Goal: Task Accomplishment & Management: Use online tool/utility

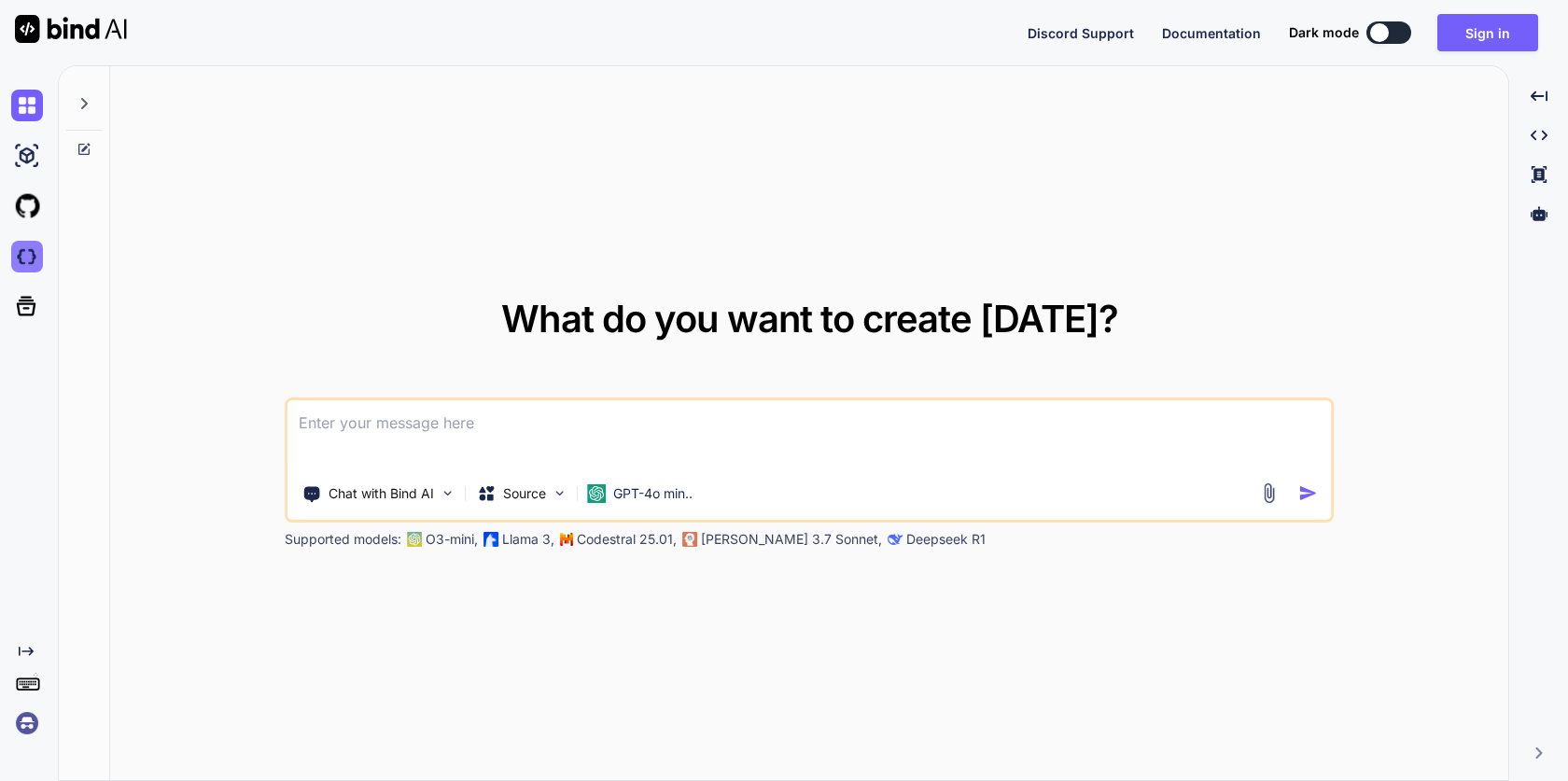
click at [23, 257] on img at bounding box center [27, 257] width 32 height 32
click at [557, 511] on div "Source" at bounding box center [522, 493] width 106 height 37
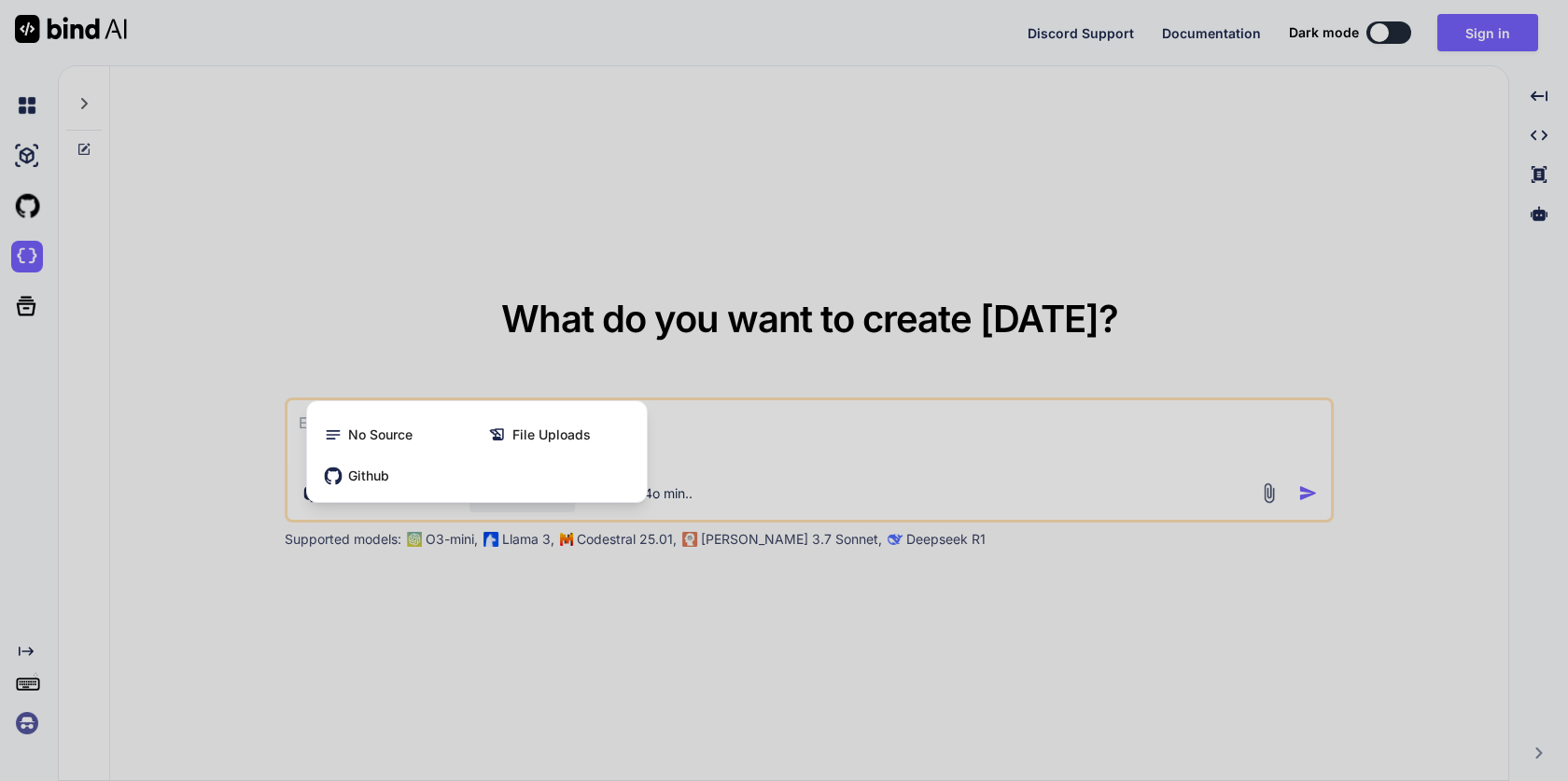
click at [544, 631] on div at bounding box center [784, 390] width 1568 height 781
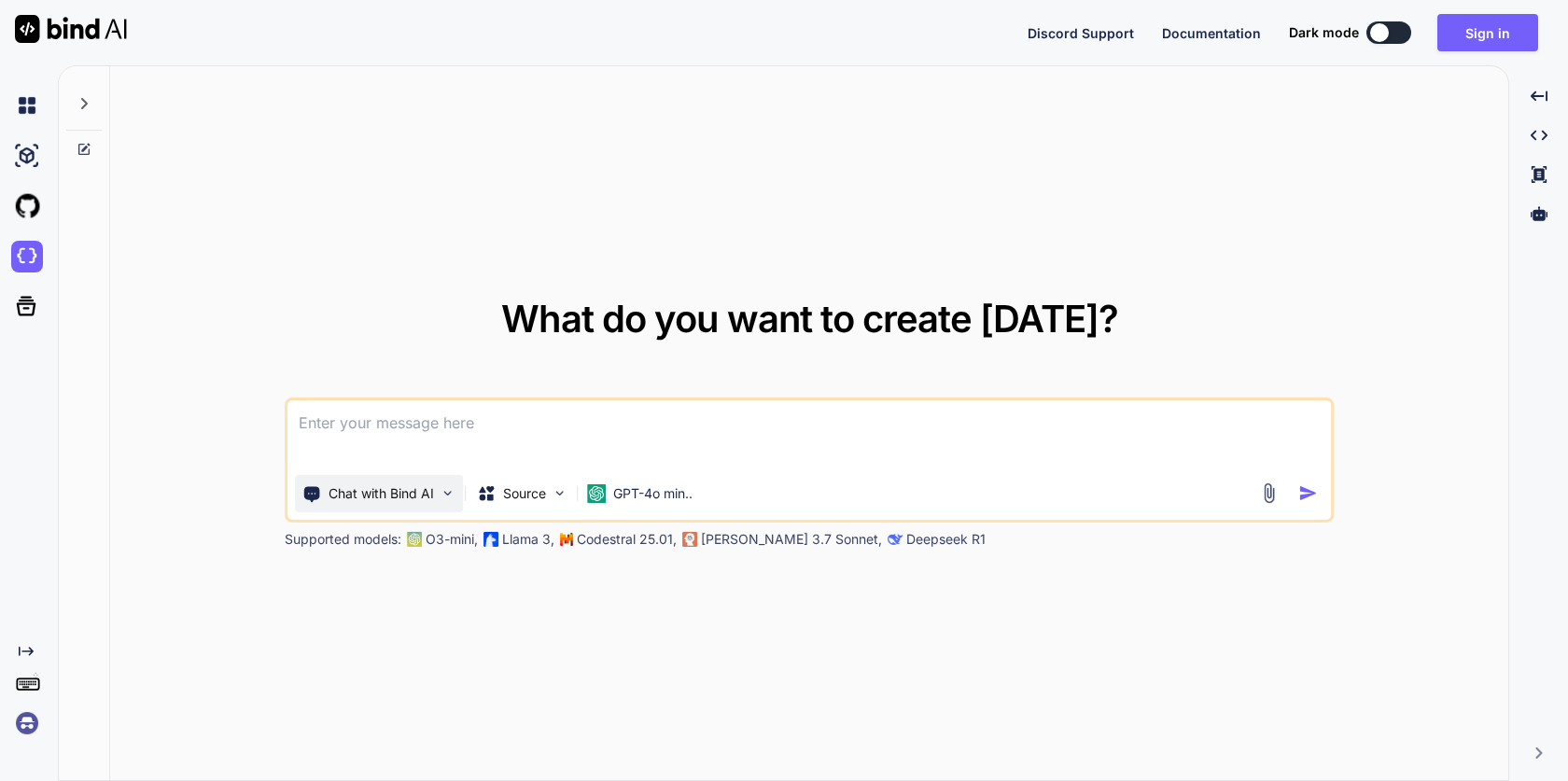
click at [446, 491] on img at bounding box center [447, 493] width 16 height 16
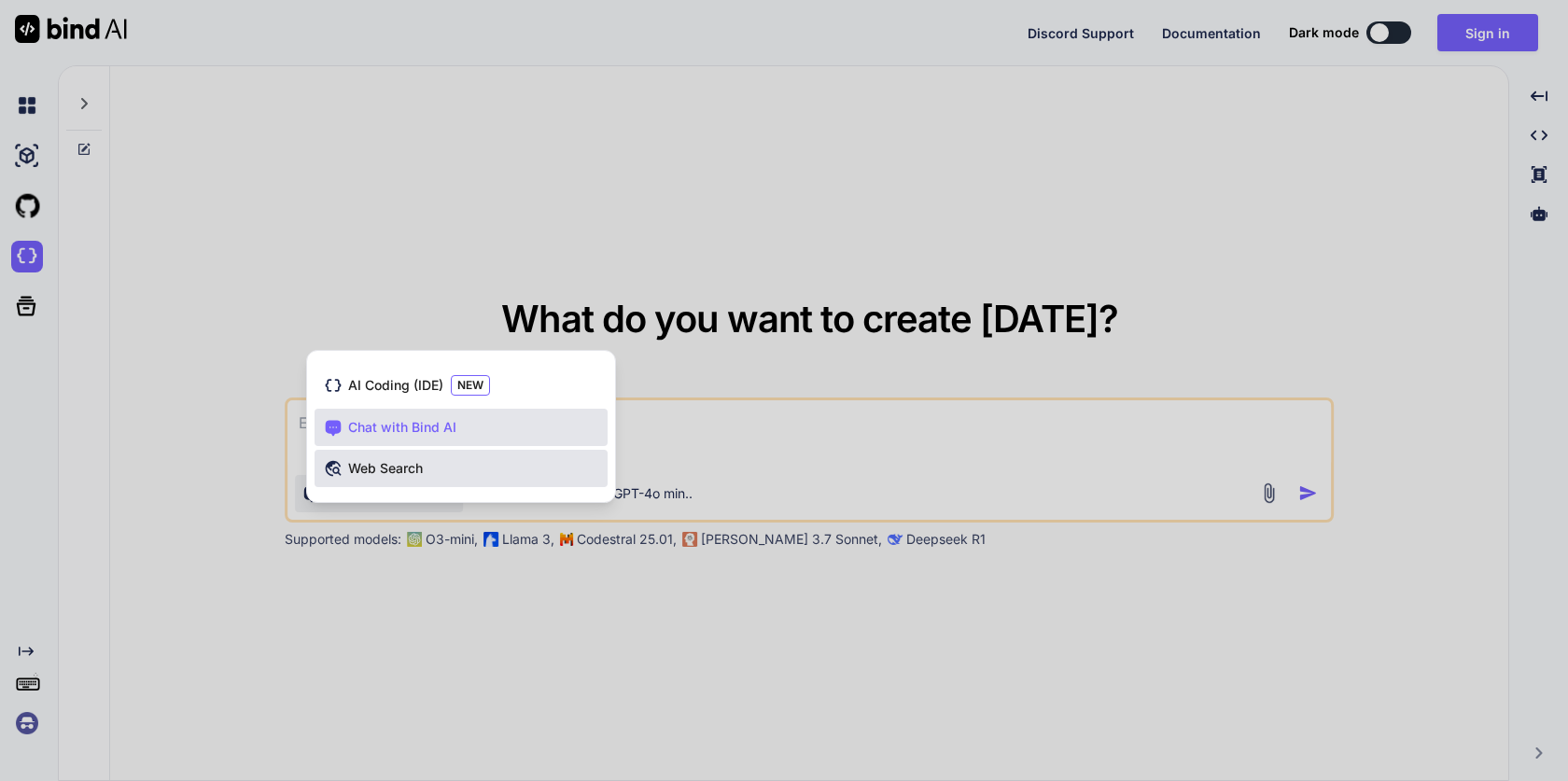
click at [397, 466] on span "Web Search" at bounding box center [386, 468] width 75 height 19
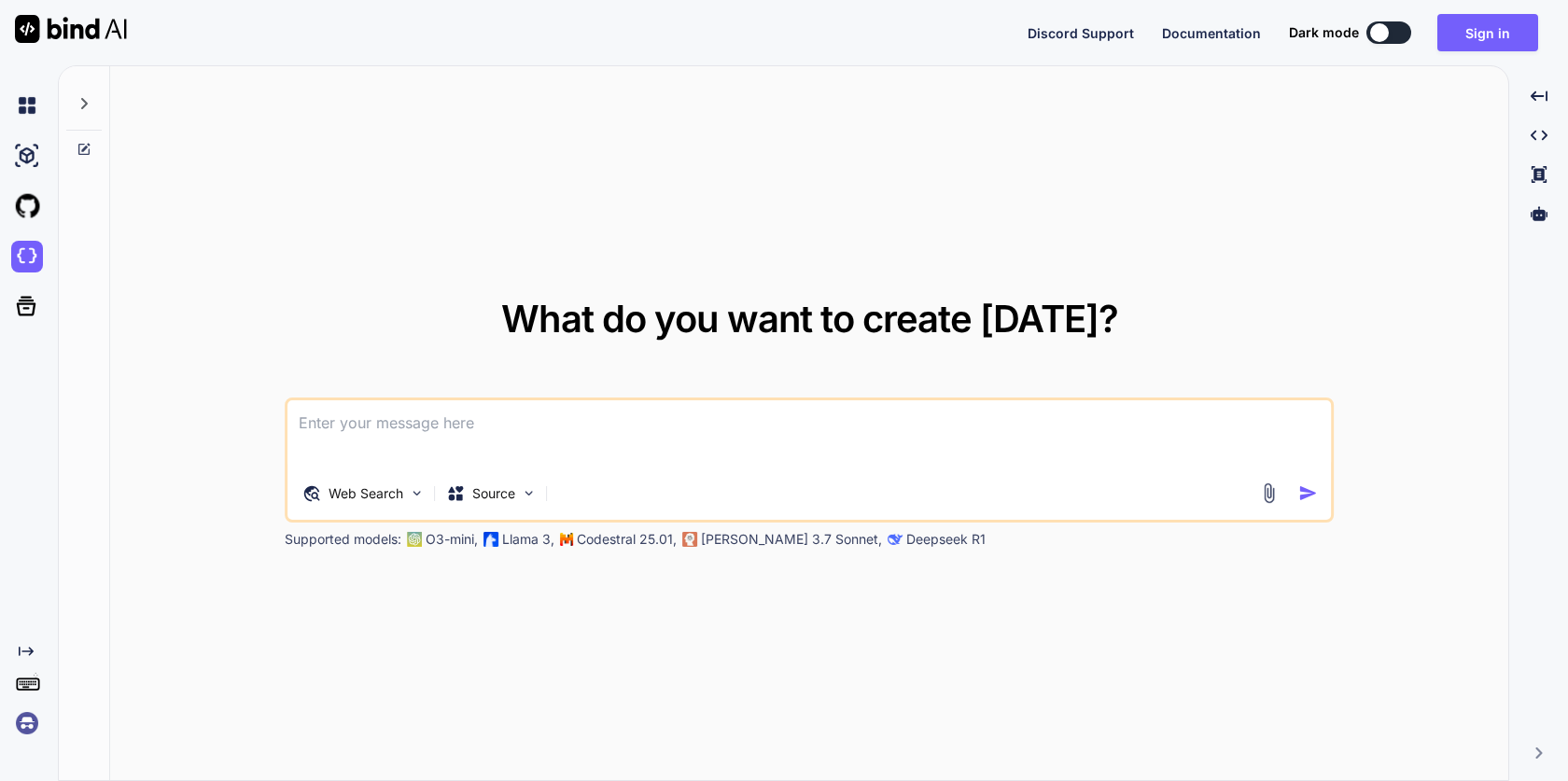
click at [411, 432] on textarea at bounding box center [810, 434] width 1044 height 69
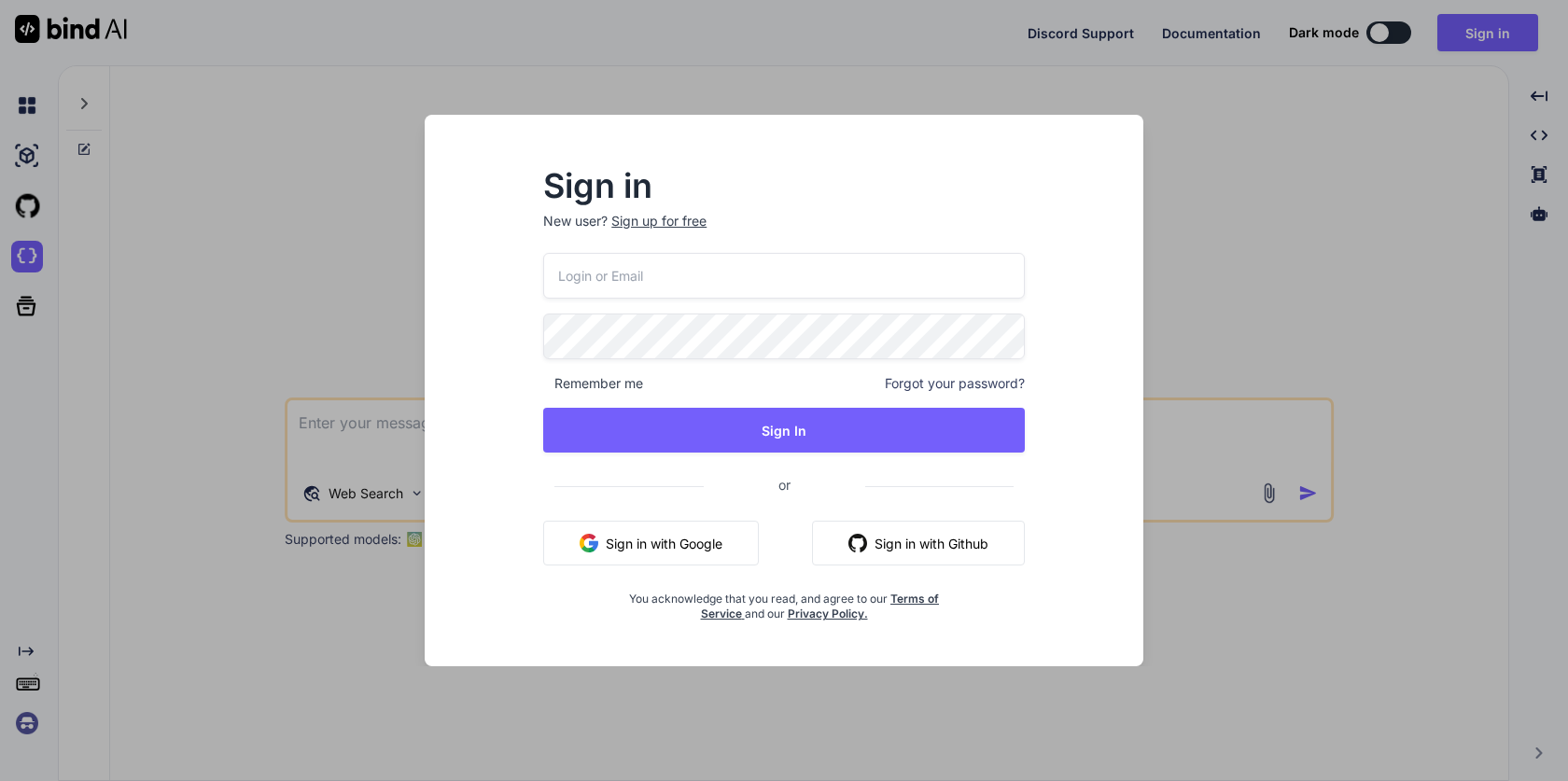
click at [649, 532] on button "Sign in with Google" at bounding box center [651, 543] width 215 height 45
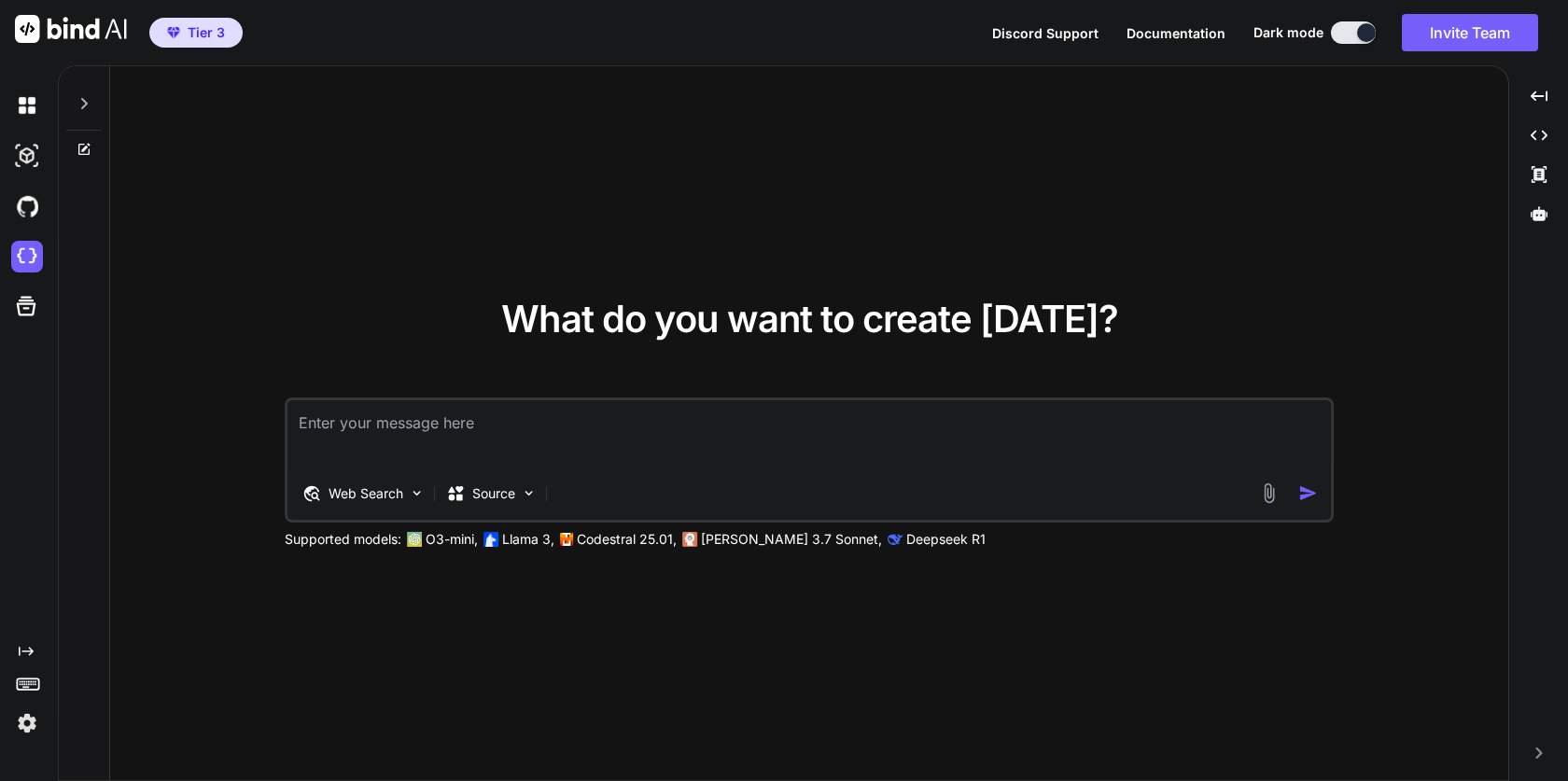
click at [674, 391] on div "What do you want to create [DATE]? Web Search Source Supported models: O3-mini,…" at bounding box center [809, 424] width 1049 height 248
click at [645, 415] on textarea at bounding box center [810, 434] width 1044 height 69
type textarea "hi"
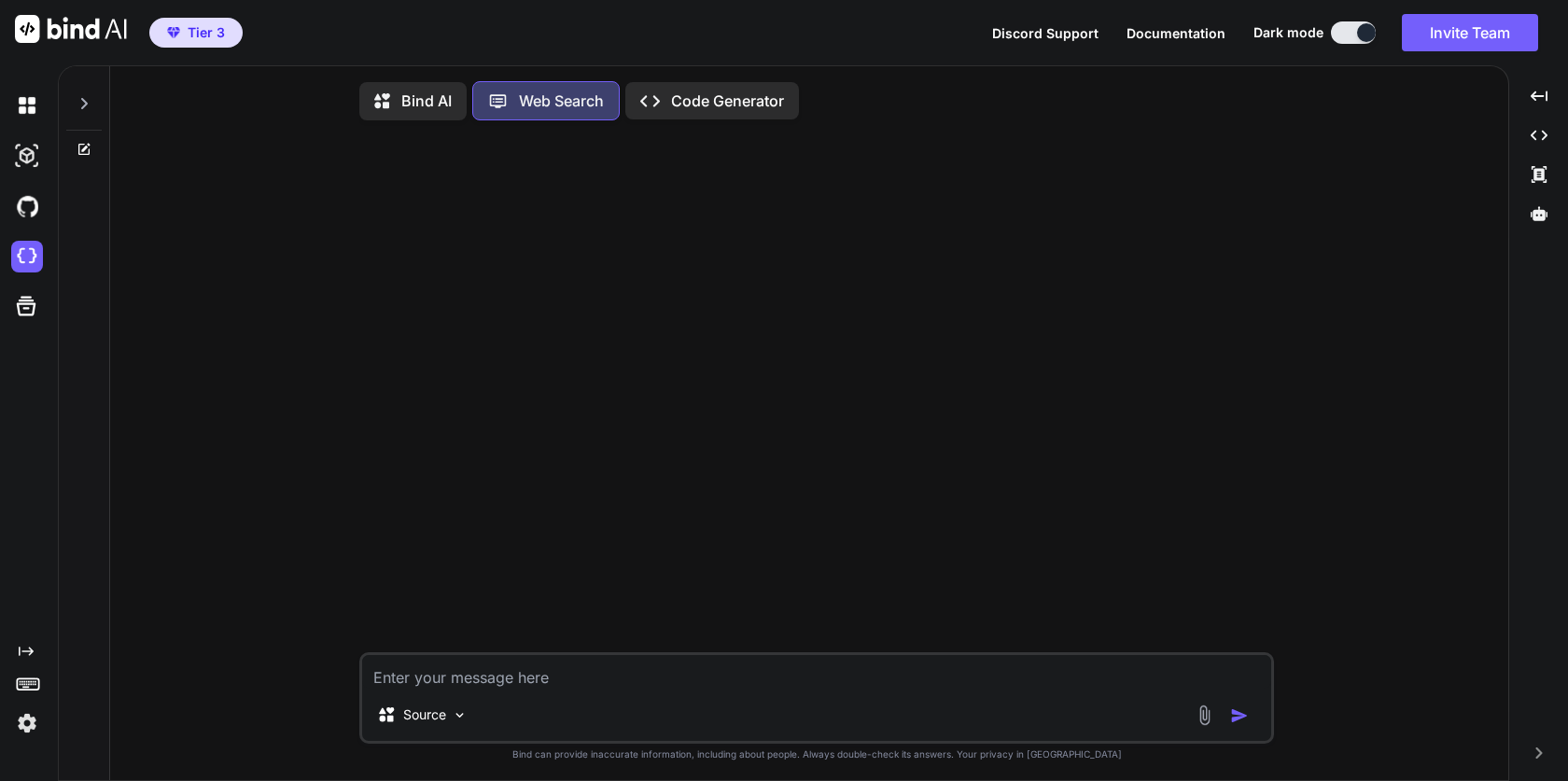
scroll to position [8, 0]
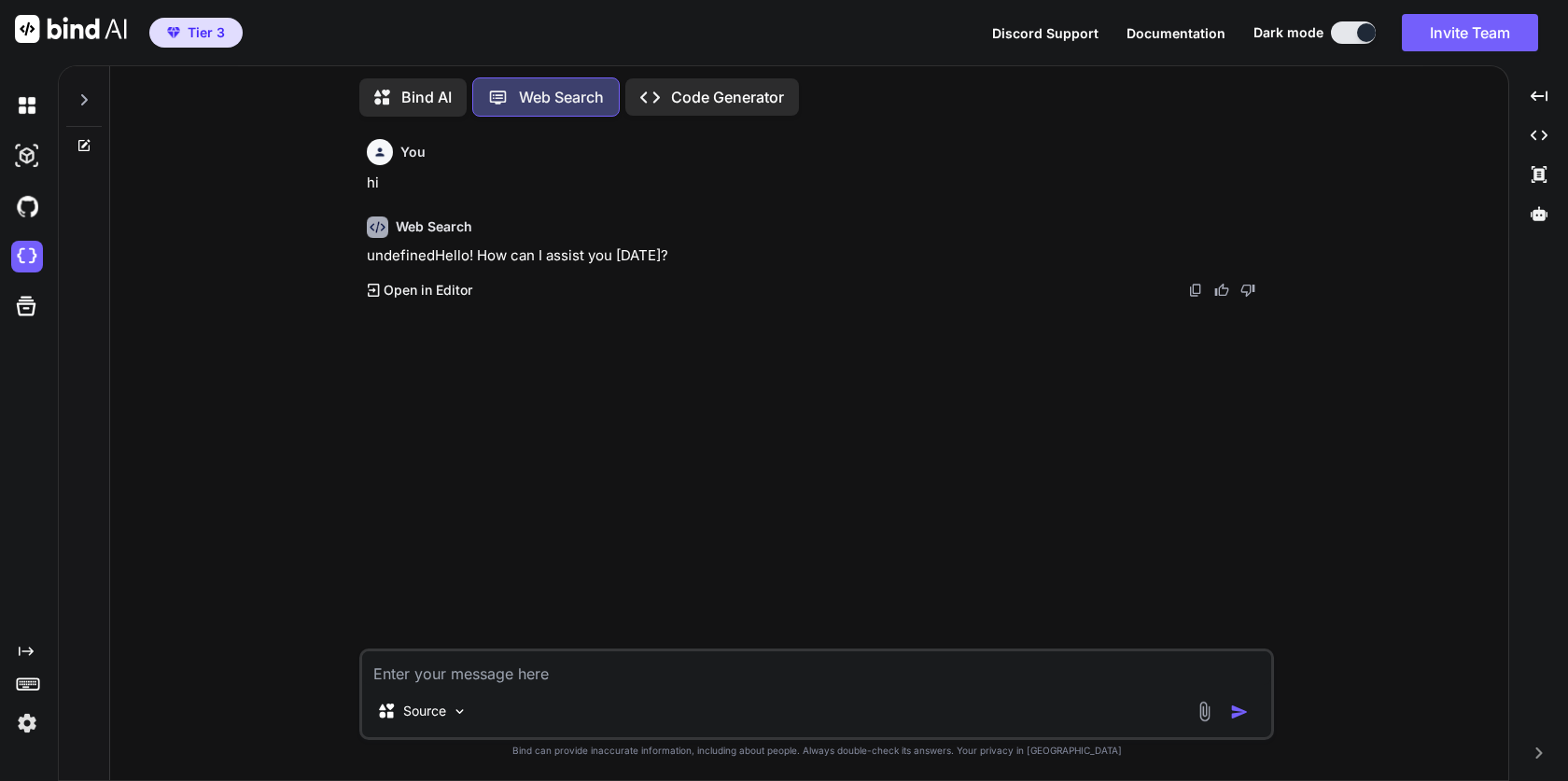
click at [80, 84] on div at bounding box center [85, 95] width 36 height 65
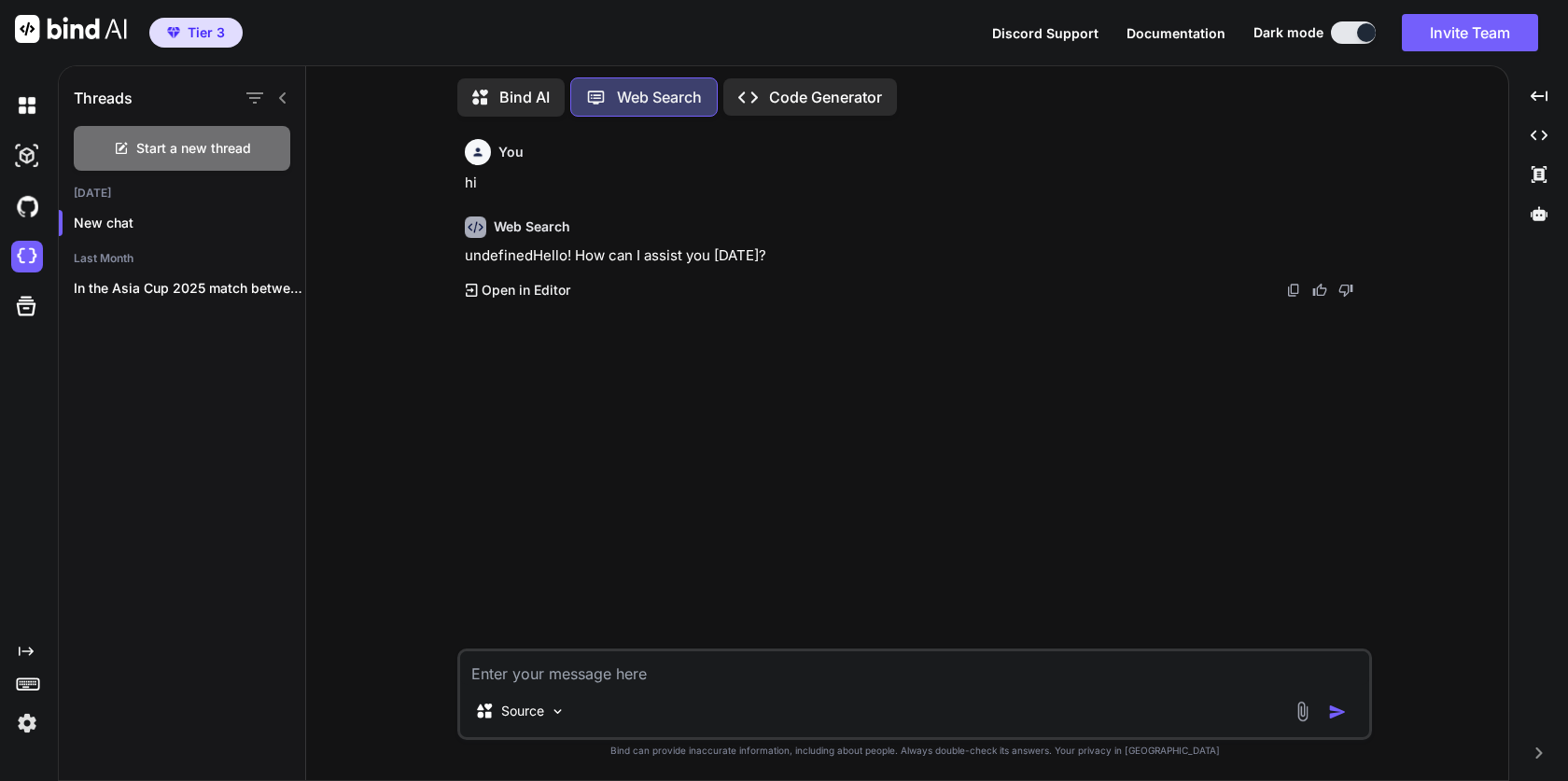
click at [282, 92] on icon at bounding box center [282, 98] width 15 height 15
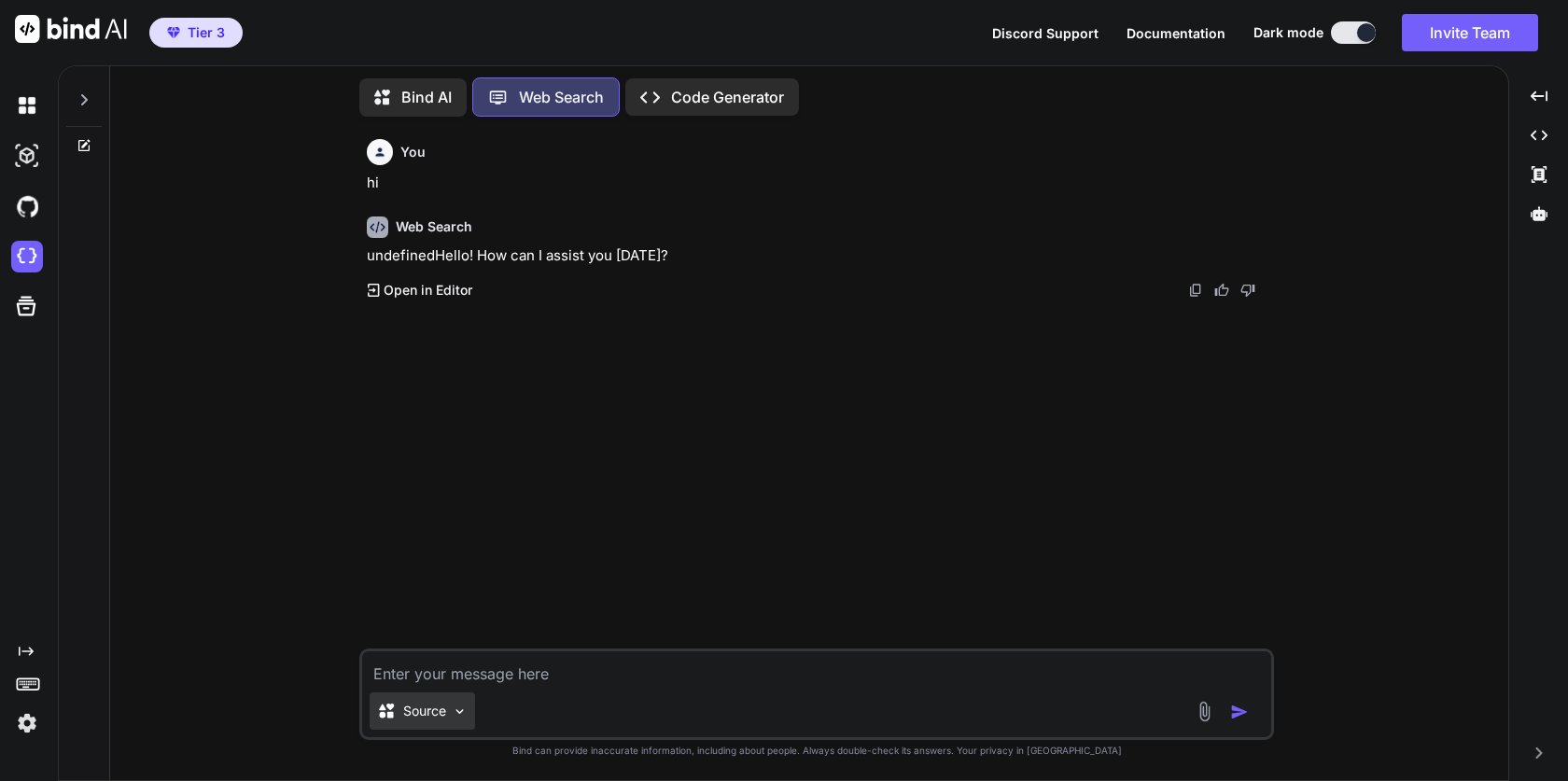
click at [449, 705] on div "Source" at bounding box center [422, 710] width 106 height 37
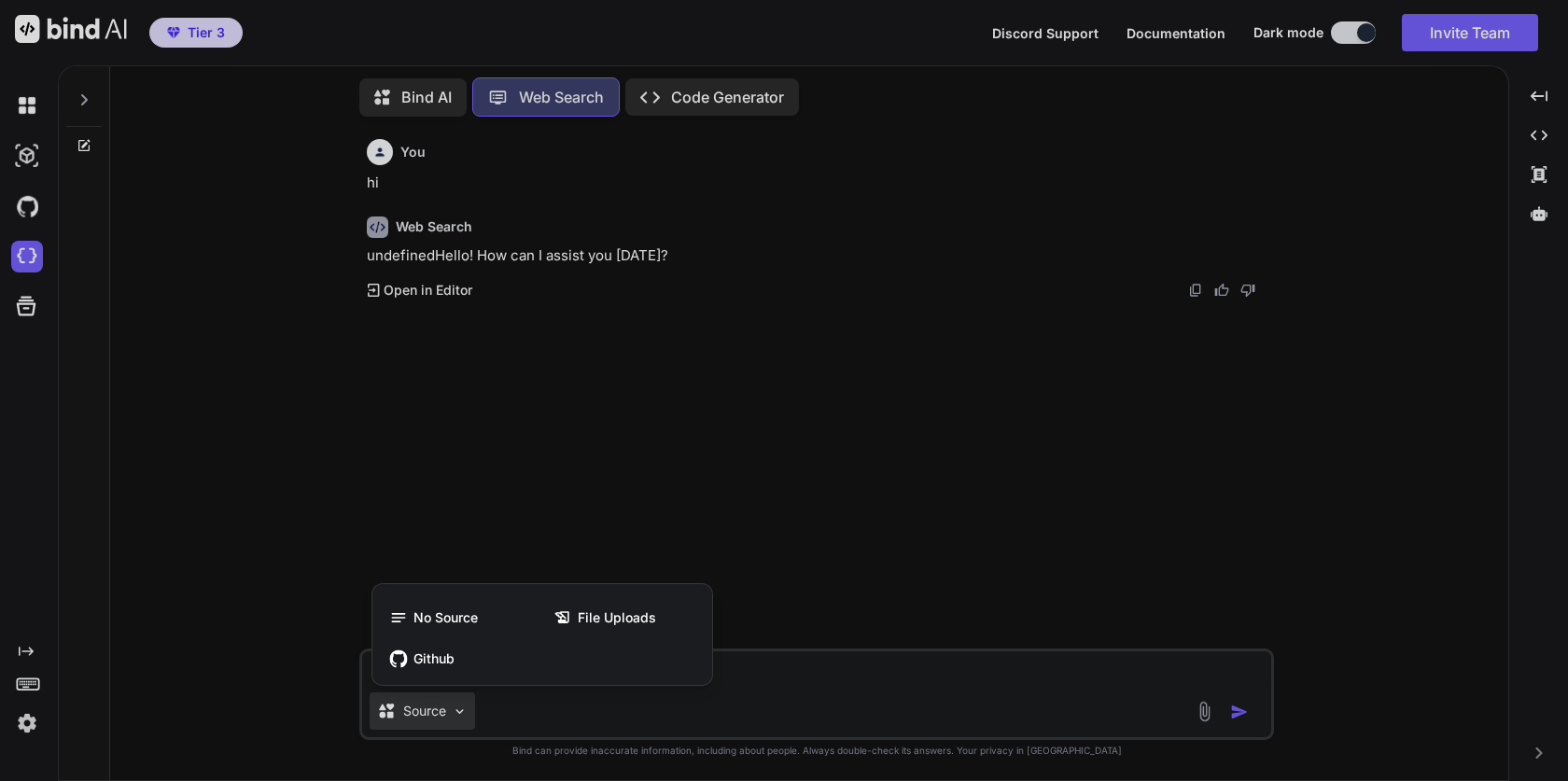
click at [623, 411] on div at bounding box center [784, 390] width 1568 height 781
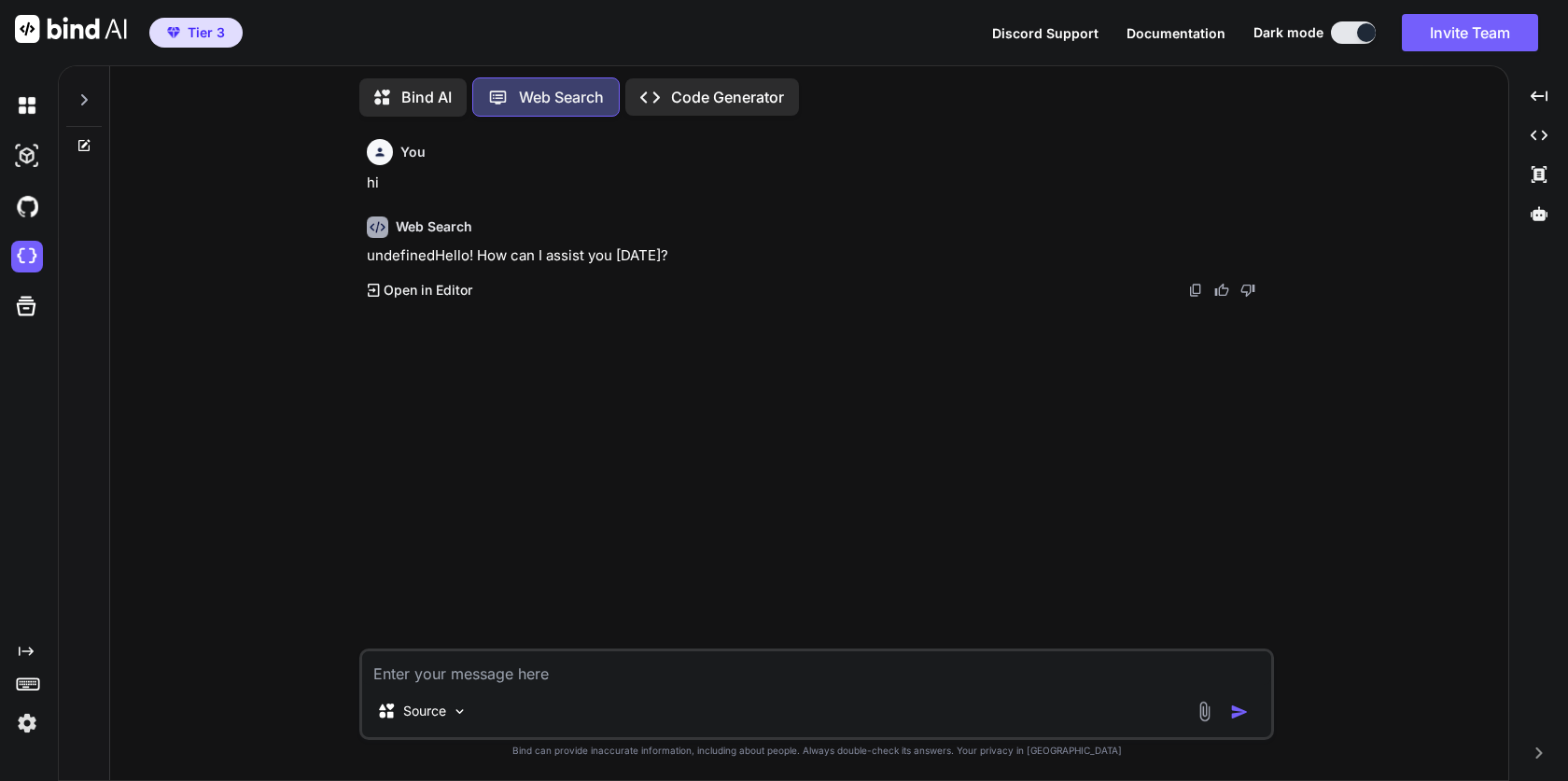
click at [737, 99] on p "Code Generator" at bounding box center [727, 97] width 113 height 22
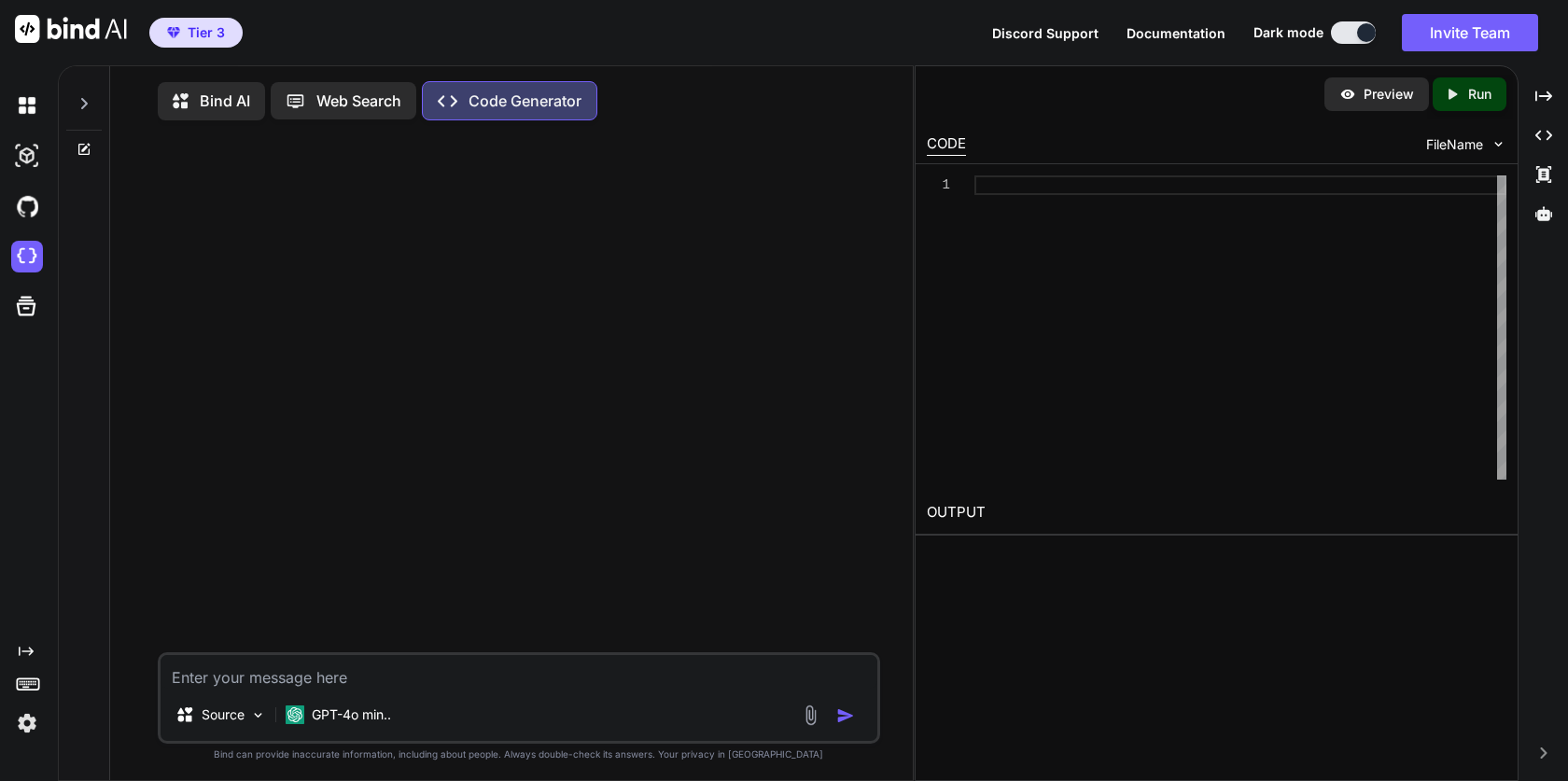
click at [362, 102] on p "Web Search" at bounding box center [359, 101] width 85 height 22
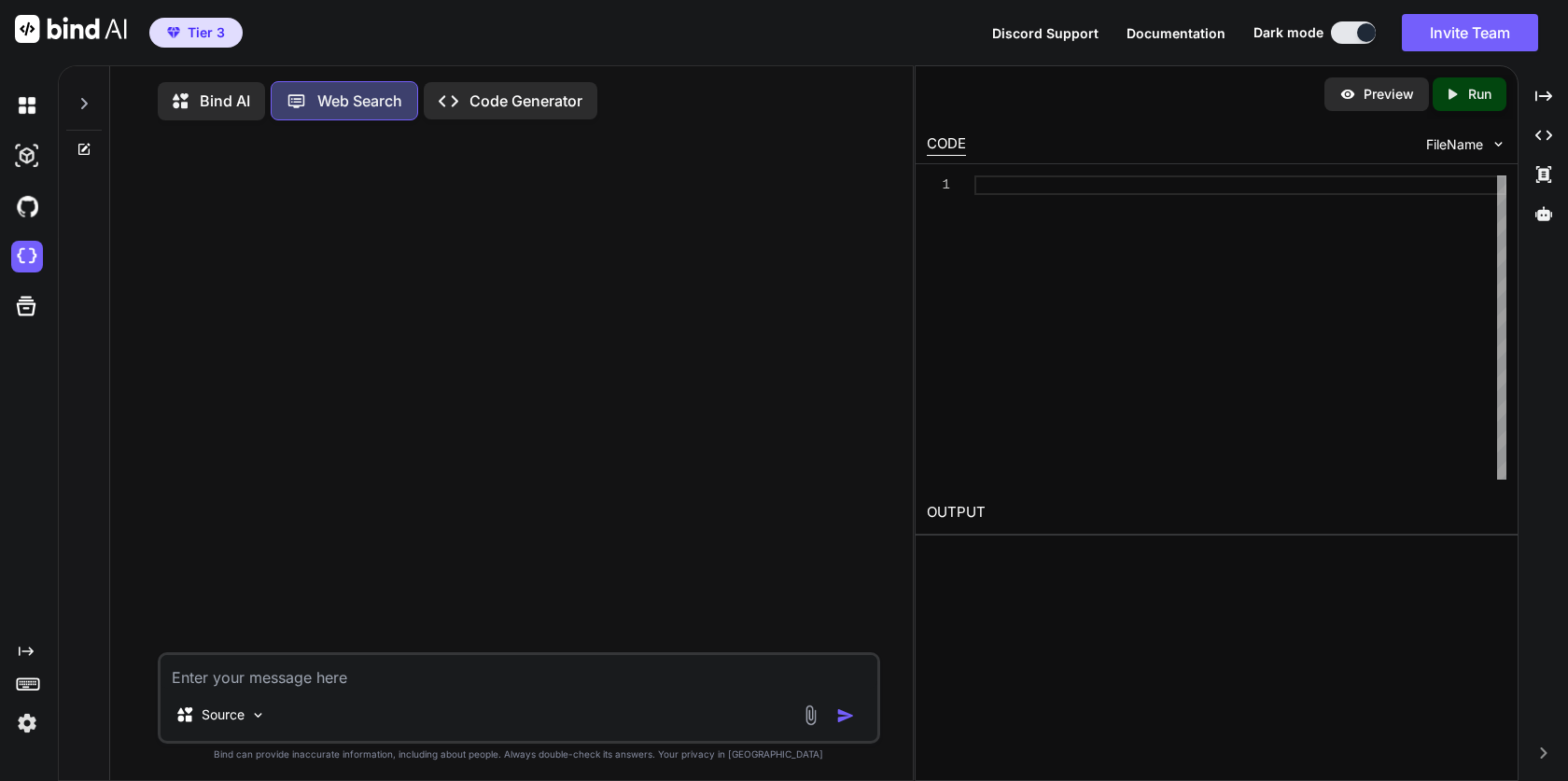
scroll to position [8, 0]
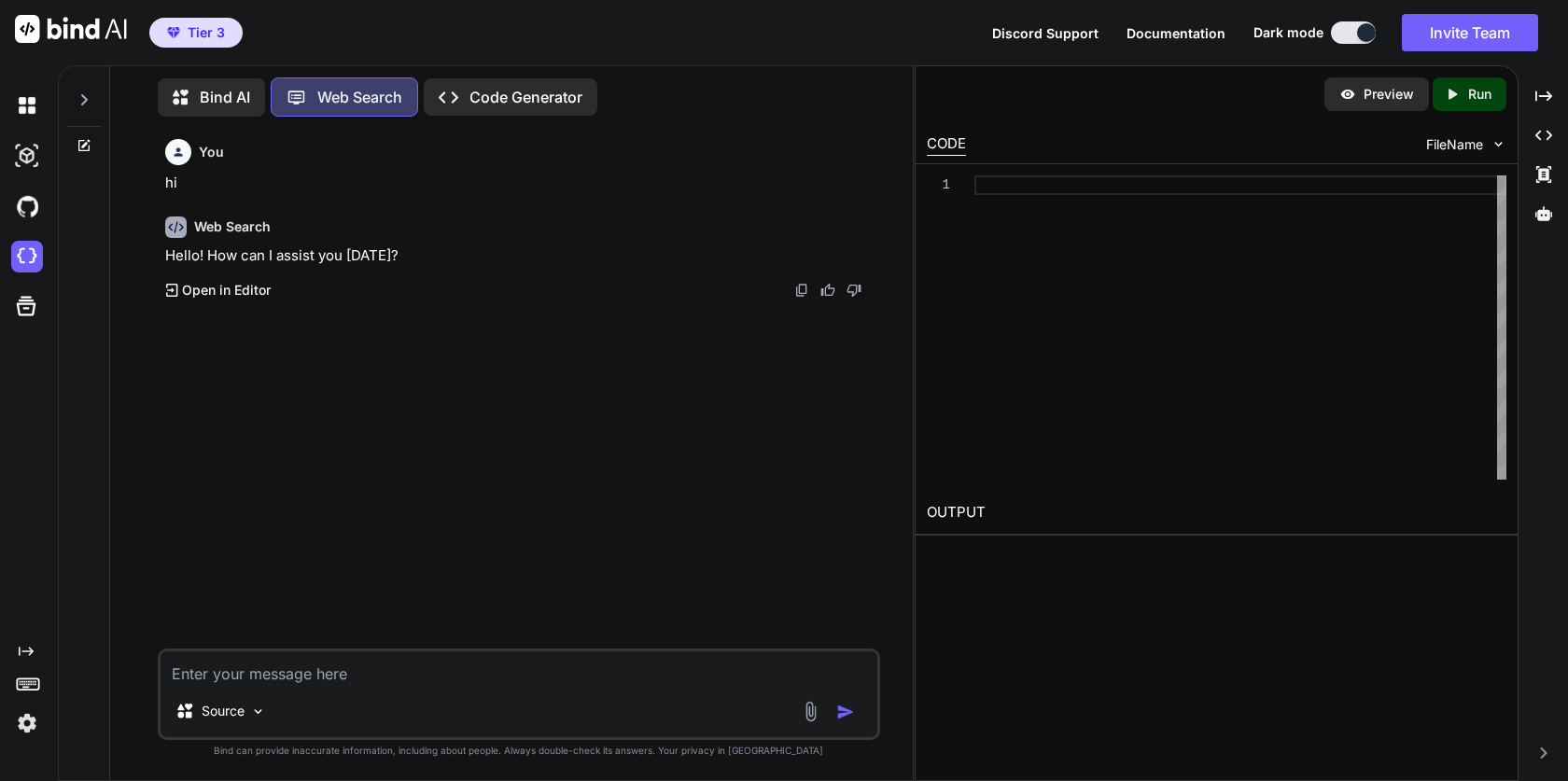
click at [237, 99] on p "Bind AI" at bounding box center [225, 97] width 51 height 22
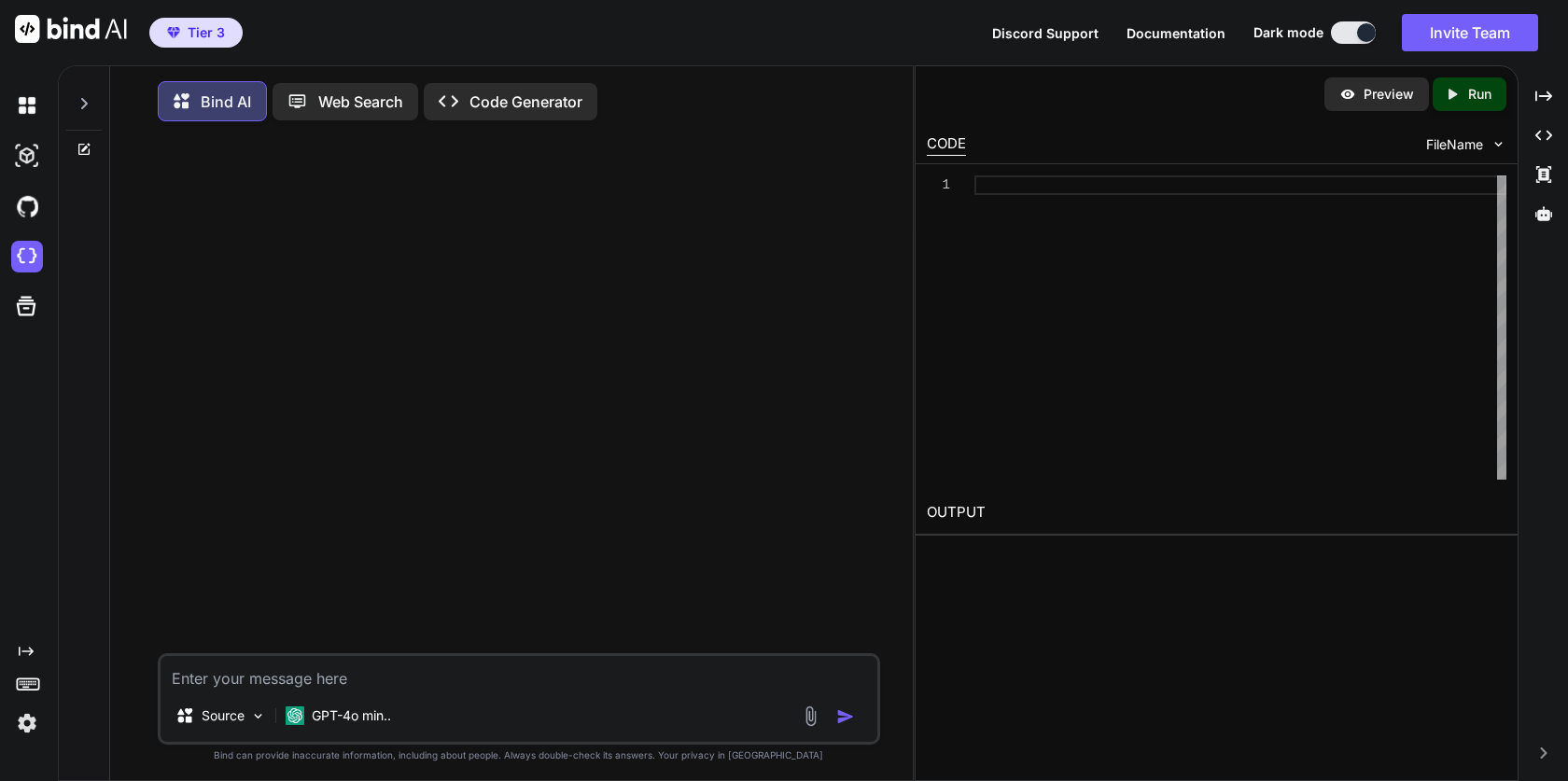
click at [22, 654] on icon "Created with Pixso." at bounding box center [26, 651] width 15 height 15
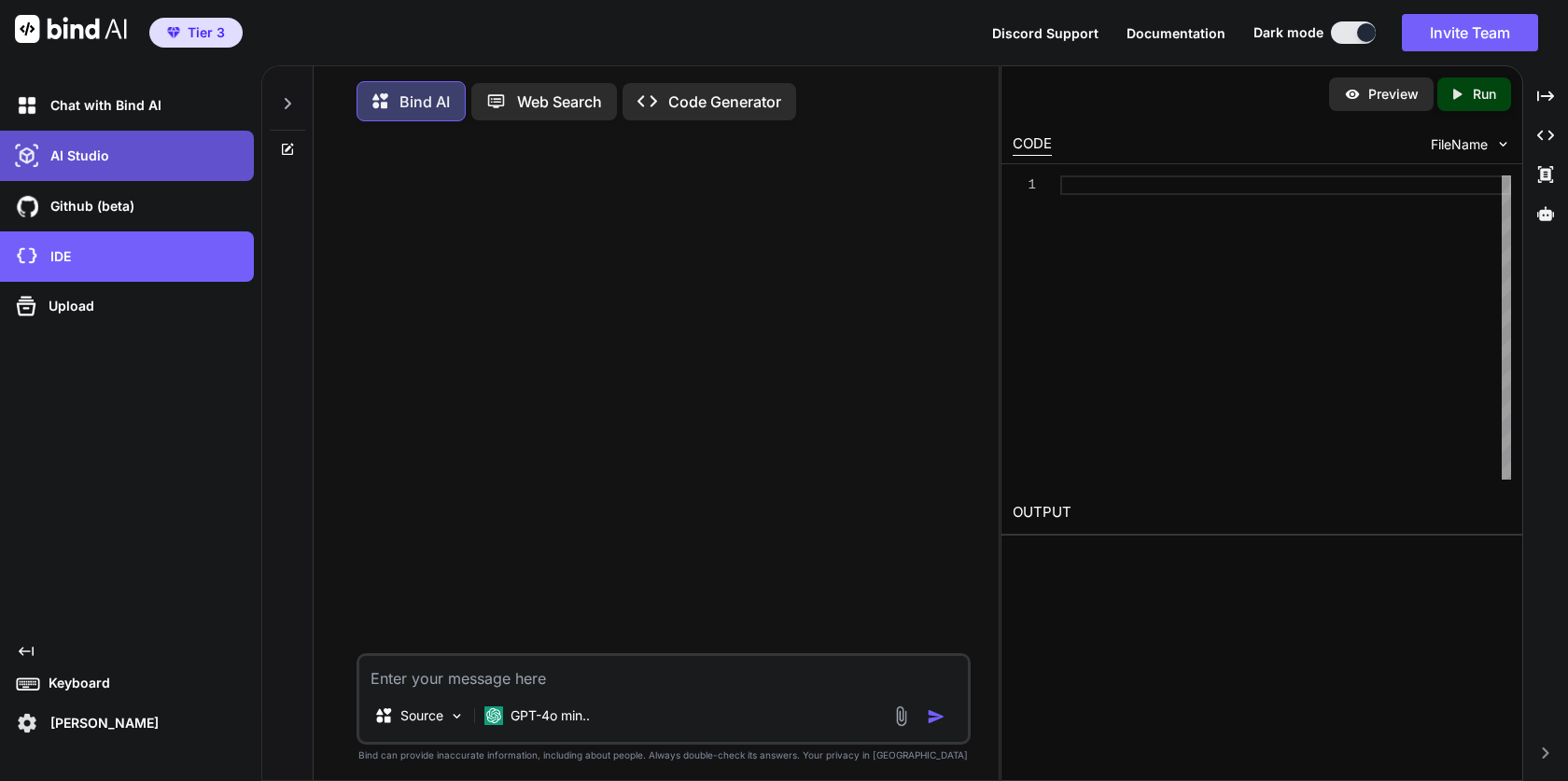
click at [113, 163] on div "AI Studio" at bounding box center [132, 156] width 243 height 32
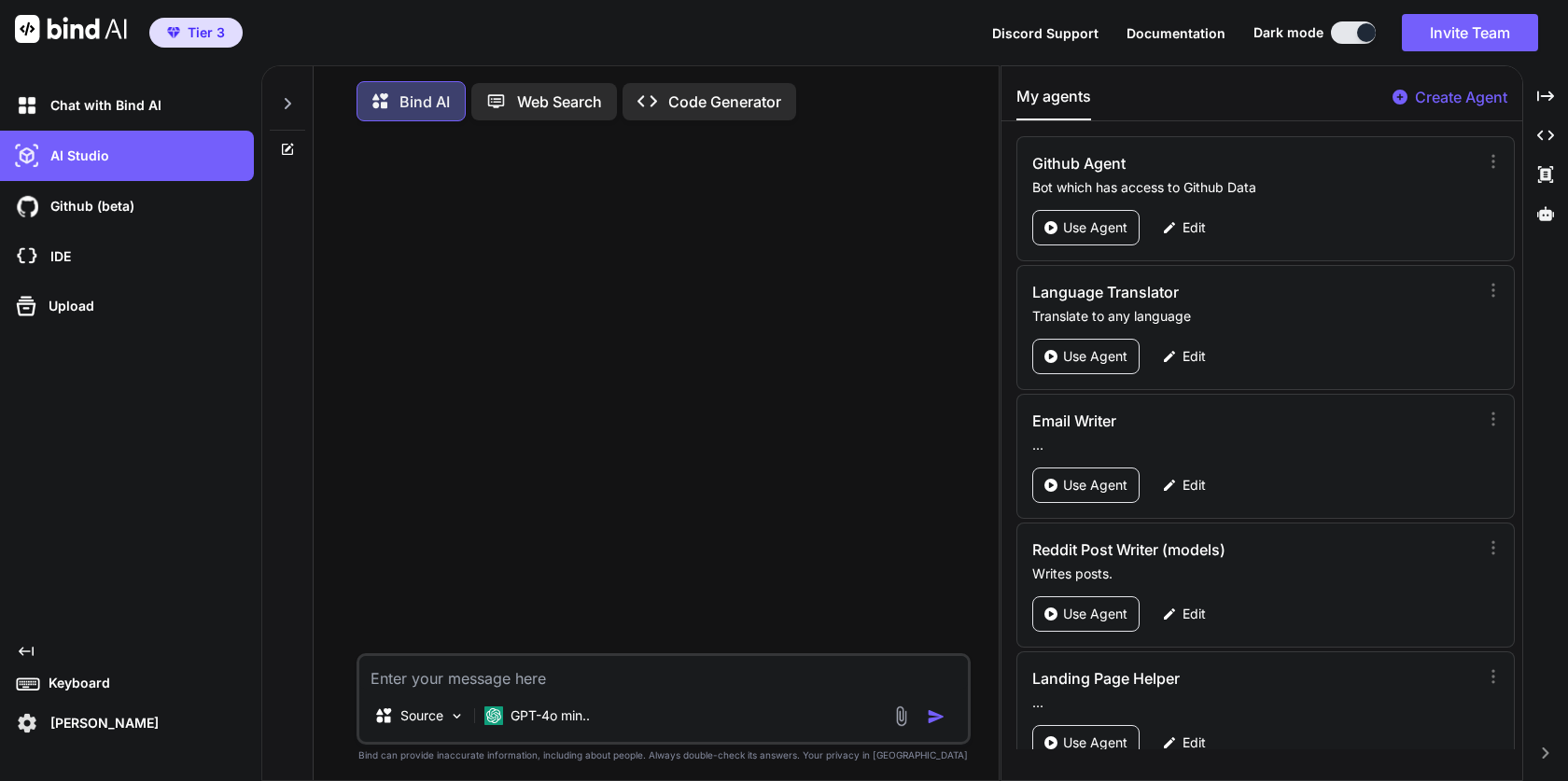
click at [26, 652] on icon "Created with Pixso." at bounding box center [26, 651] width 15 height 15
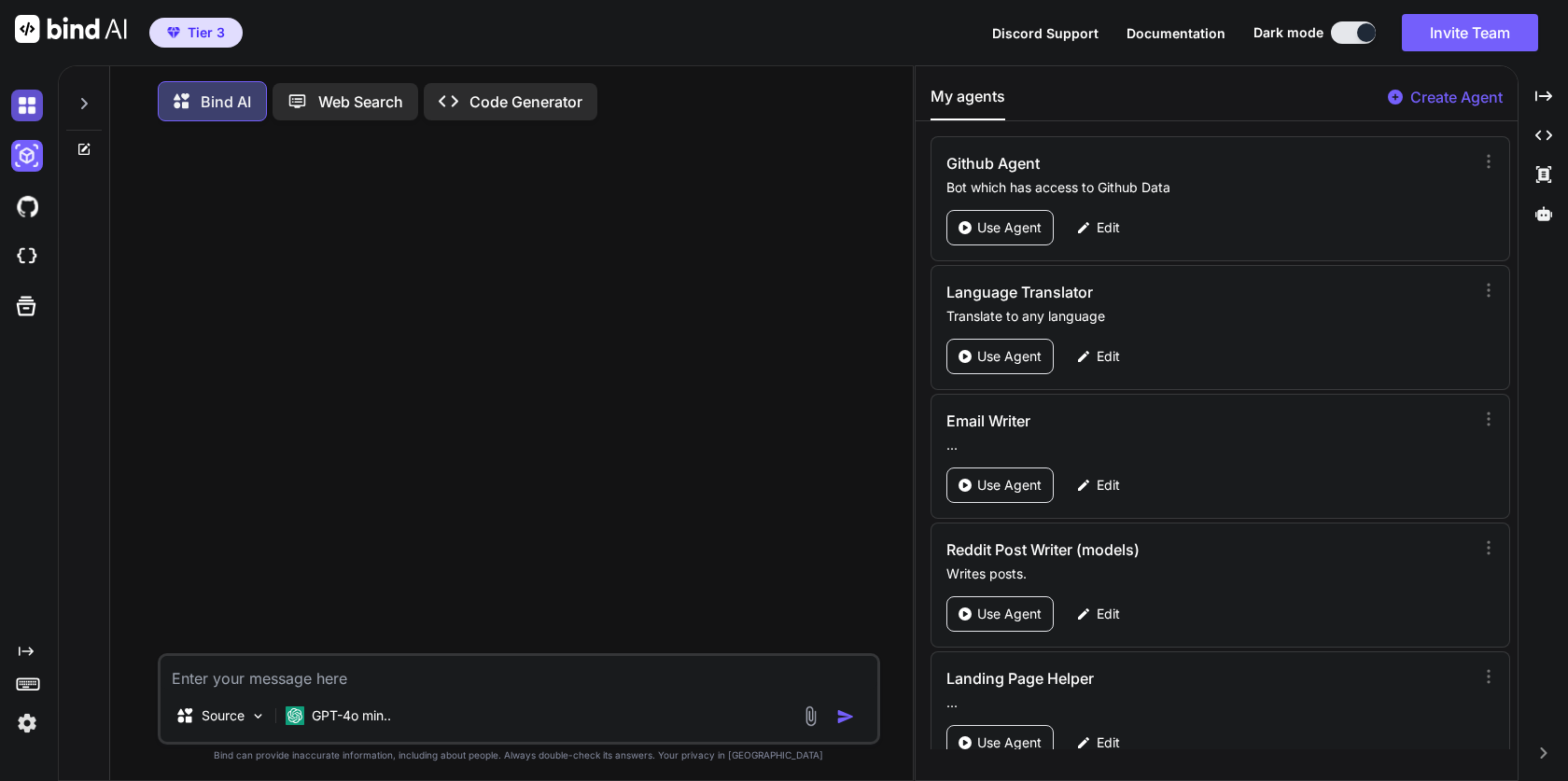
click at [29, 112] on img at bounding box center [27, 106] width 32 height 32
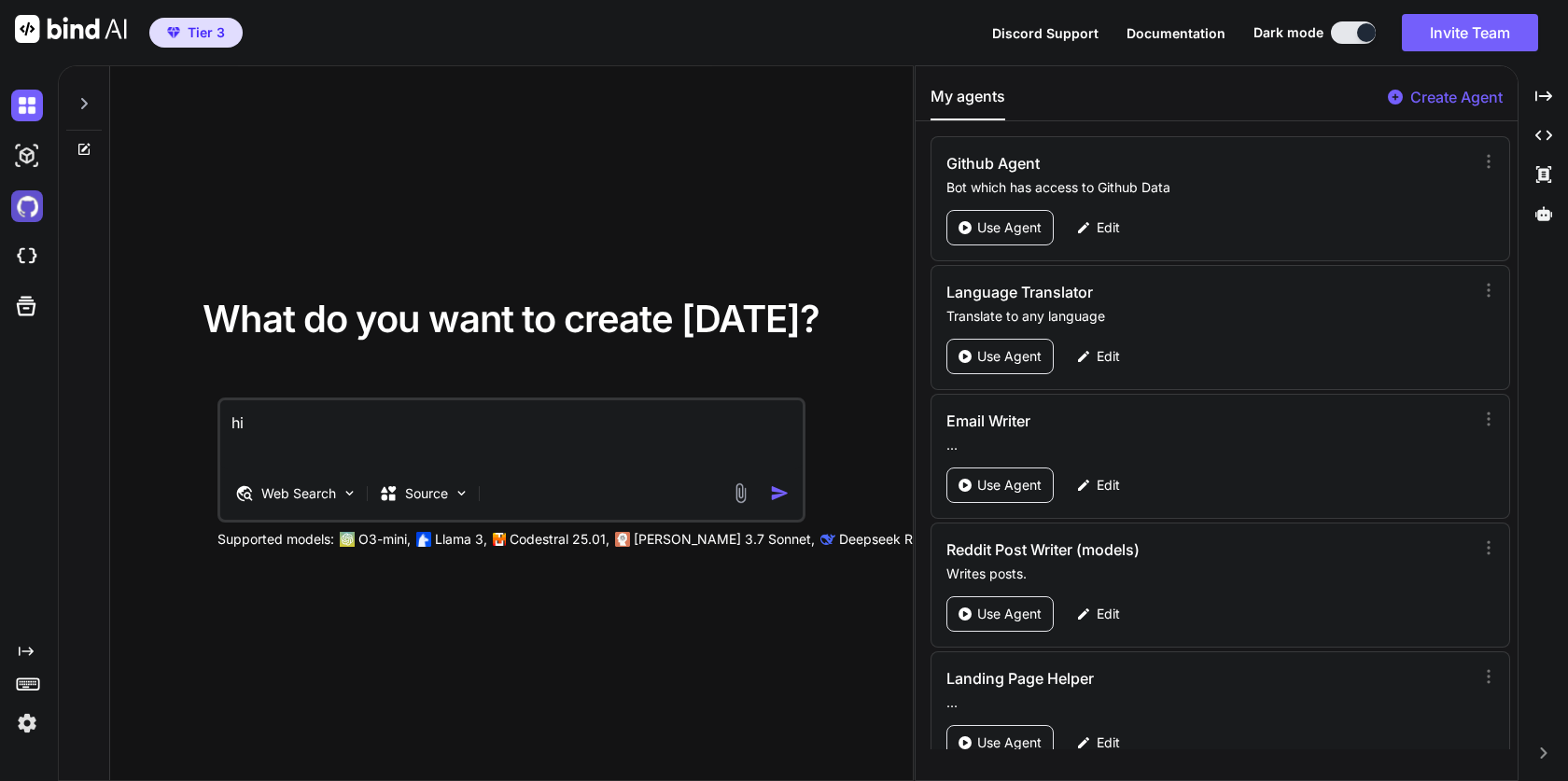
click at [21, 213] on img at bounding box center [27, 206] width 32 height 32
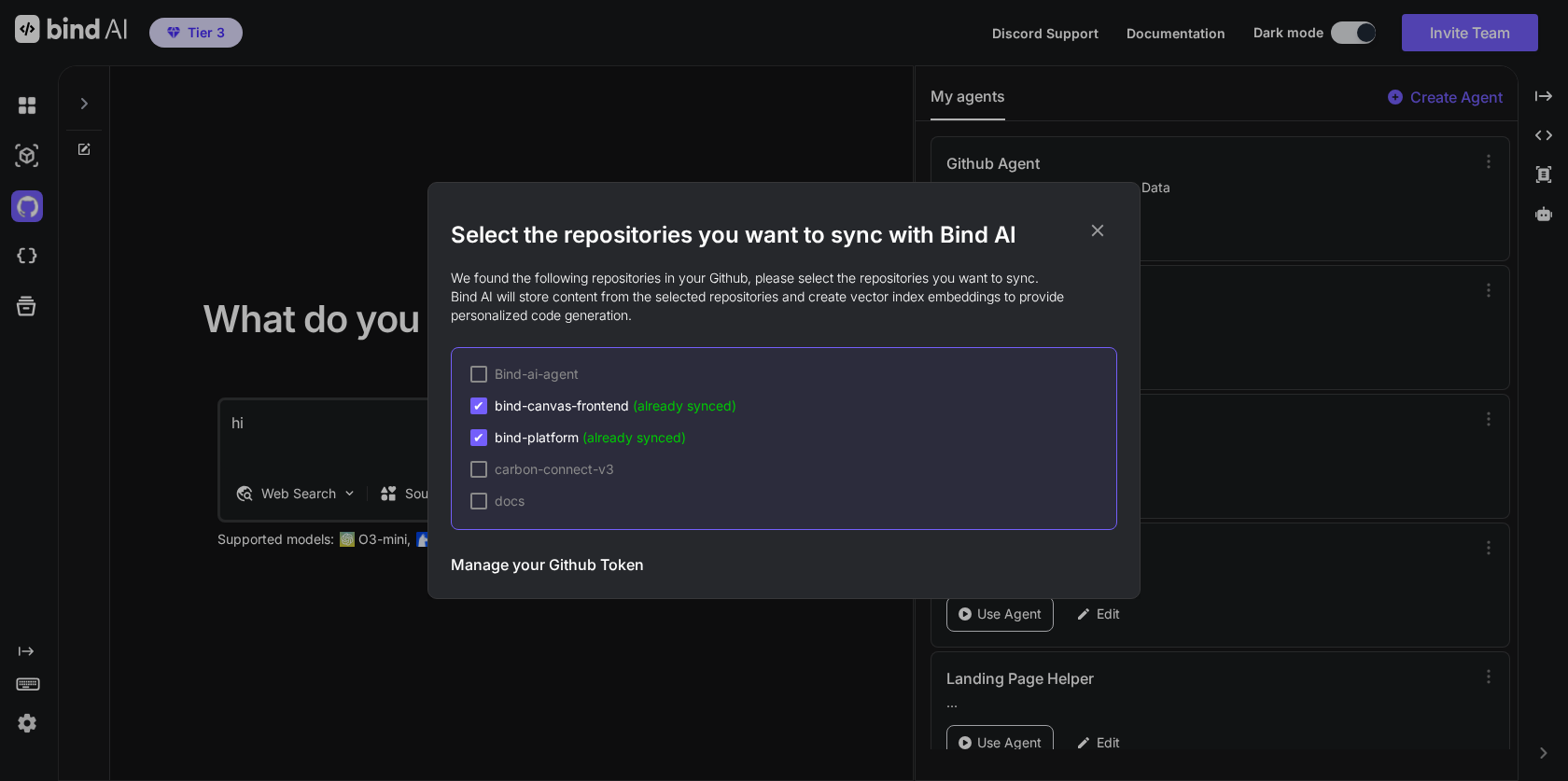
click at [239, 280] on div "Select the repositories you want to sync with Bind AI We found the following re…" at bounding box center [784, 390] width 1568 height 781
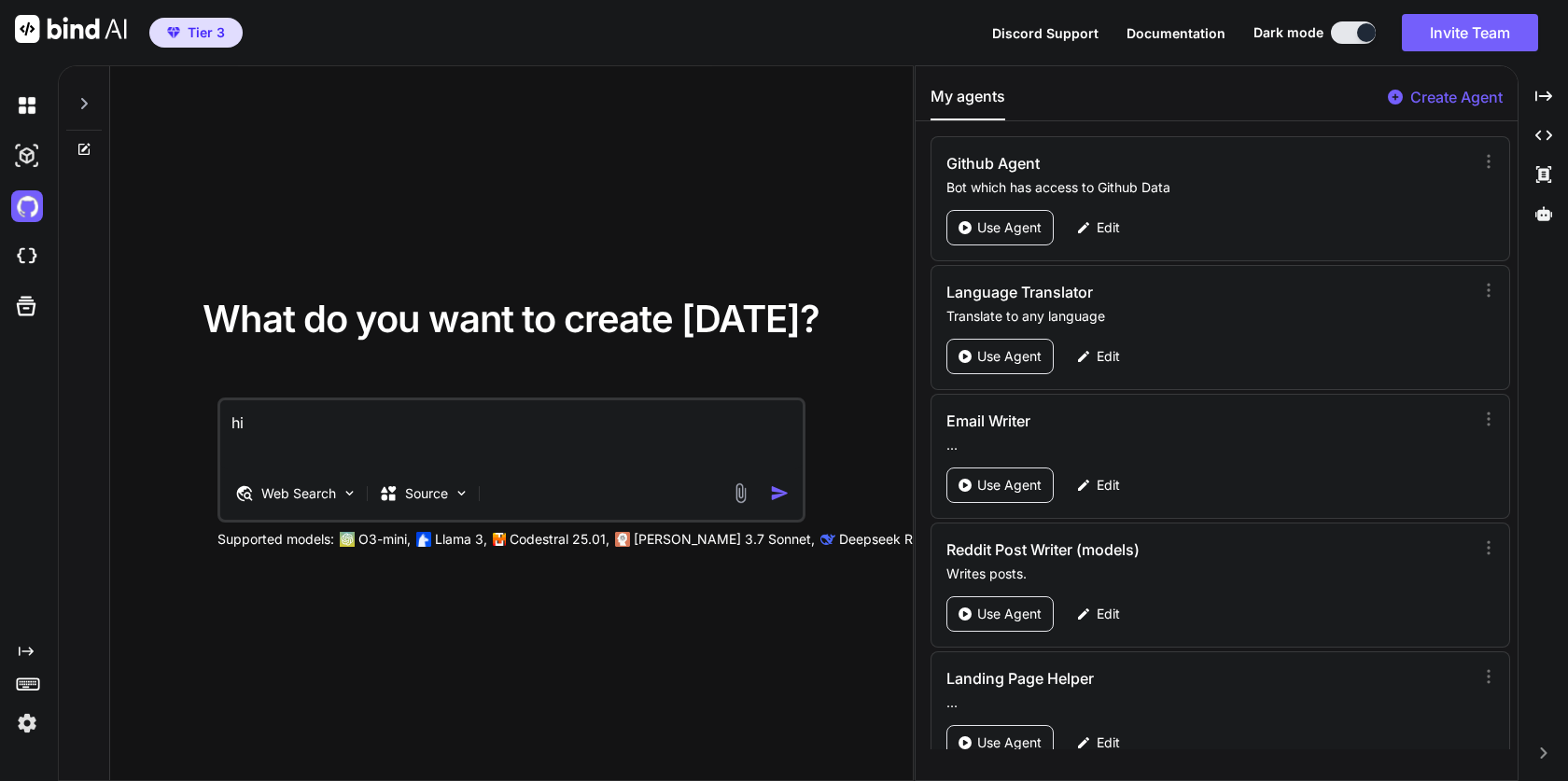
click at [366, 250] on div "What do you want to create [DATE]? hi Web Search Source Supported models: O3-mi…" at bounding box center [512, 424] width 803 height 716
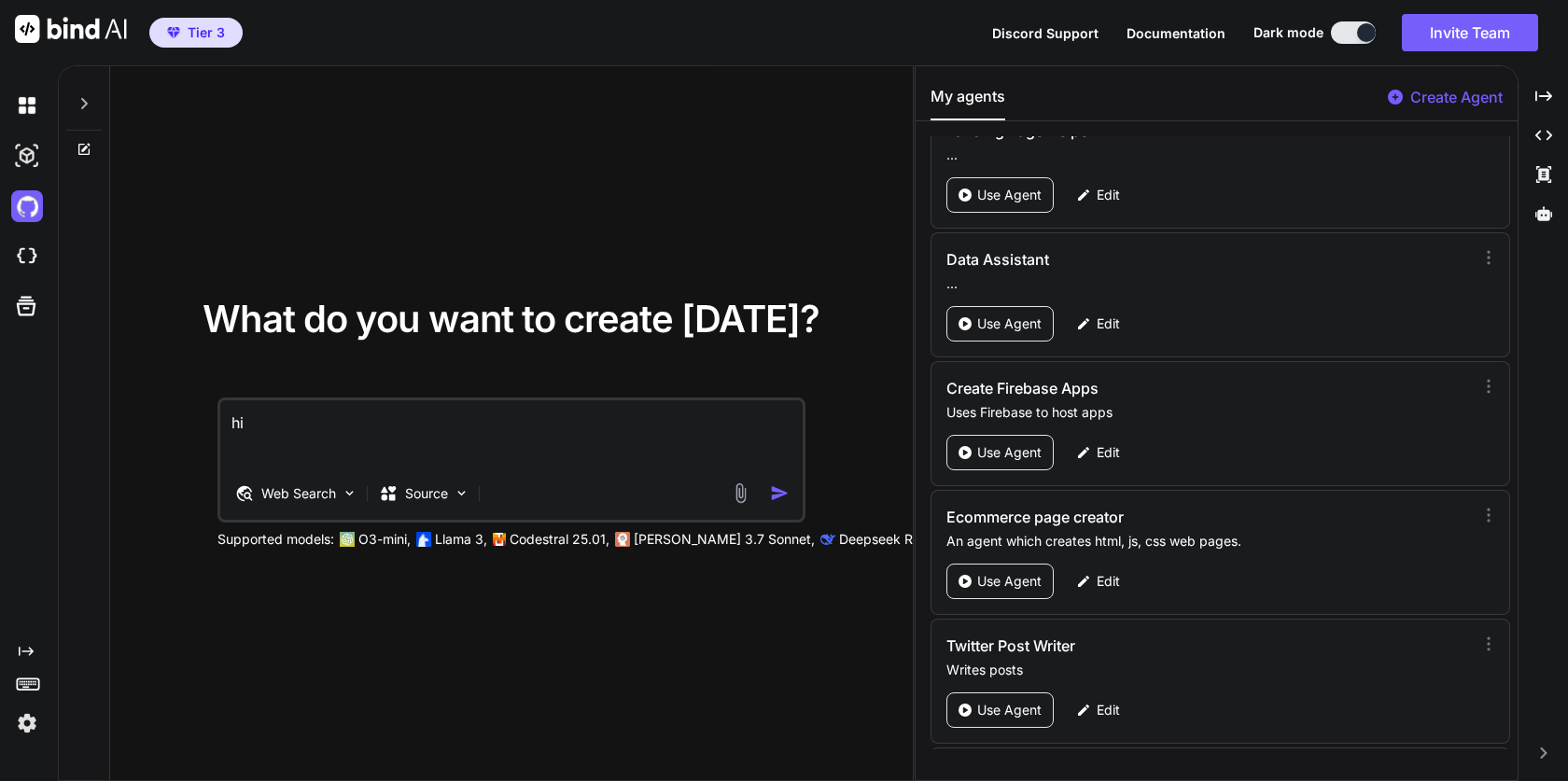
scroll to position [549, 0]
click at [1097, 447] on p "Edit" at bounding box center [1108, 451] width 23 height 19
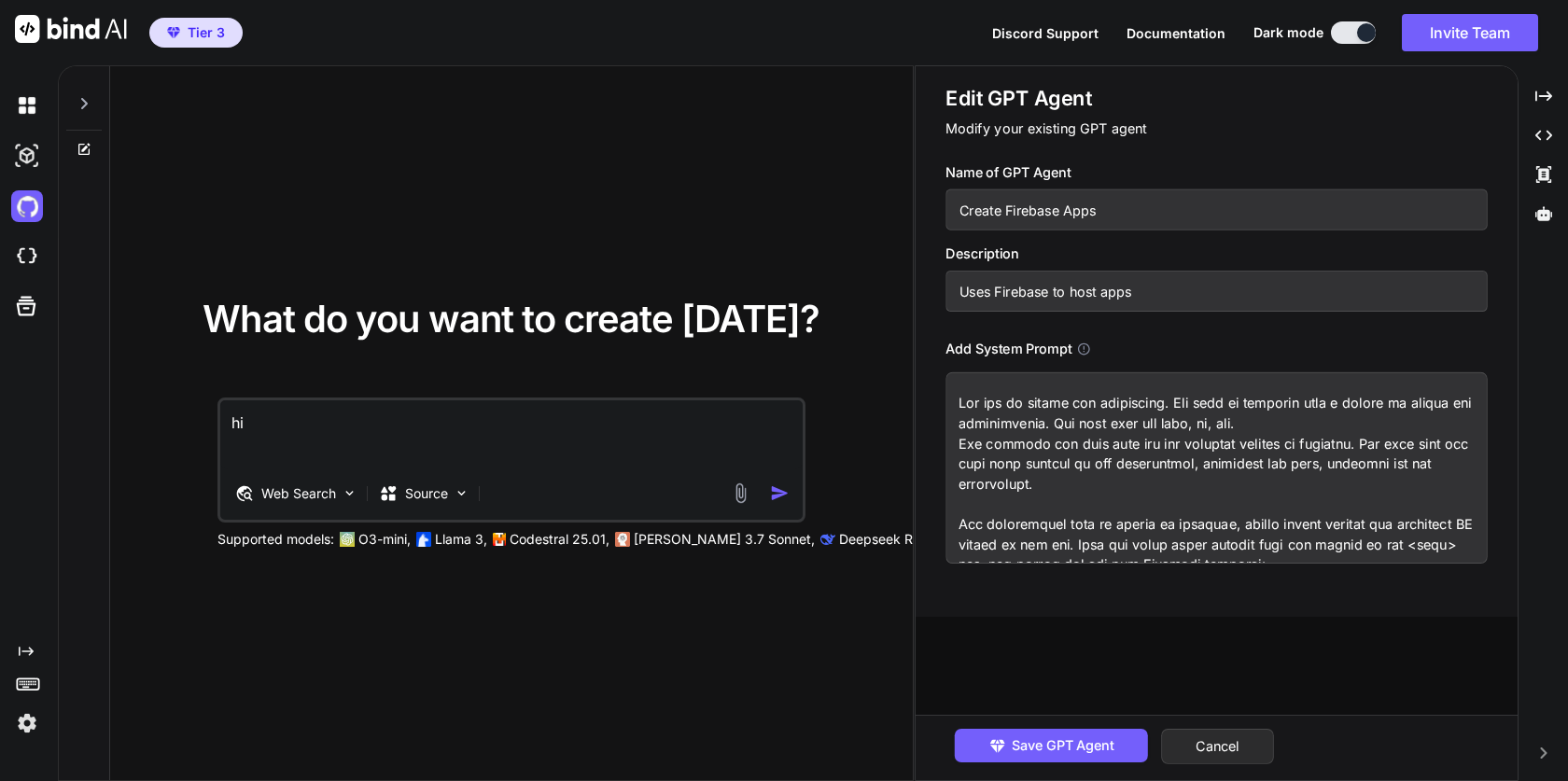
scroll to position [483, 0]
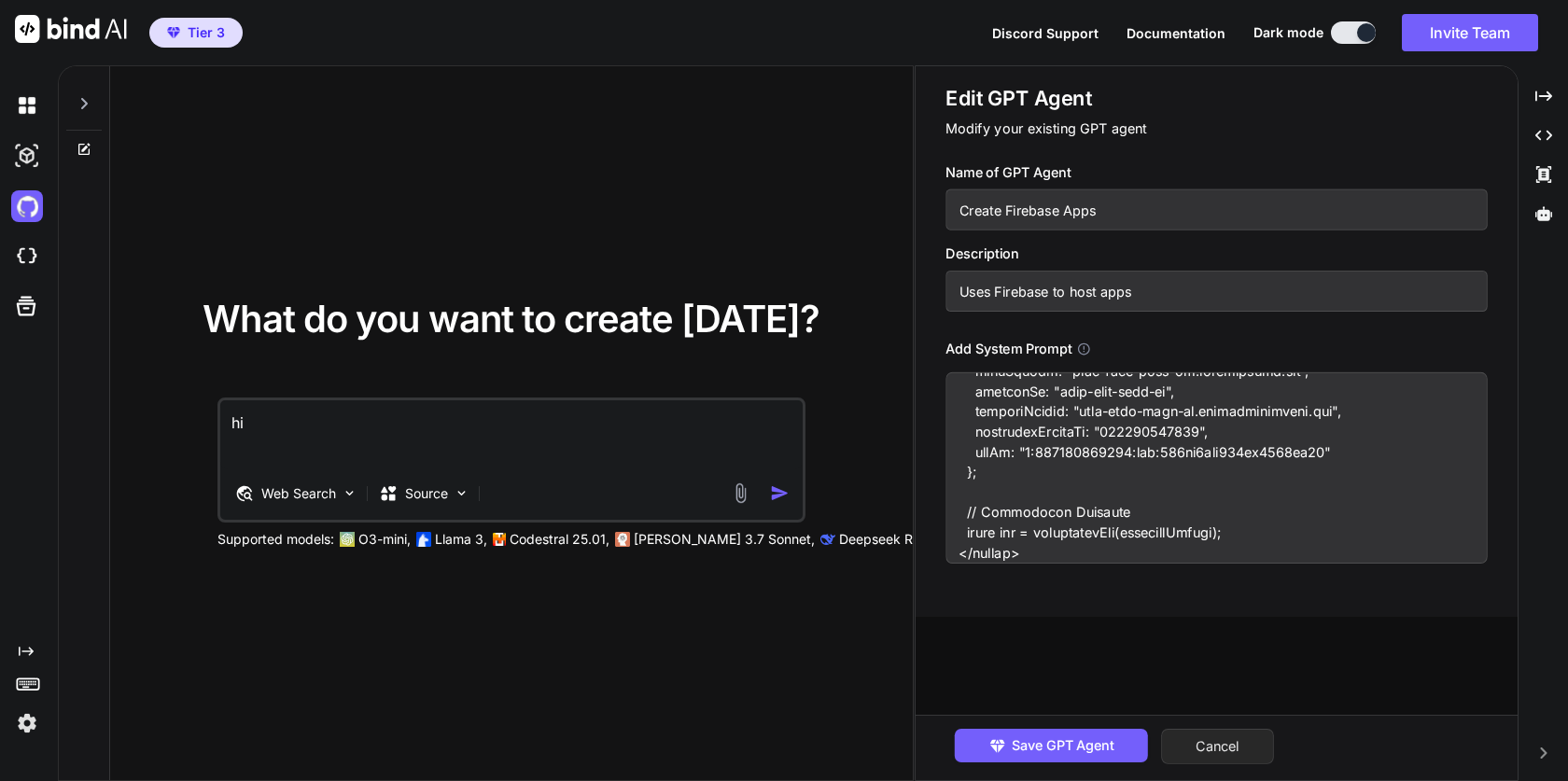
click at [1214, 745] on button "Cancel" at bounding box center [1217, 747] width 113 height 36
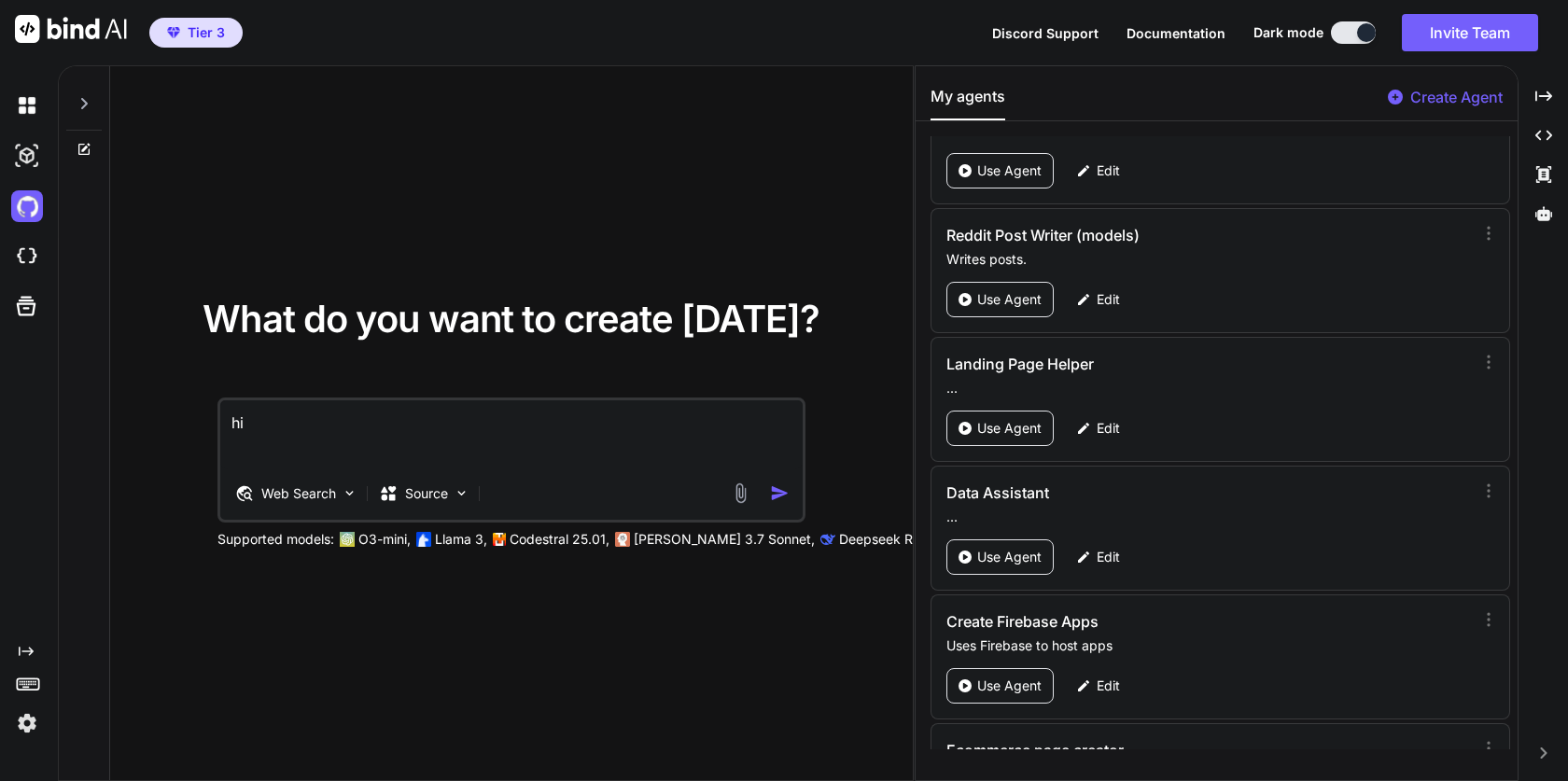
scroll to position [534, 0]
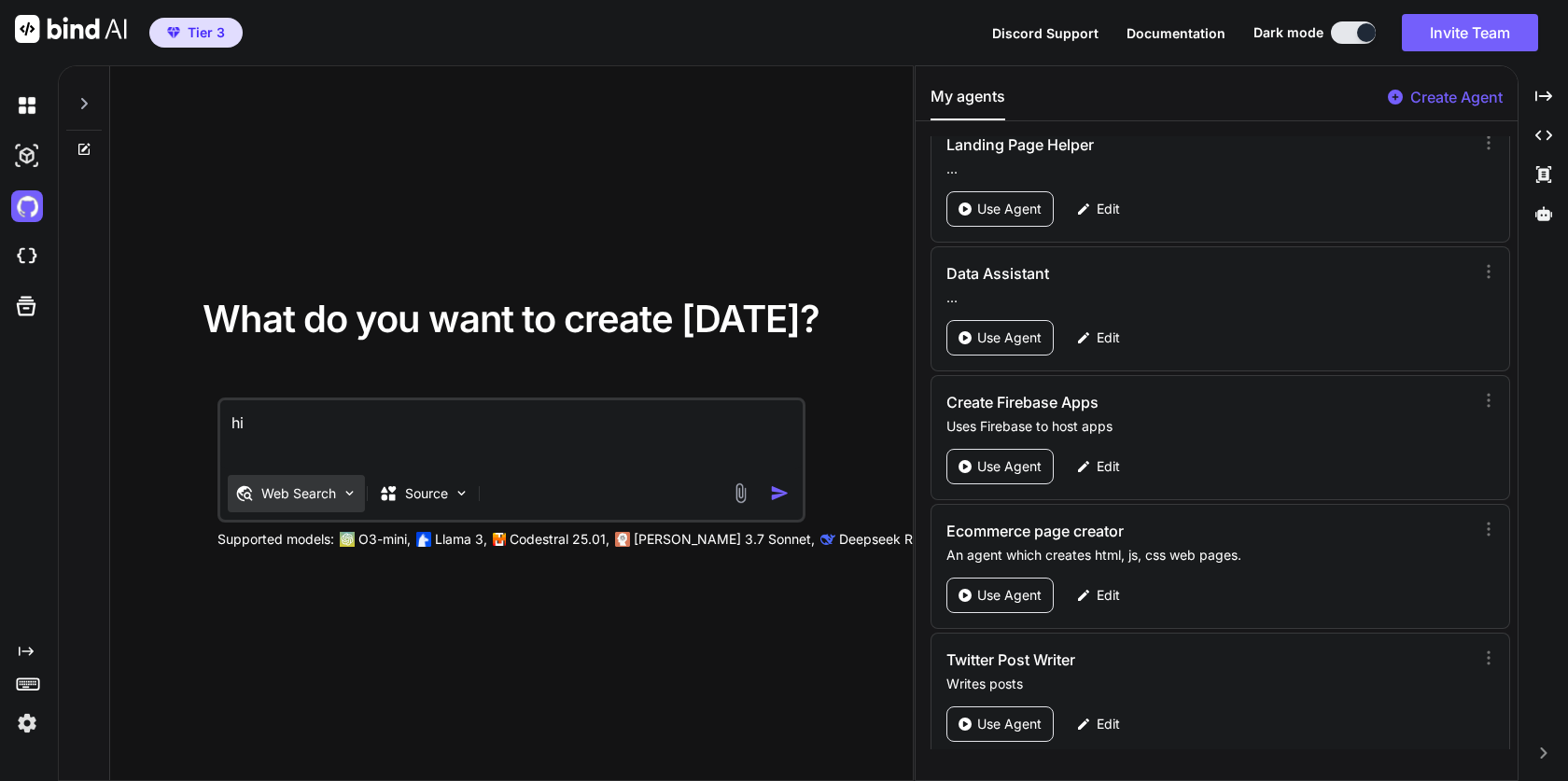
click at [303, 503] on div "Web Search" at bounding box center [297, 493] width 137 height 37
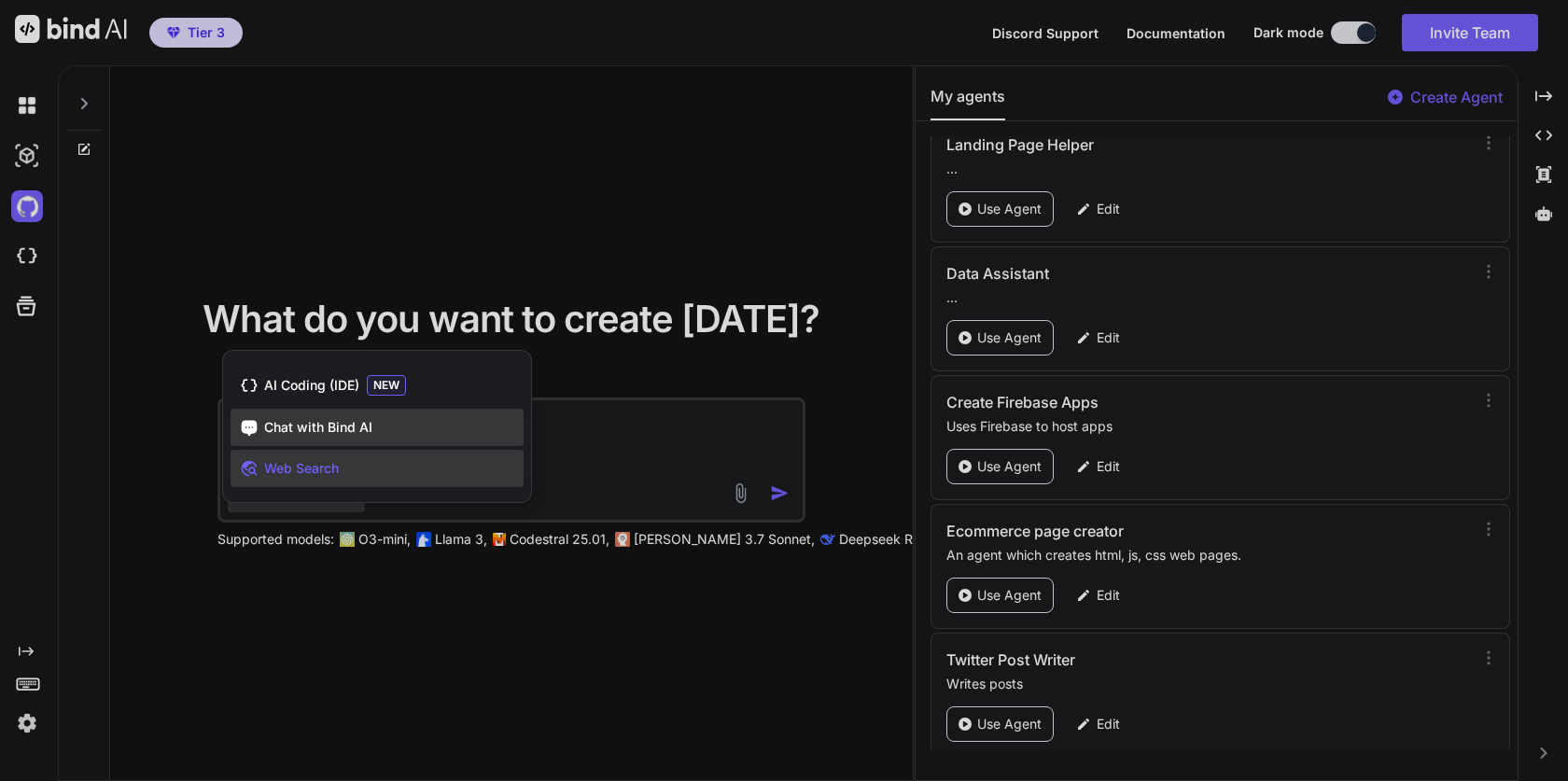
click at [326, 428] on span "Chat with Bind AI" at bounding box center [318, 427] width 109 height 19
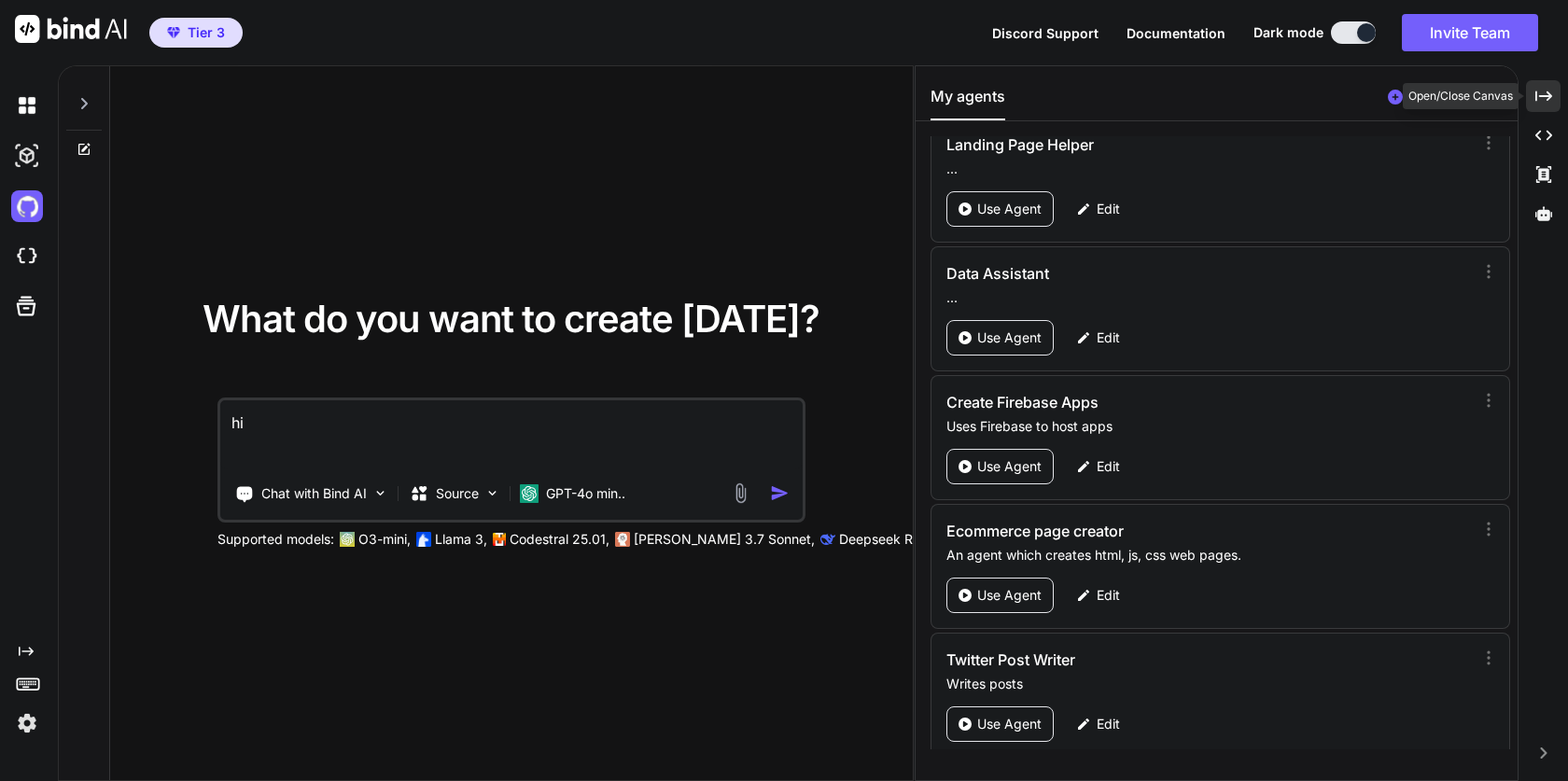
click at [1539, 99] on icon "Created with Pixso." at bounding box center [1543, 96] width 17 height 17
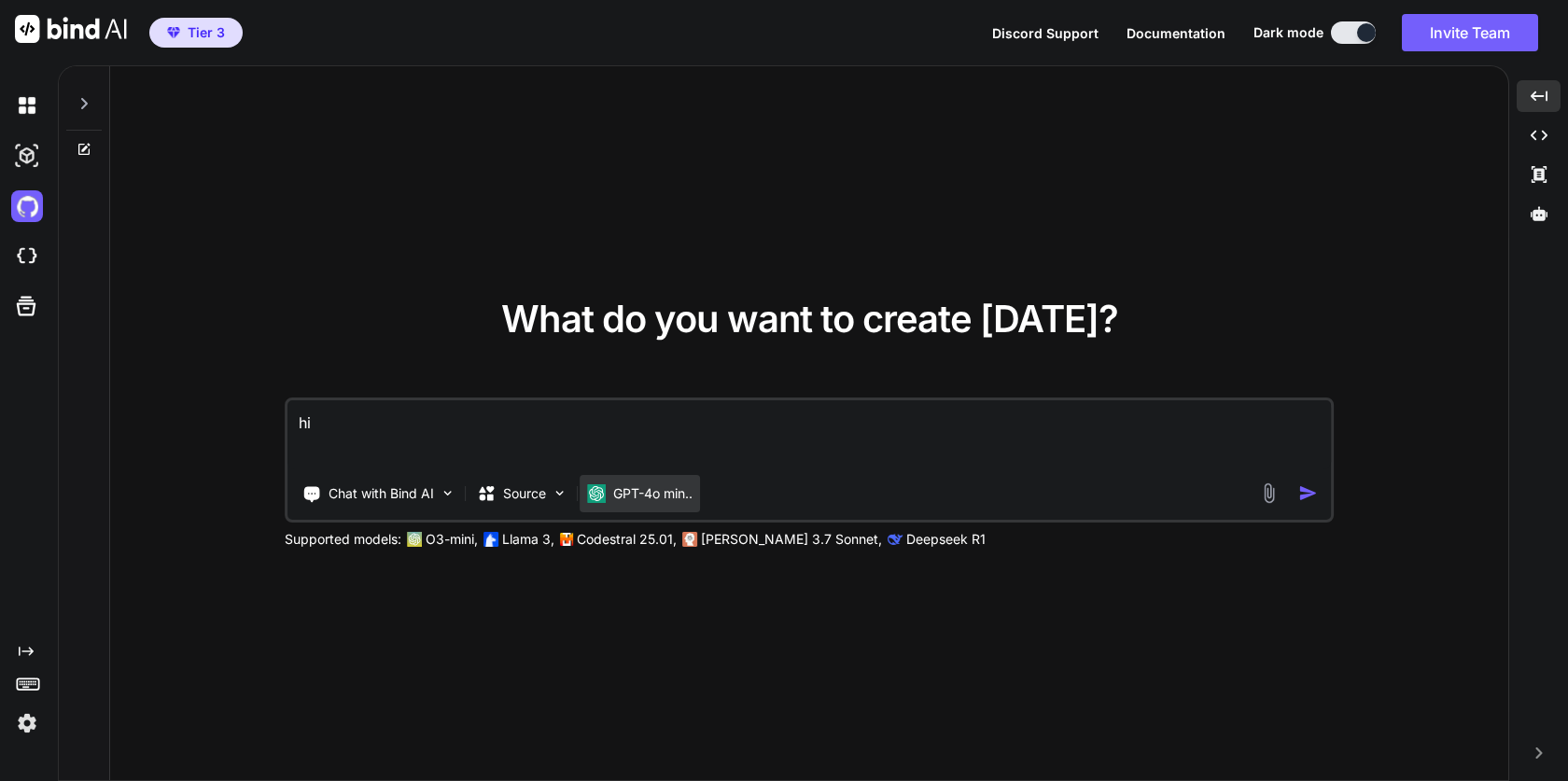
click at [640, 503] on div "GPT-4o min.." at bounding box center [640, 493] width 121 height 37
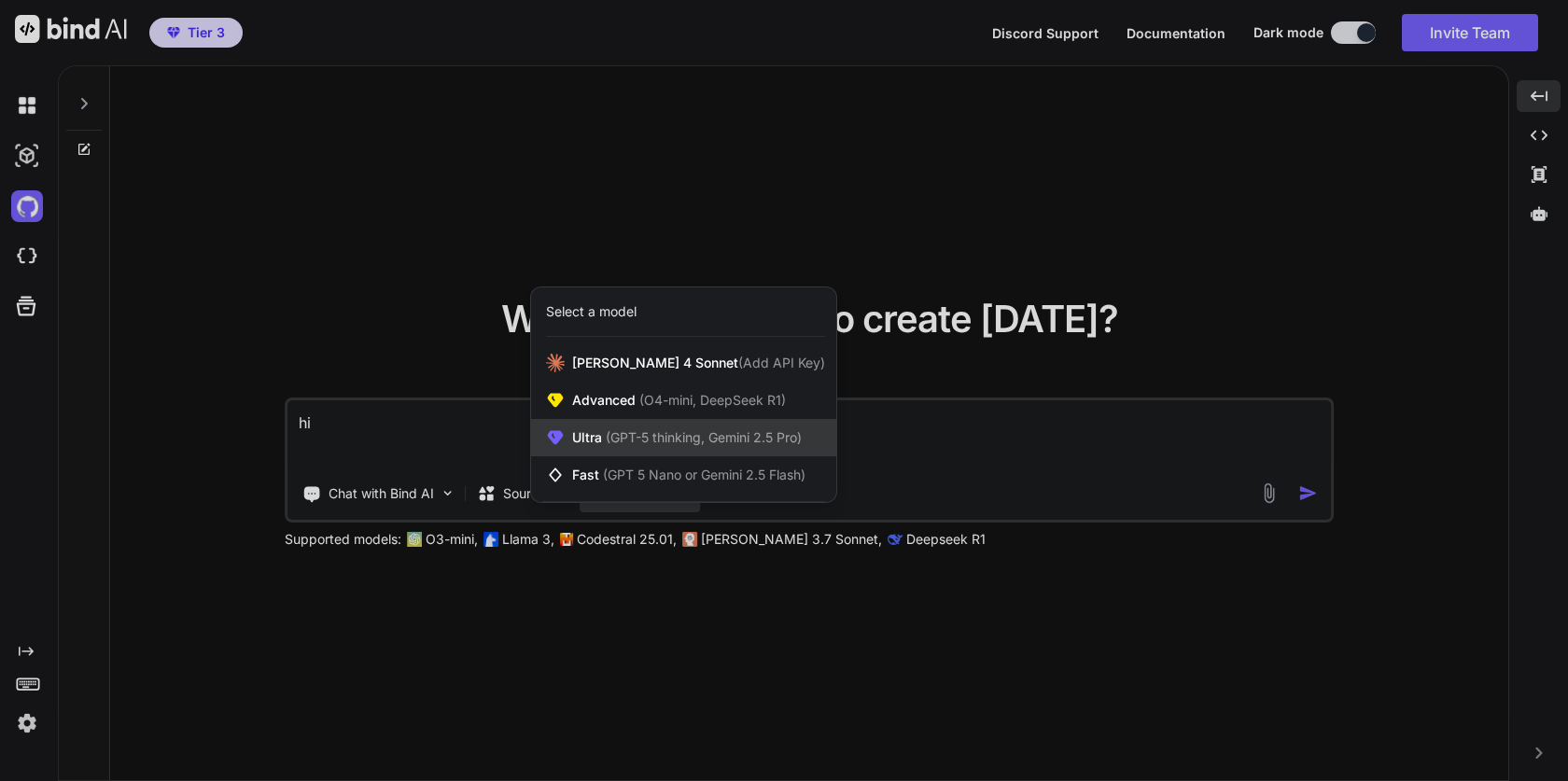
click at [683, 448] on div "Ultra (GPT-5 thinking, Gemini 2.5 Pro)" at bounding box center [683, 437] width 305 height 37
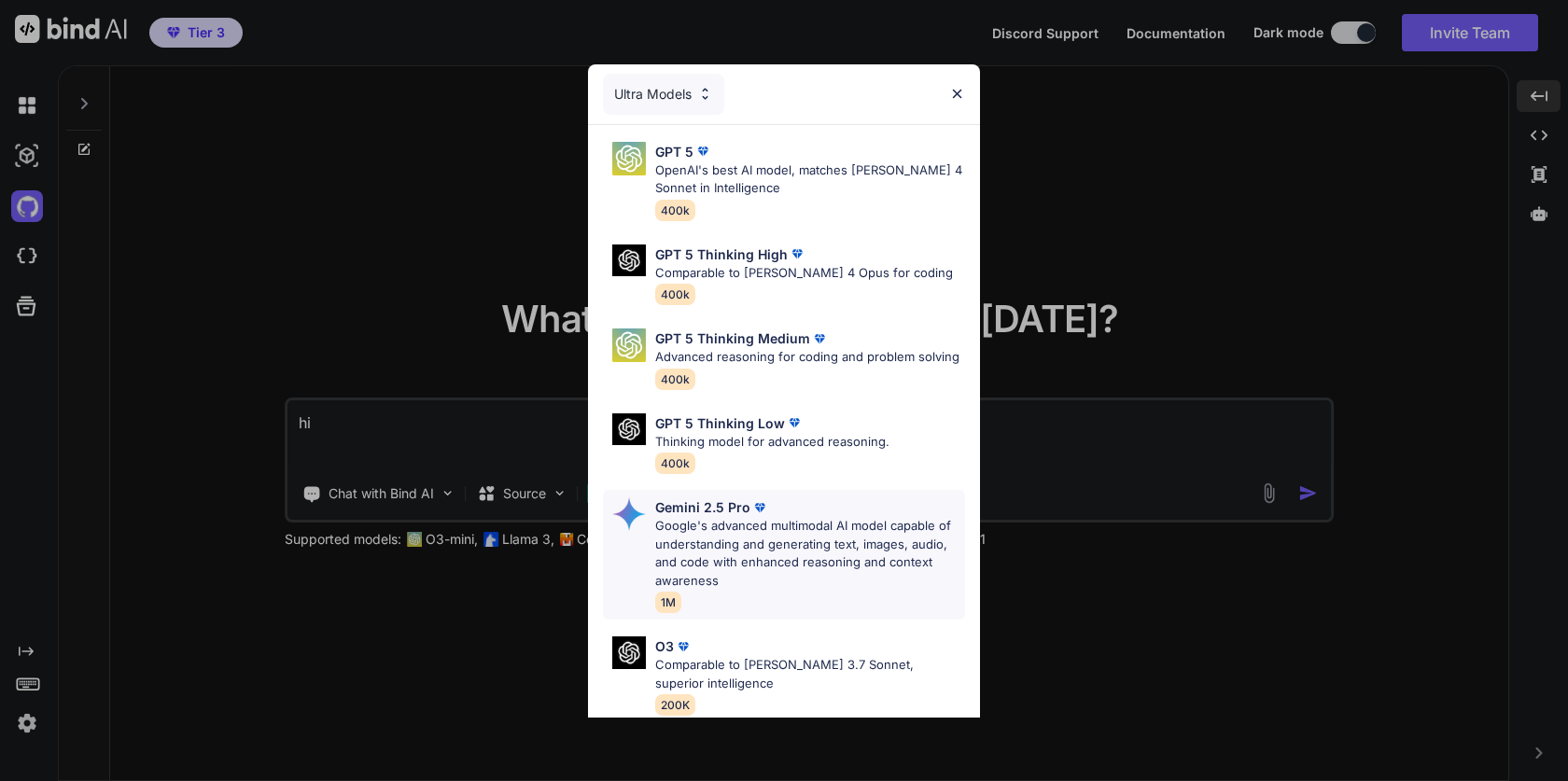
scroll to position [173, 0]
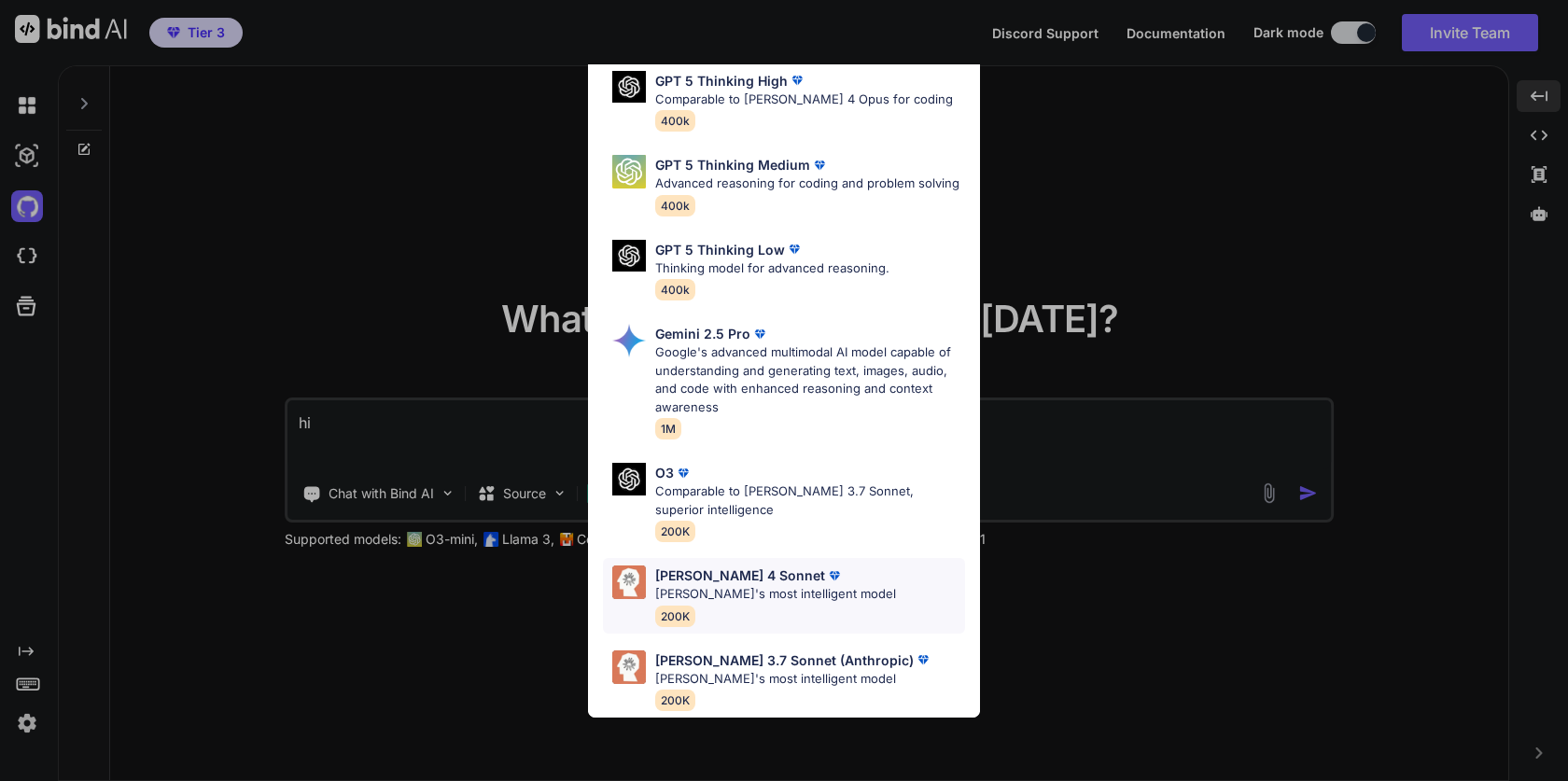
click at [741, 603] on div "[PERSON_NAME] 4 Sonnet [PERSON_NAME]'s most intelligent model 200K" at bounding box center [776, 596] width 241 height 61
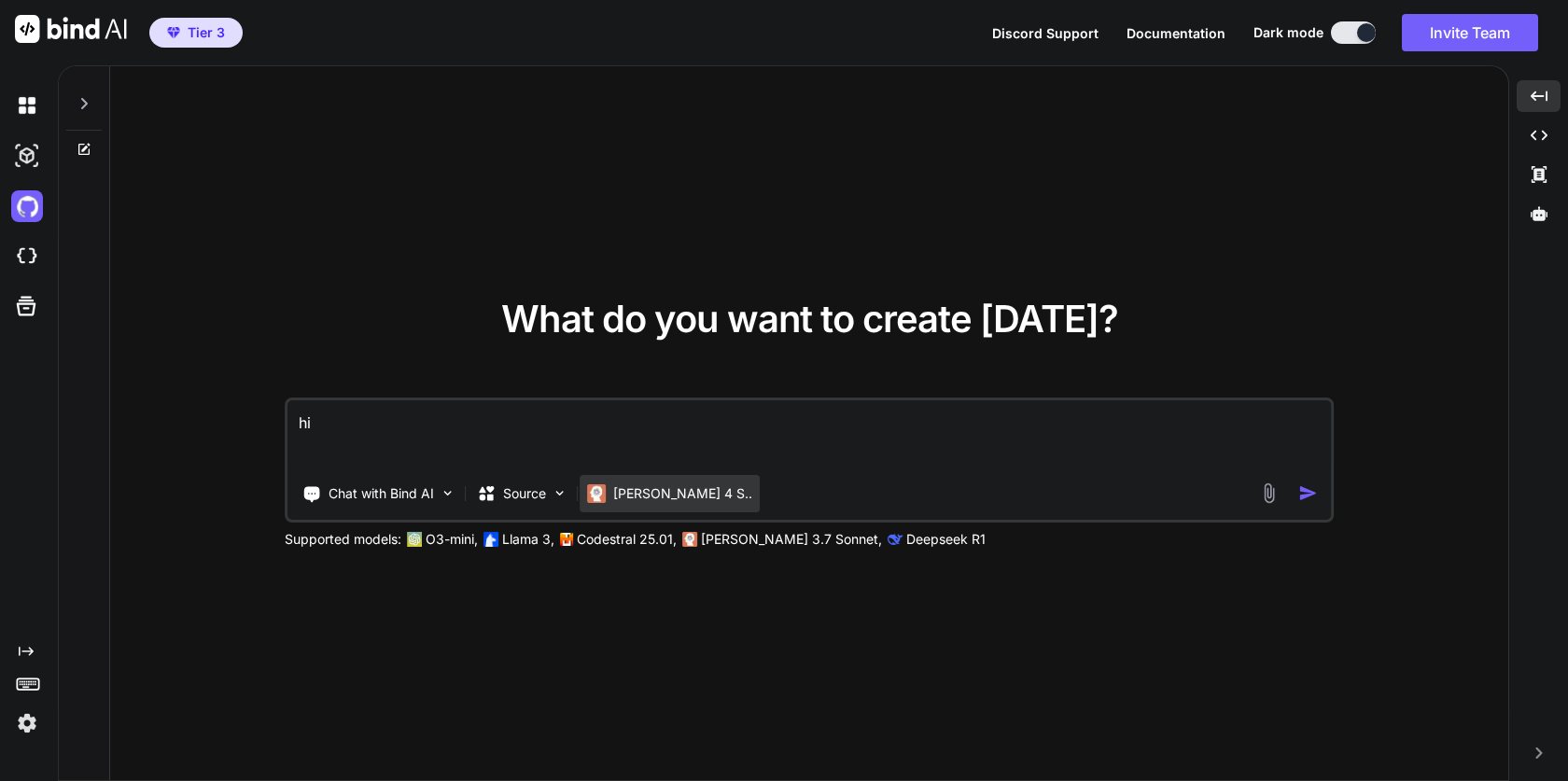
click at [652, 487] on p "[PERSON_NAME] 4 S.." at bounding box center [683, 493] width 139 height 19
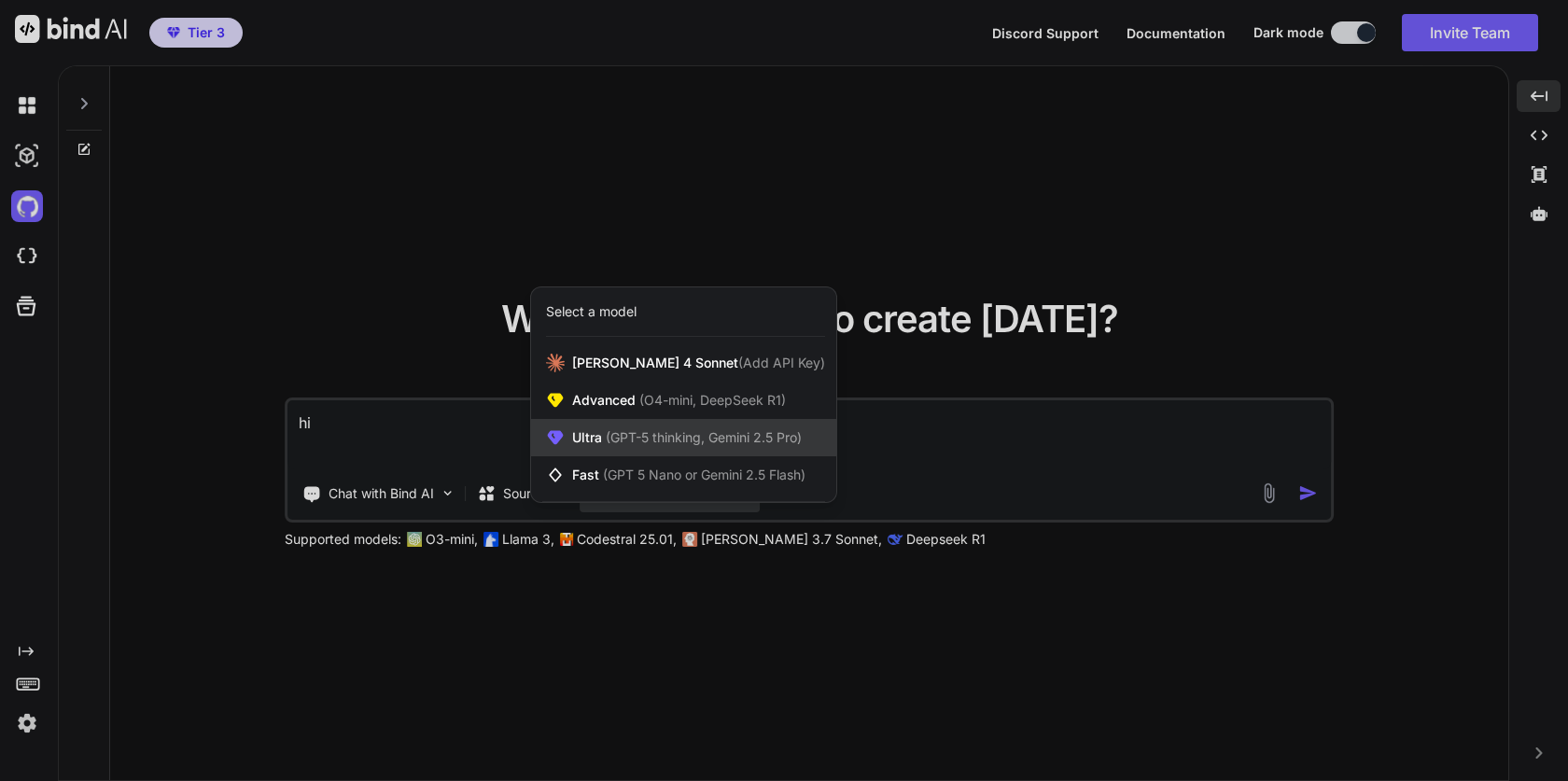
click at [701, 437] on span "(GPT-5 thinking, Gemini 2.5 Pro)" at bounding box center [701, 437] width 200 height 16
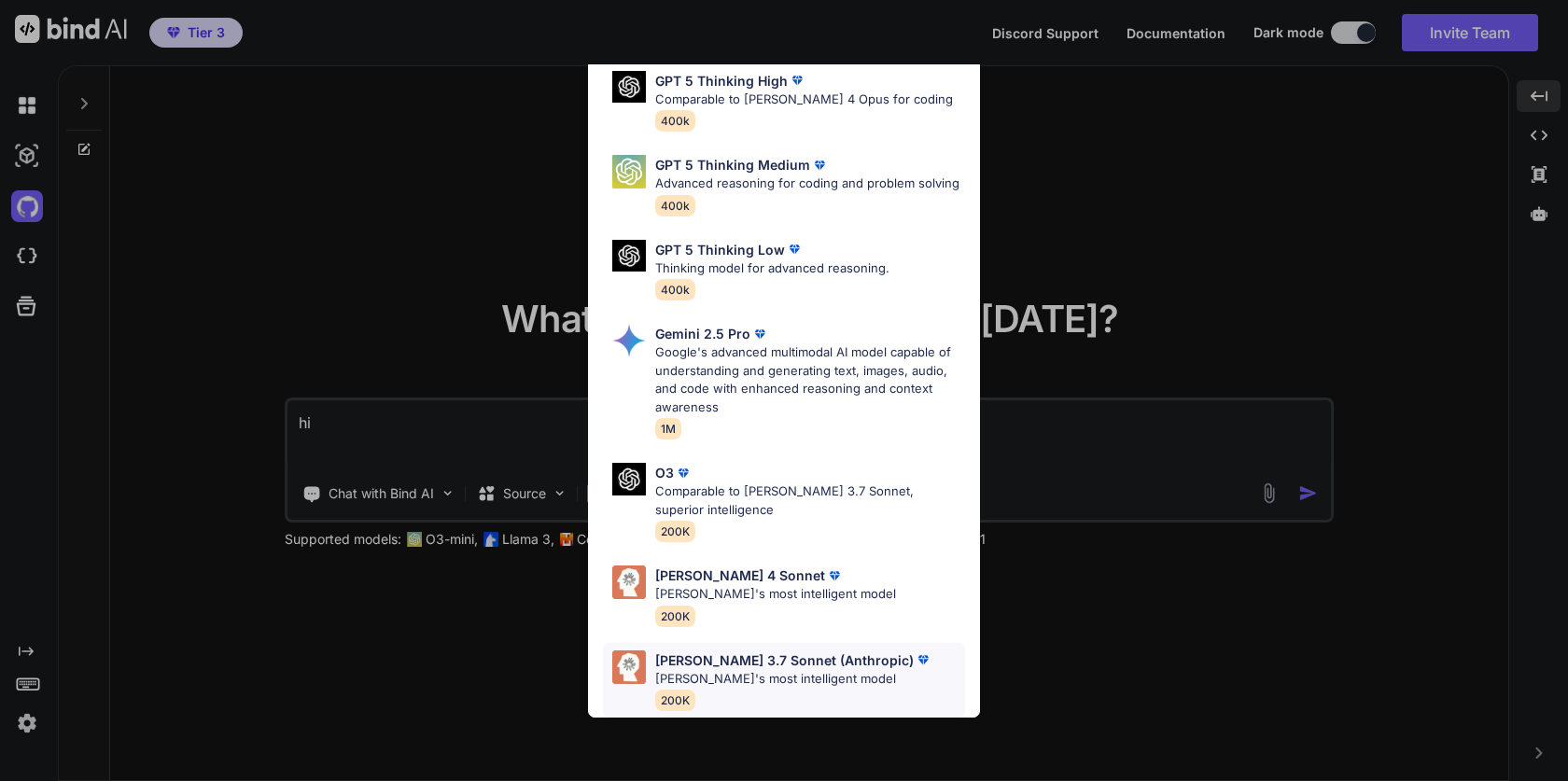
click at [762, 681] on p "[PERSON_NAME]'s most intelligent model" at bounding box center [794, 679] width 277 height 19
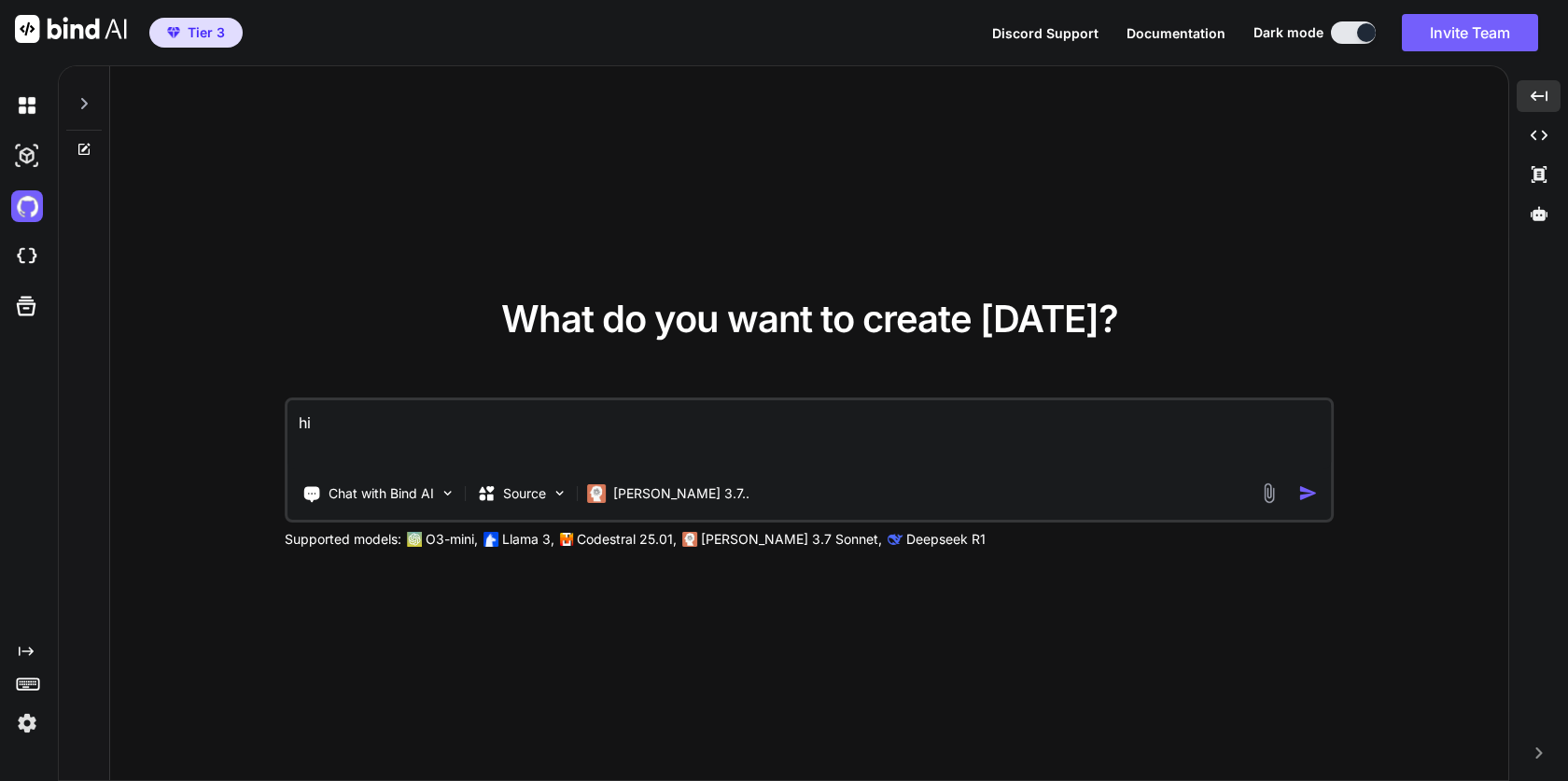
click at [473, 426] on textarea "hi" at bounding box center [810, 434] width 1044 height 69
click at [1268, 487] on img at bounding box center [1269, 493] width 22 height 22
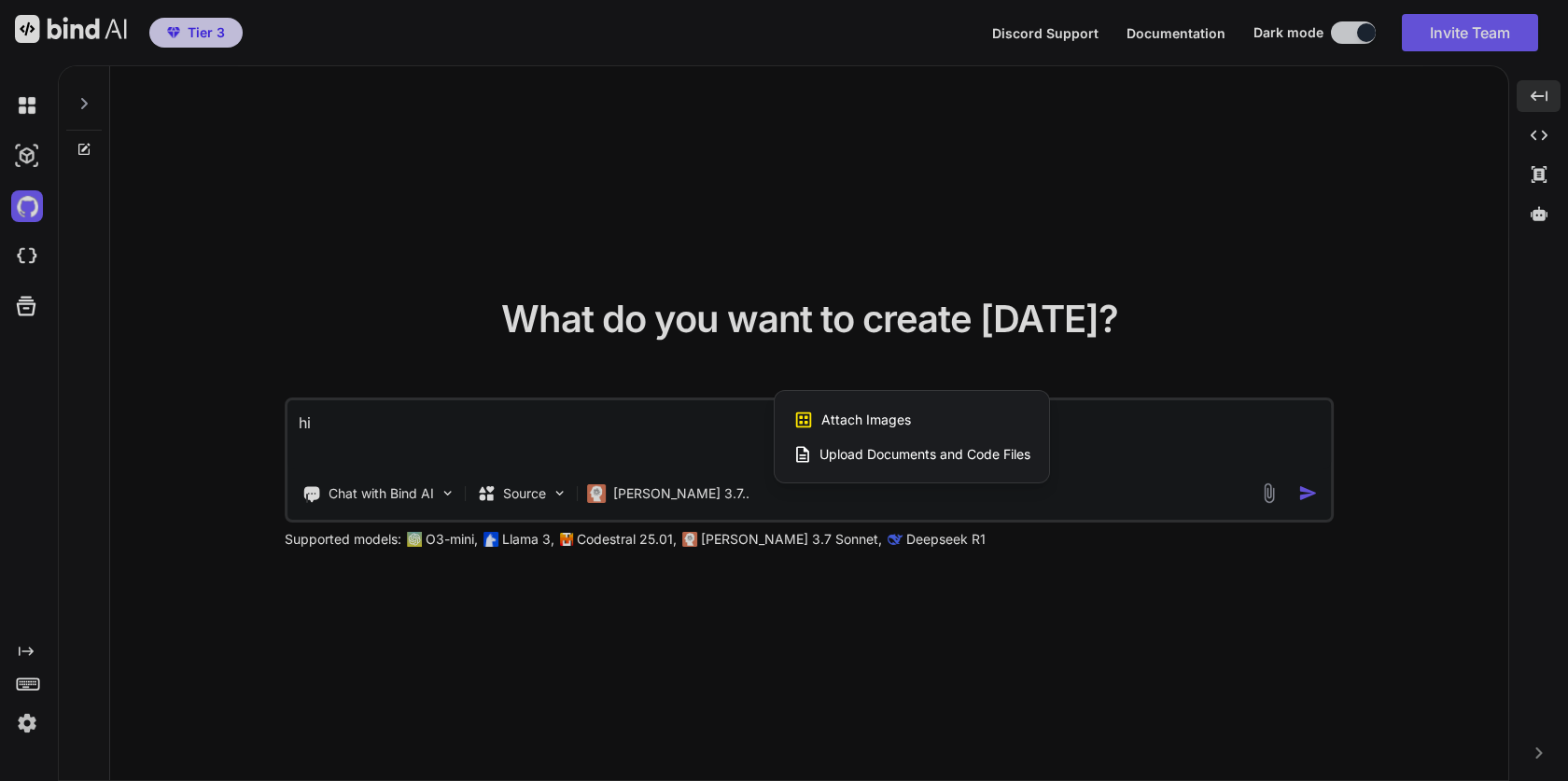
click at [832, 425] on span "Attach Images" at bounding box center [867, 419] width 90 height 19
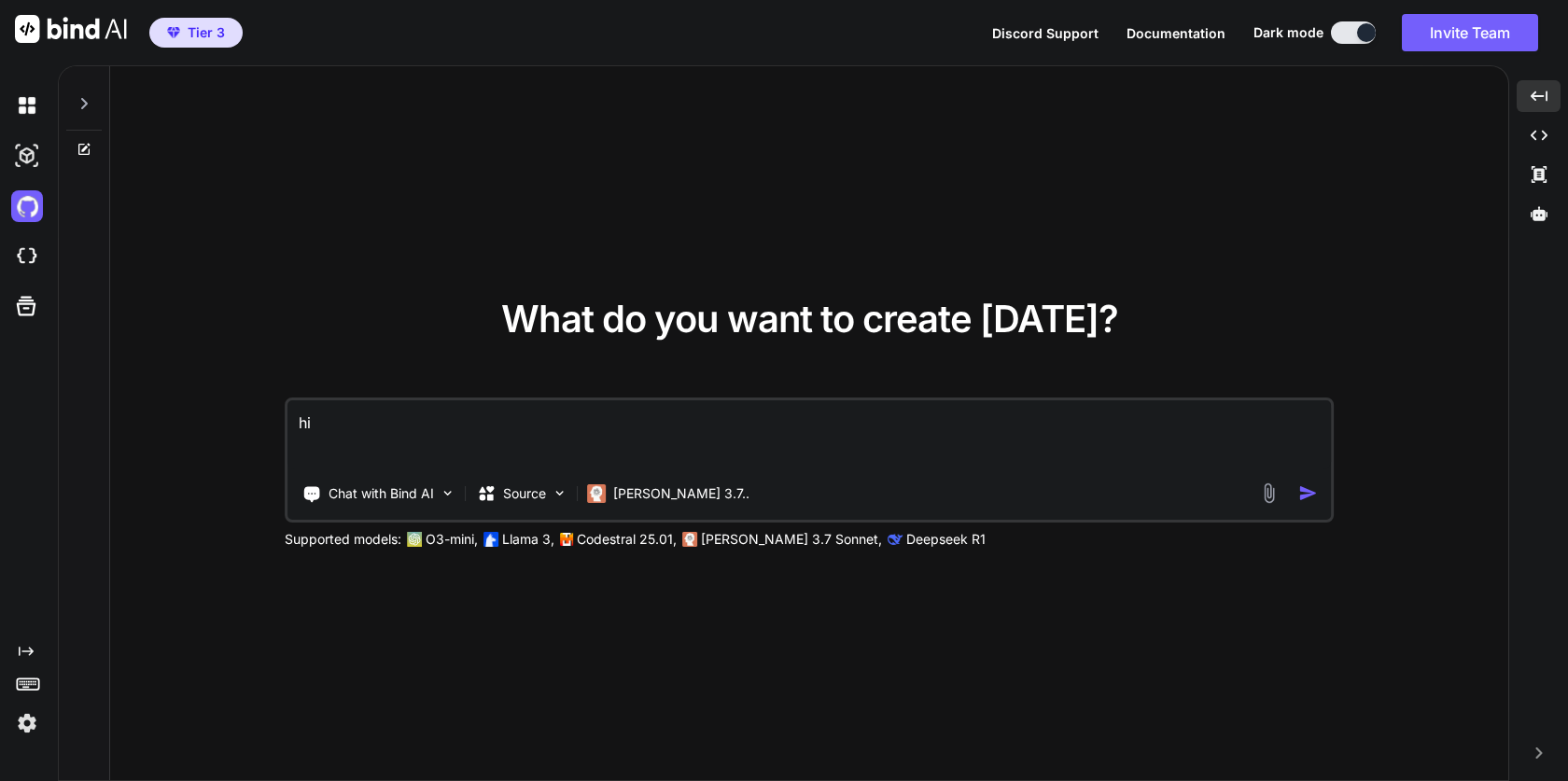
type input "C:\fakepath\Screenshot [DATE] 7.18.59 PM.png"
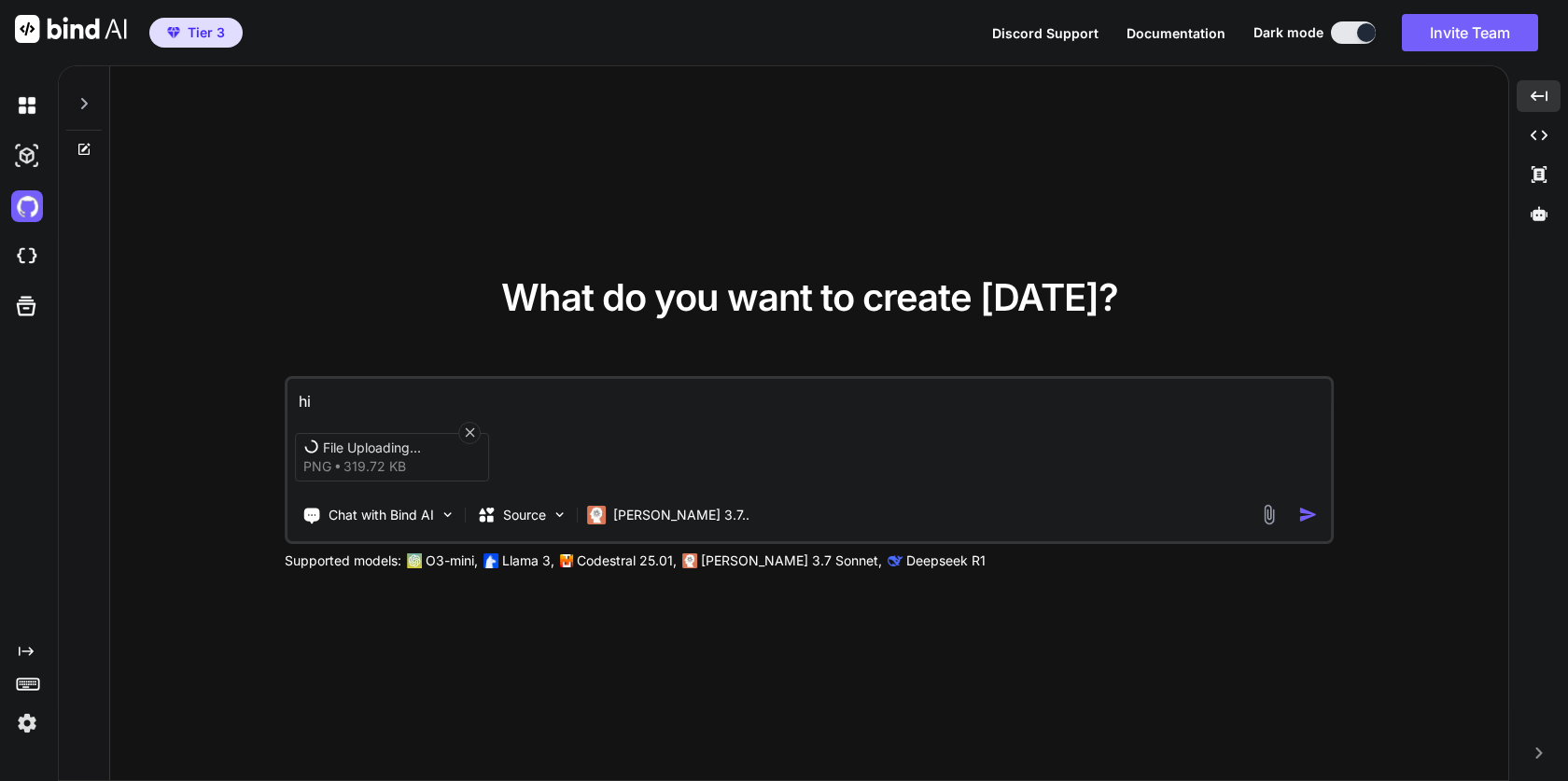
click at [374, 400] on textarea "hi" at bounding box center [810, 395] width 1044 height 34
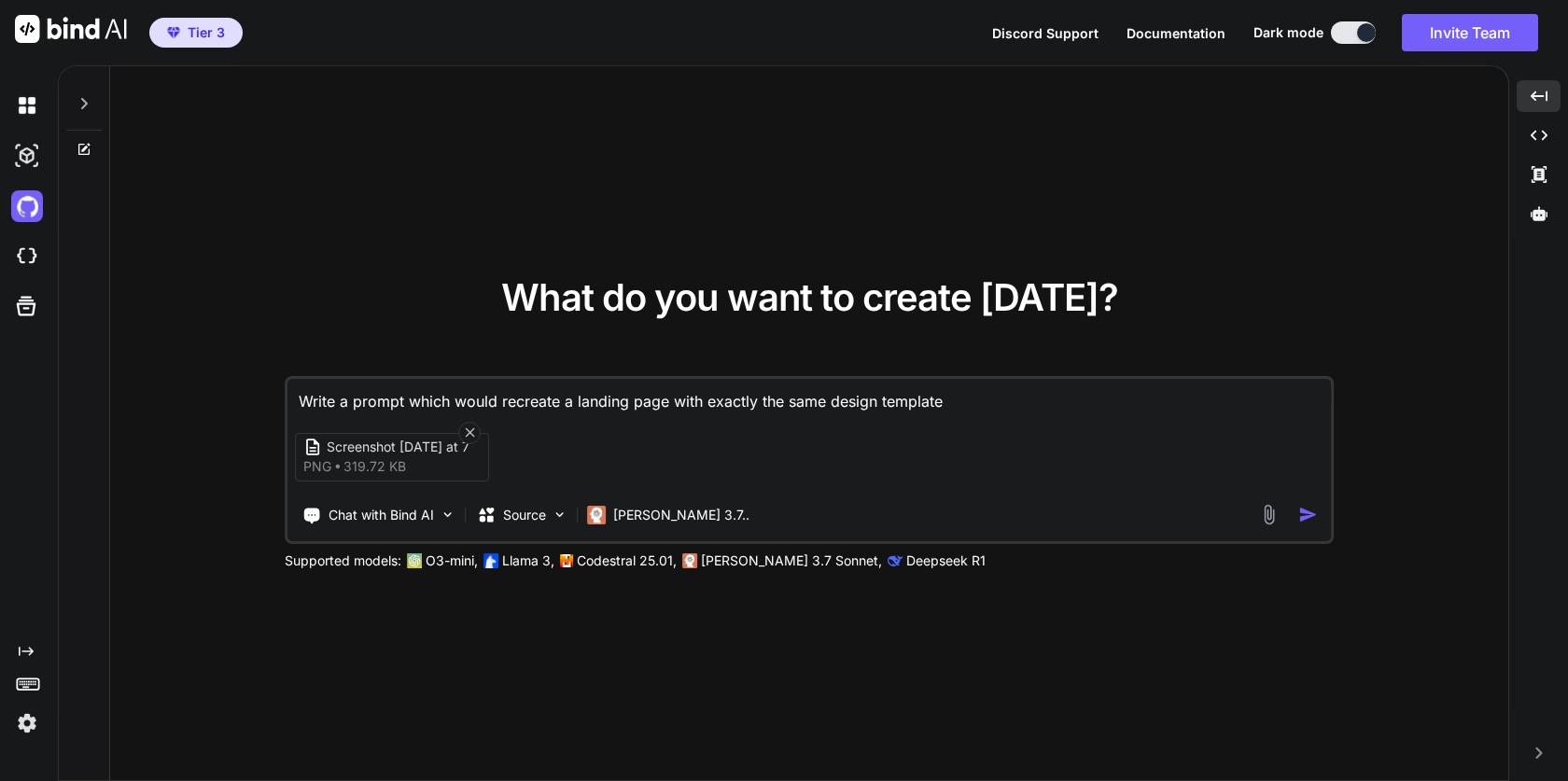
drag, startPoint x: 352, startPoint y: 398, endPoint x: 408, endPoint y: 452, distance: 77.8
click at [358, 404] on textarea "Write a prompt which would recreate a landing page with exactly the same design…" at bounding box center [810, 395] width 1044 height 34
click at [975, 400] on textarea "Write a prompt which would recreate a landing page with exactly the same design…" at bounding box center [810, 395] width 1044 height 34
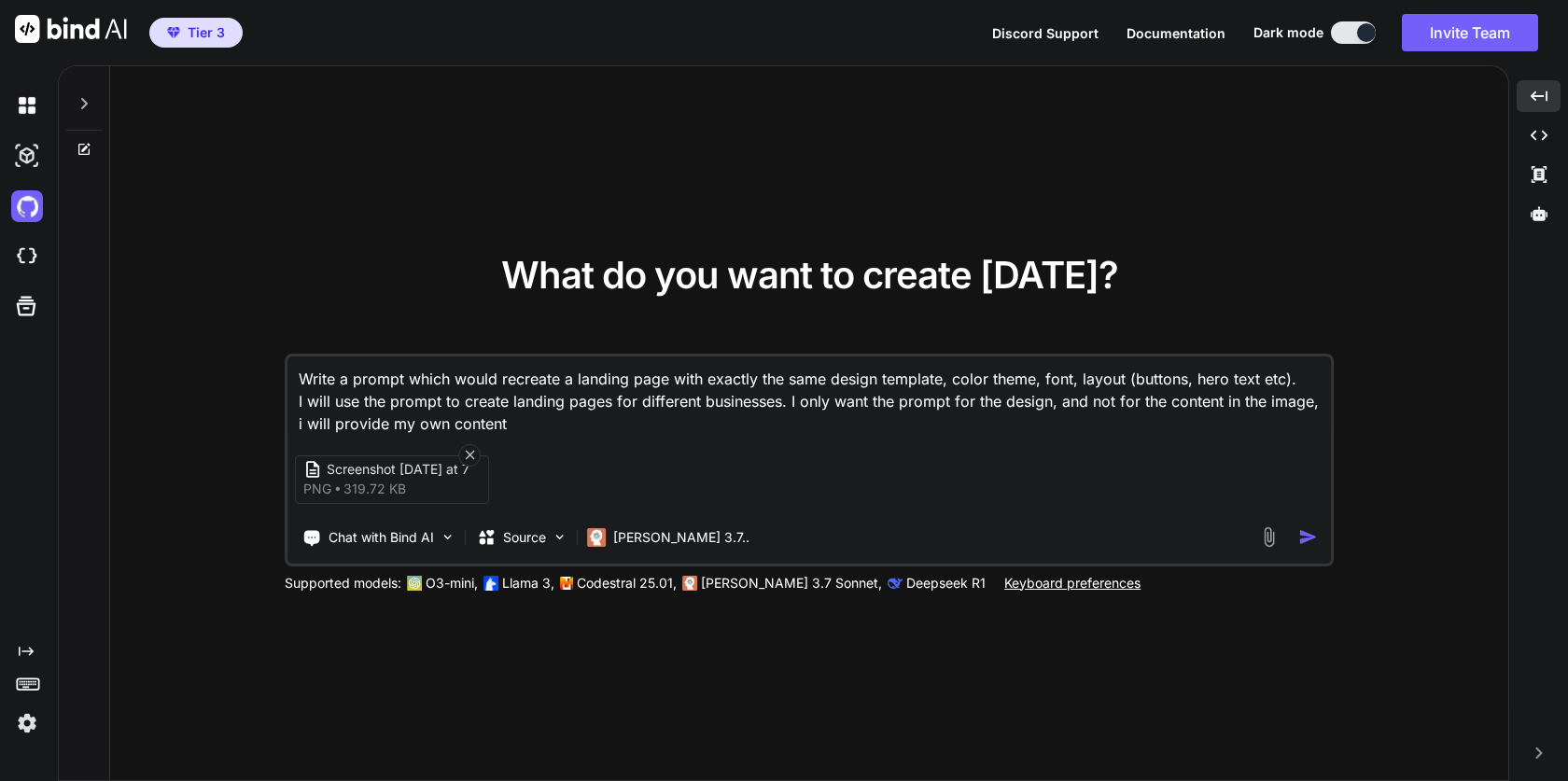
type textarea "Write a prompt which would recreate a landing page with exactly the same design…"
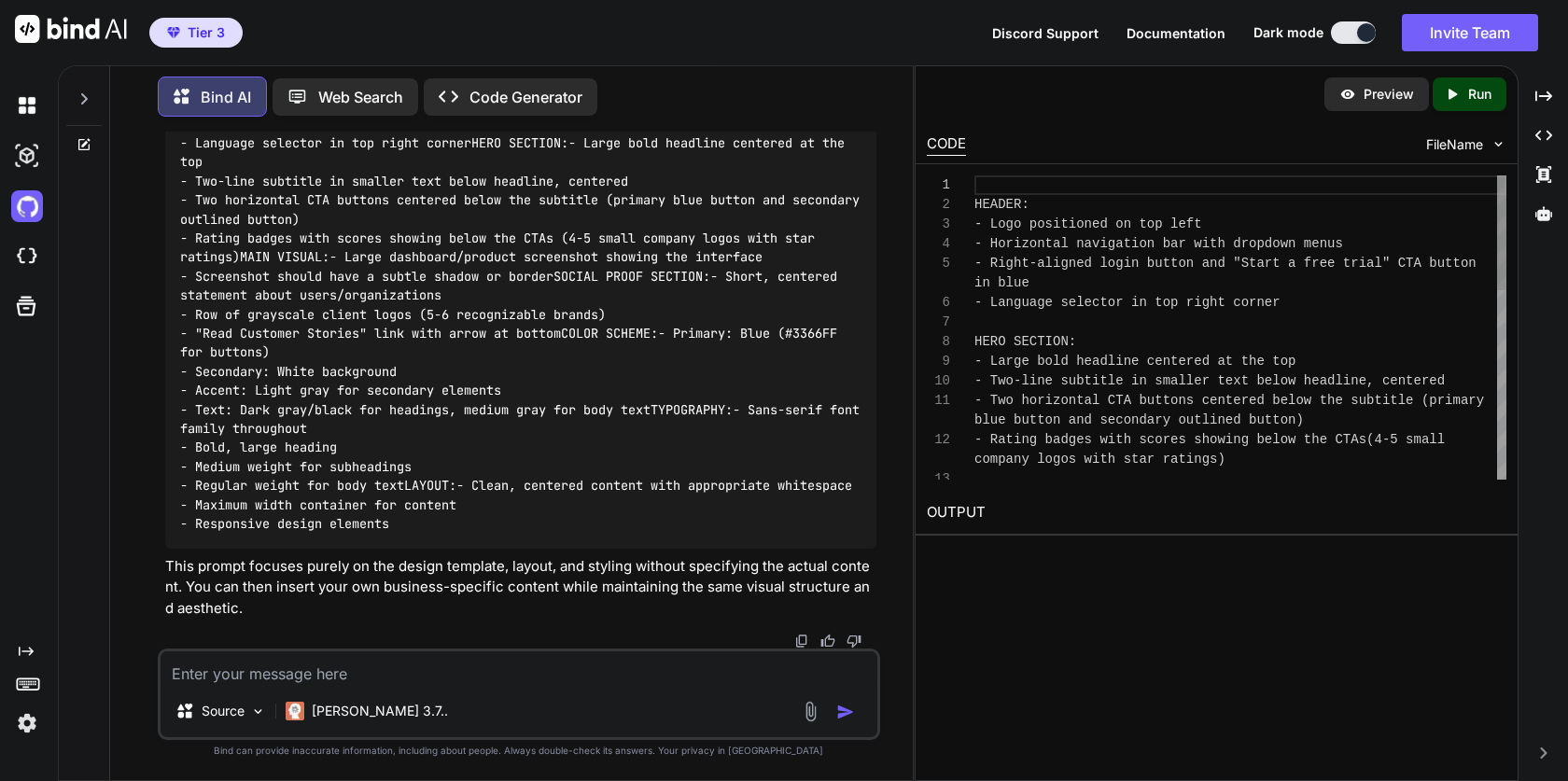
scroll to position [20, 0]
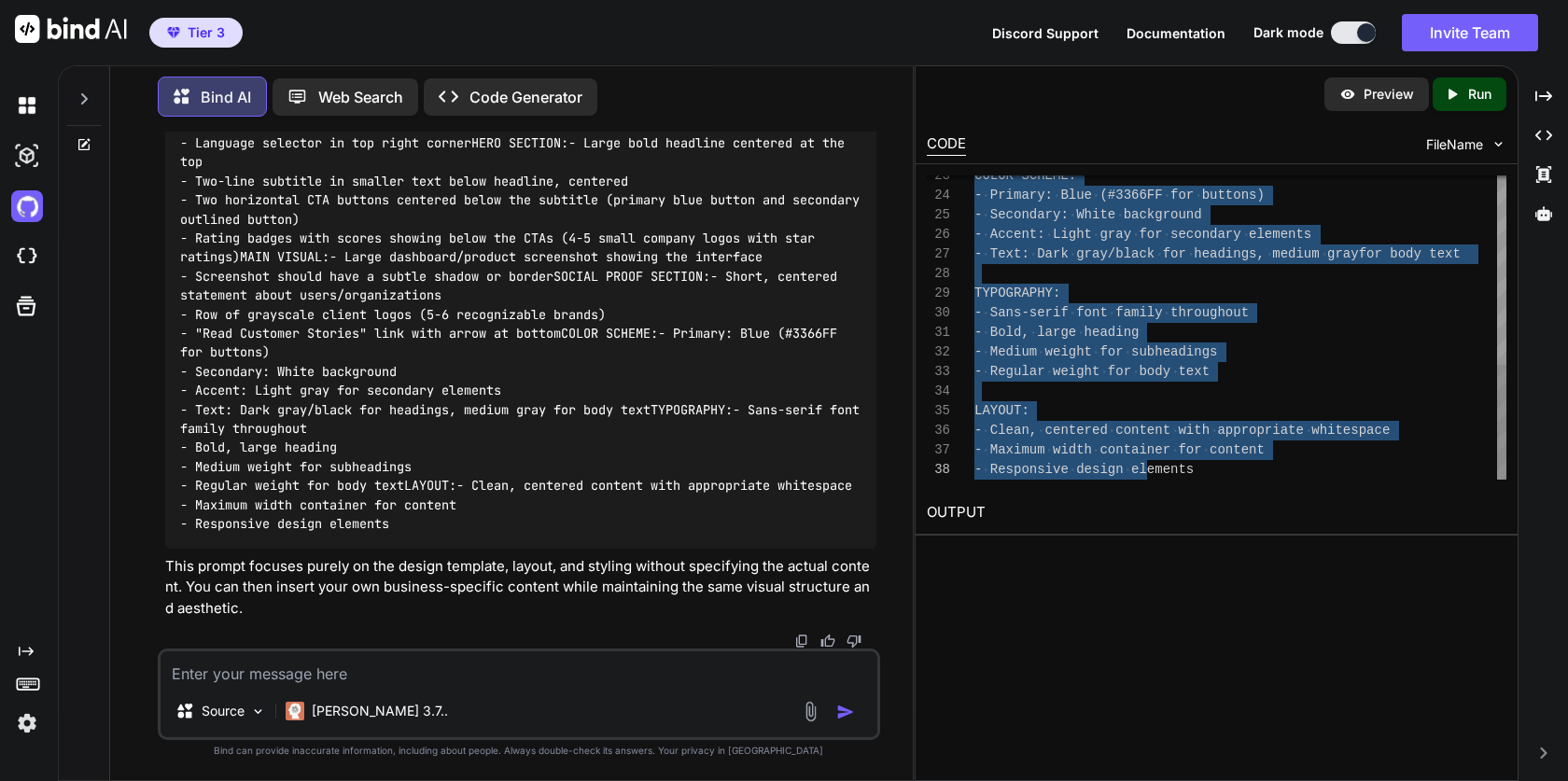
drag, startPoint x: 976, startPoint y: 205, endPoint x: 1147, endPoint y: 545, distance: 380.6
click at [1210, 456] on div "COLOR SCHEME: - Primary: Blue (#3366FF for buttons) - Secondary: White backgrou…" at bounding box center [1240, 78] width 532 height 804
click at [1208, 476] on div "COLOR SCHEME: - Primary: Blue (#3366FF for buttons) - Secondary: White backgrou…" at bounding box center [1240, 78] width 532 height 804
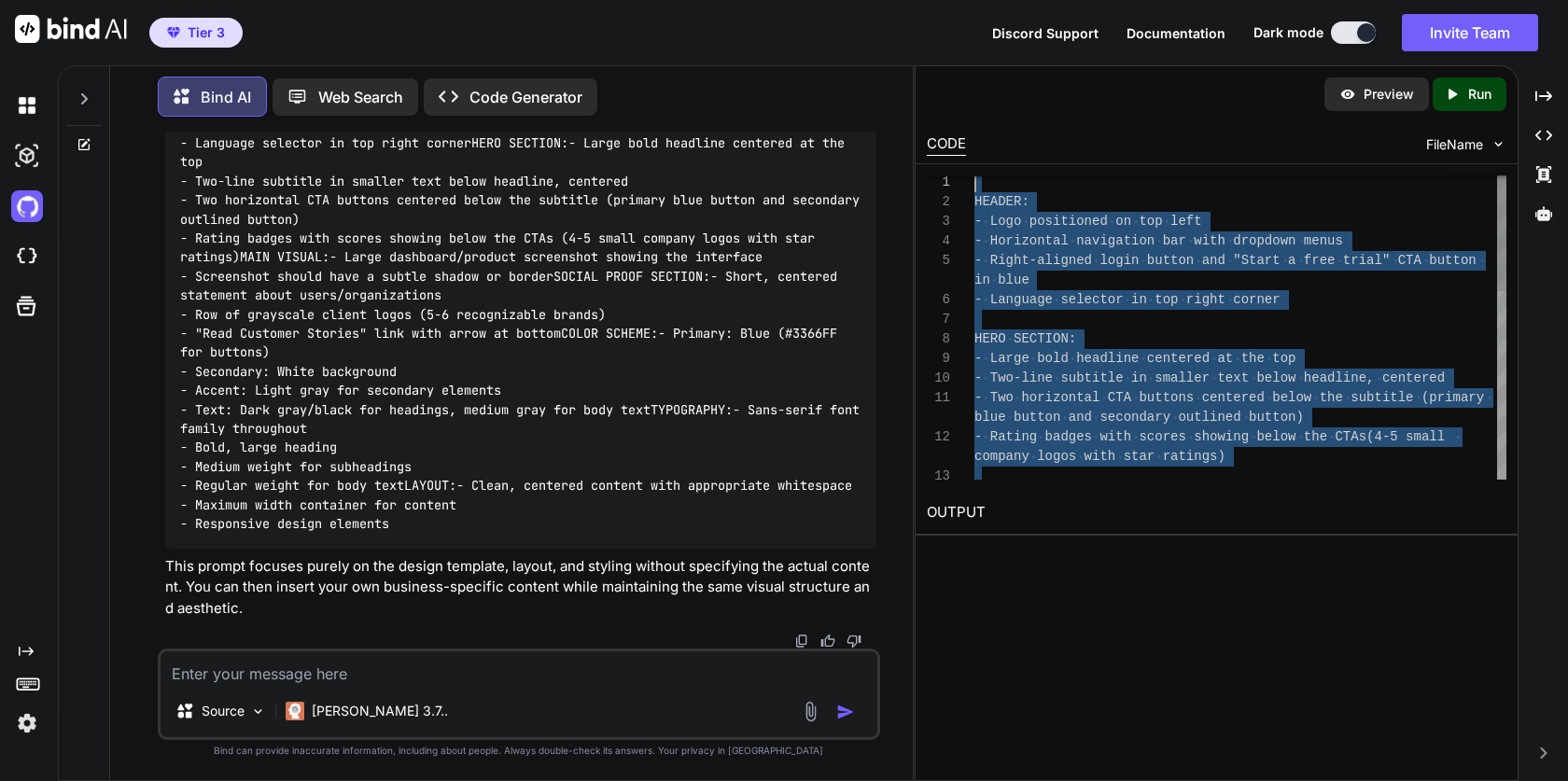
scroll to position [0, 0]
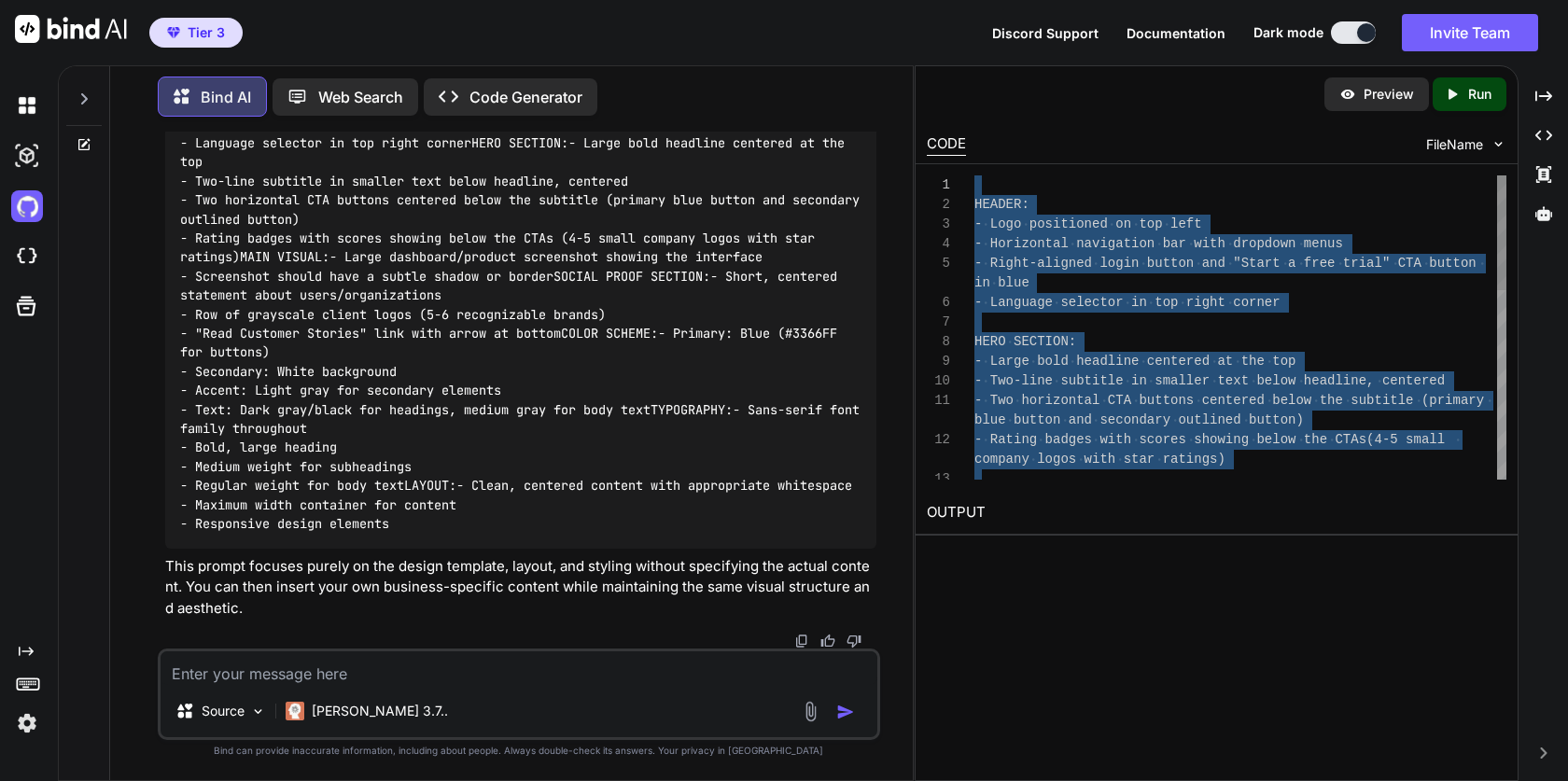
drag, startPoint x: 1211, startPoint y: 474, endPoint x: 883, endPoint y: 126, distance: 478.2
type textarea "HEADER: - Logo positioned on top left - Horizontal navigation bar with dropdown…"
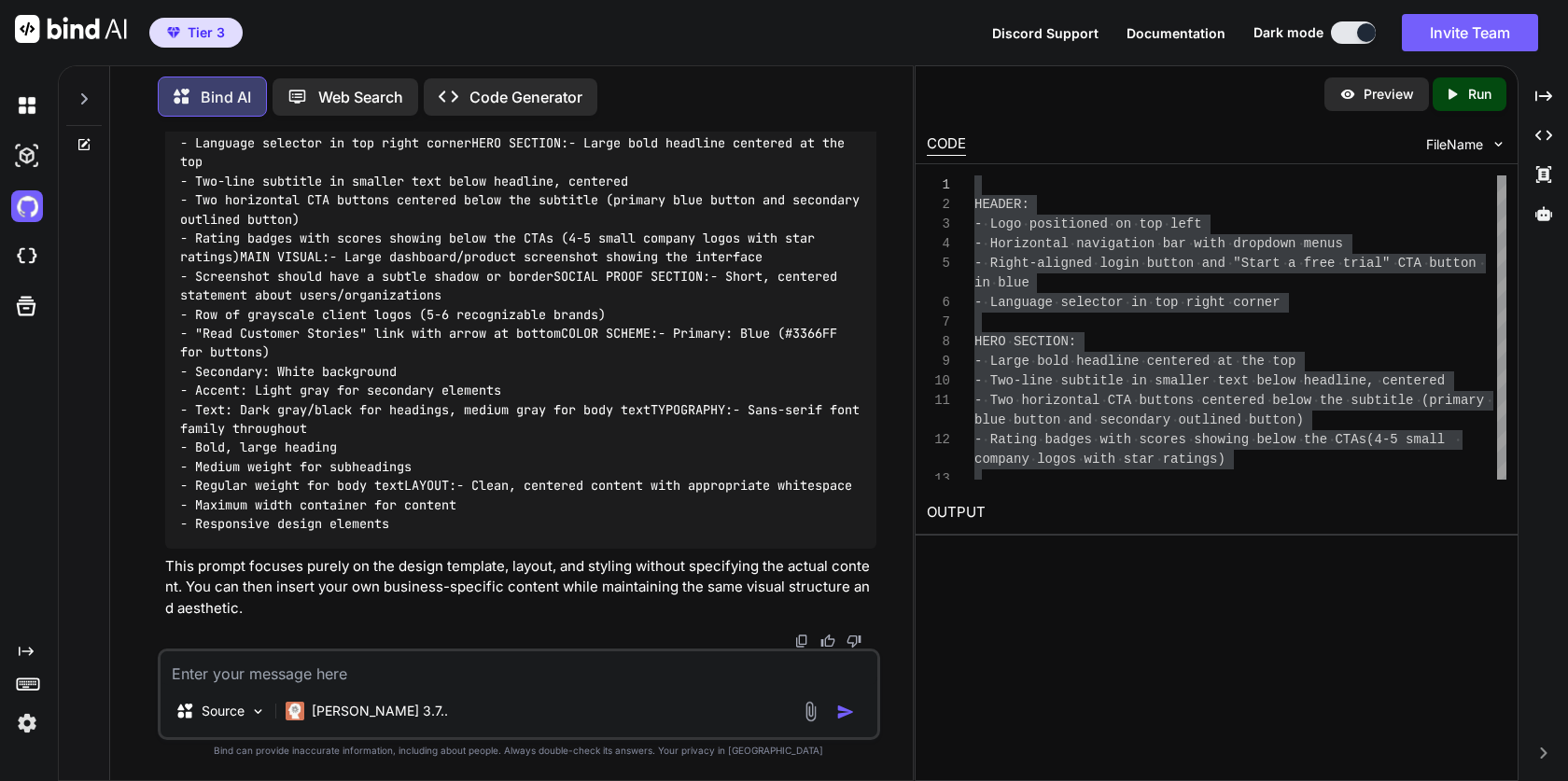
click at [80, 130] on div at bounding box center [84, 107] width 51 height 91
click at [85, 142] on icon at bounding box center [84, 144] width 15 height 15
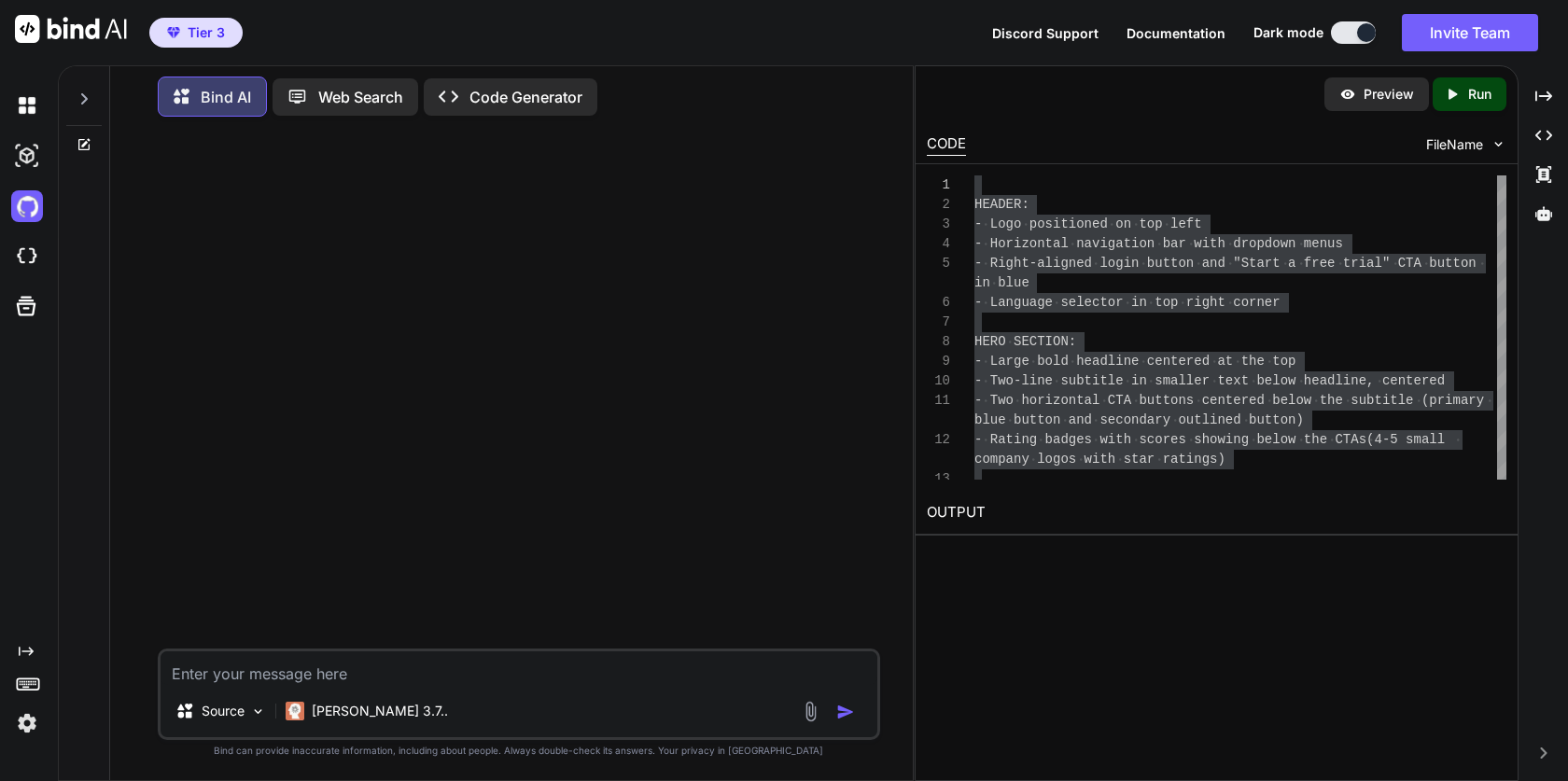
click at [316, 678] on textarea at bounding box center [518, 668] width 716 height 34
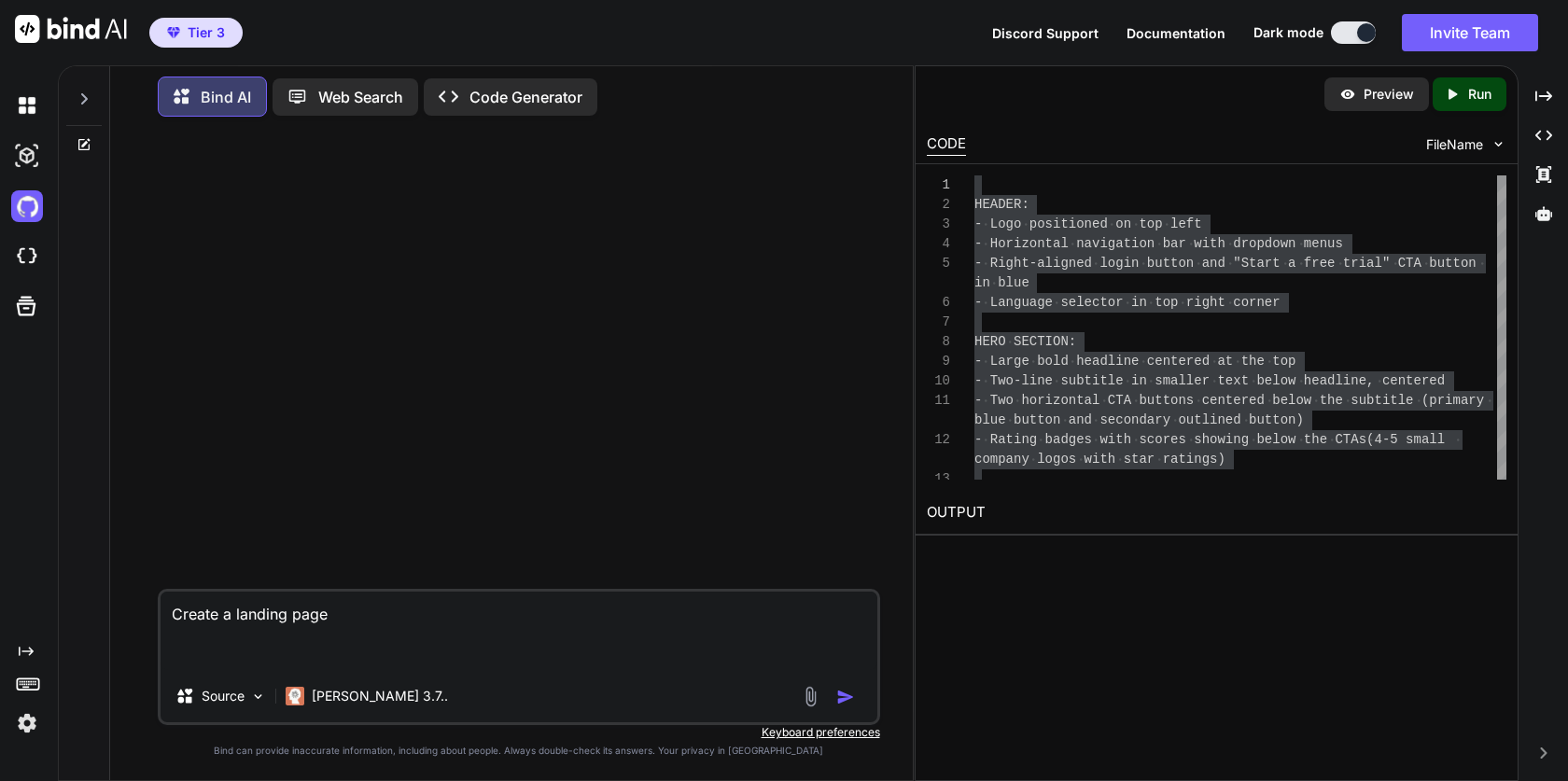
paste textarea "HEADER: - Logo positioned on top left - Horizontal navigation bar with dropdown…"
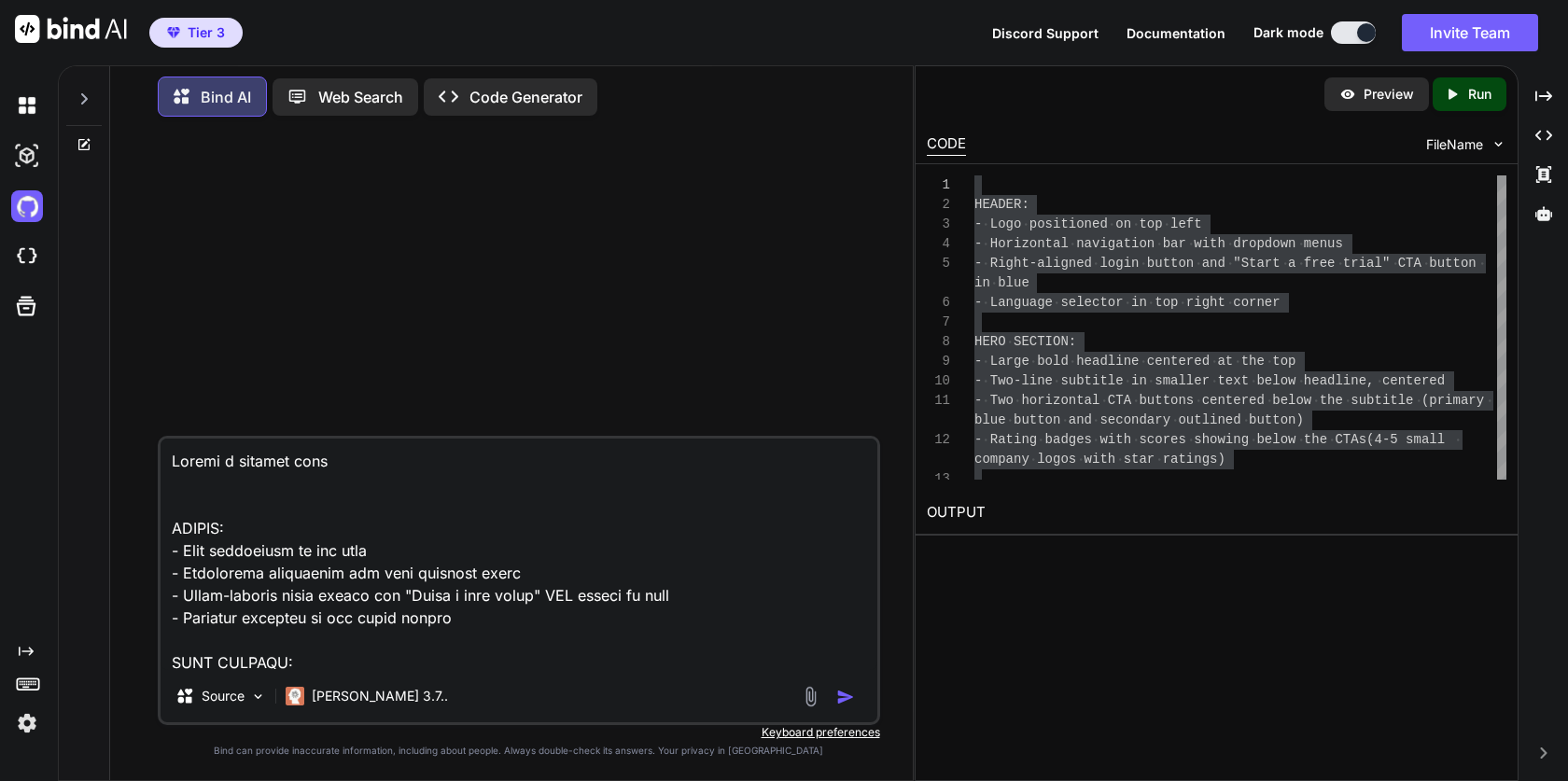
click at [362, 463] on textarea at bounding box center [518, 554] width 716 height 231
click at [329, 464] on textarea at bounding box center [518, 554] width 716 height 231
click at [588, 461] on textarea at bounding box center [518, 554] width 716 height 231
click at [678, 464] on textarea at bounding box center [518, 554] width 716 height 231
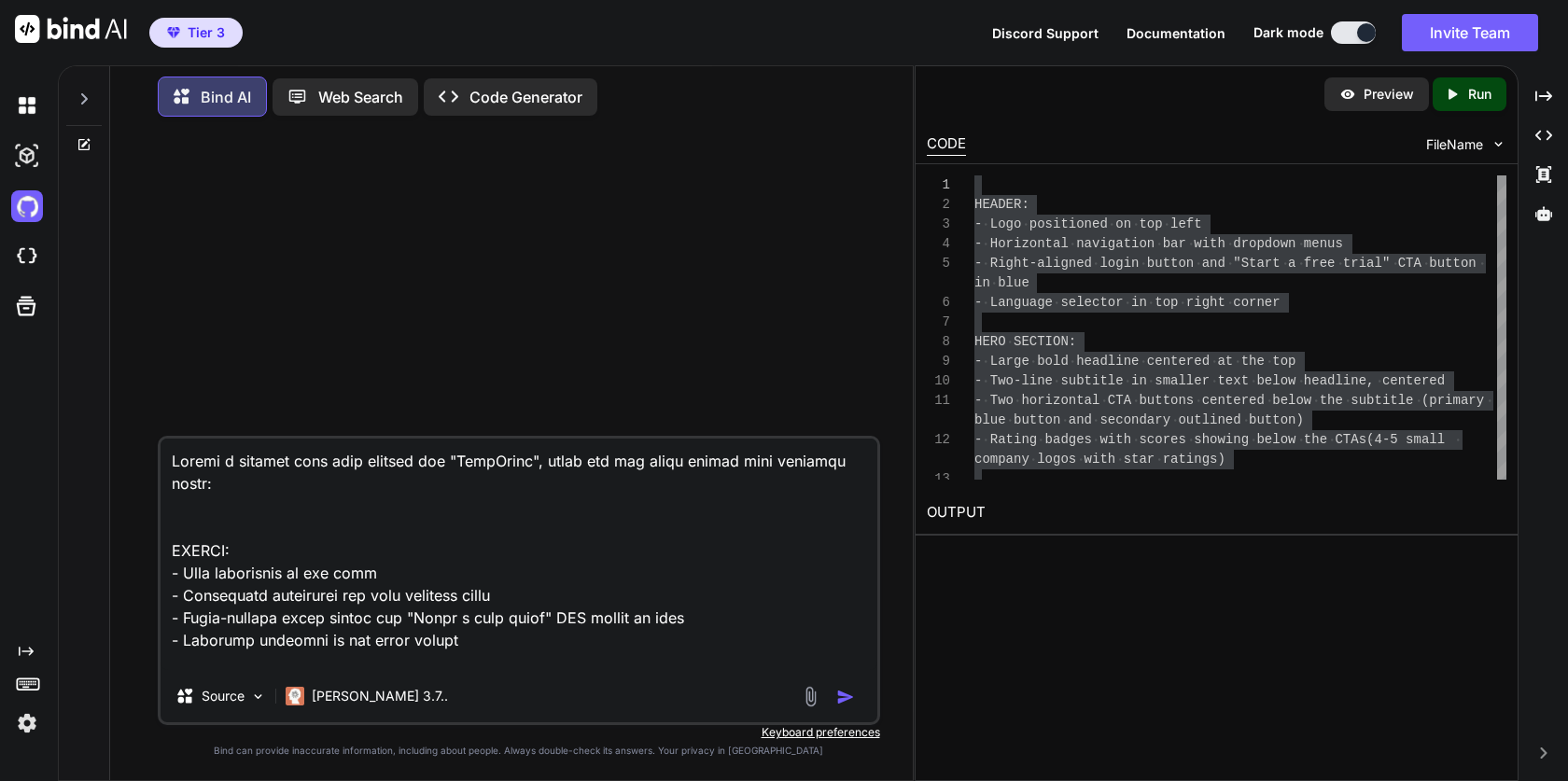
click at [421, 521] on textarea at bounding box center [518, 554] width 716 height 231
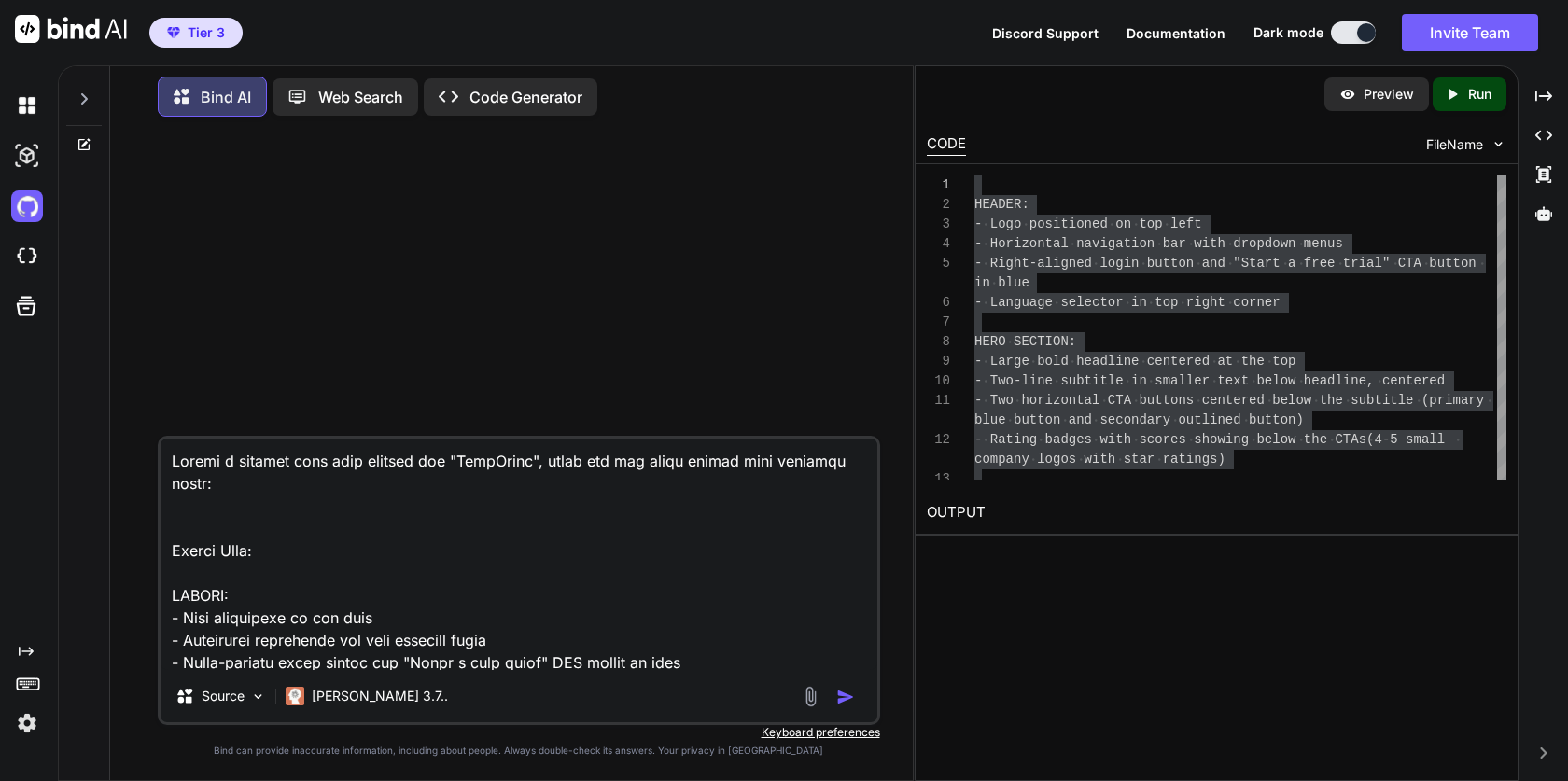
click at [383, 470] on textarea at bounding box center [518, 554] width 716 height 231
drag, startPoint x: 353, startPoint y: 483, endPoint x: 353, endPoint y: 472, distance: 11.0
click at [353, 484] on textarea at bounding box center [518, 554] width 716 height 231
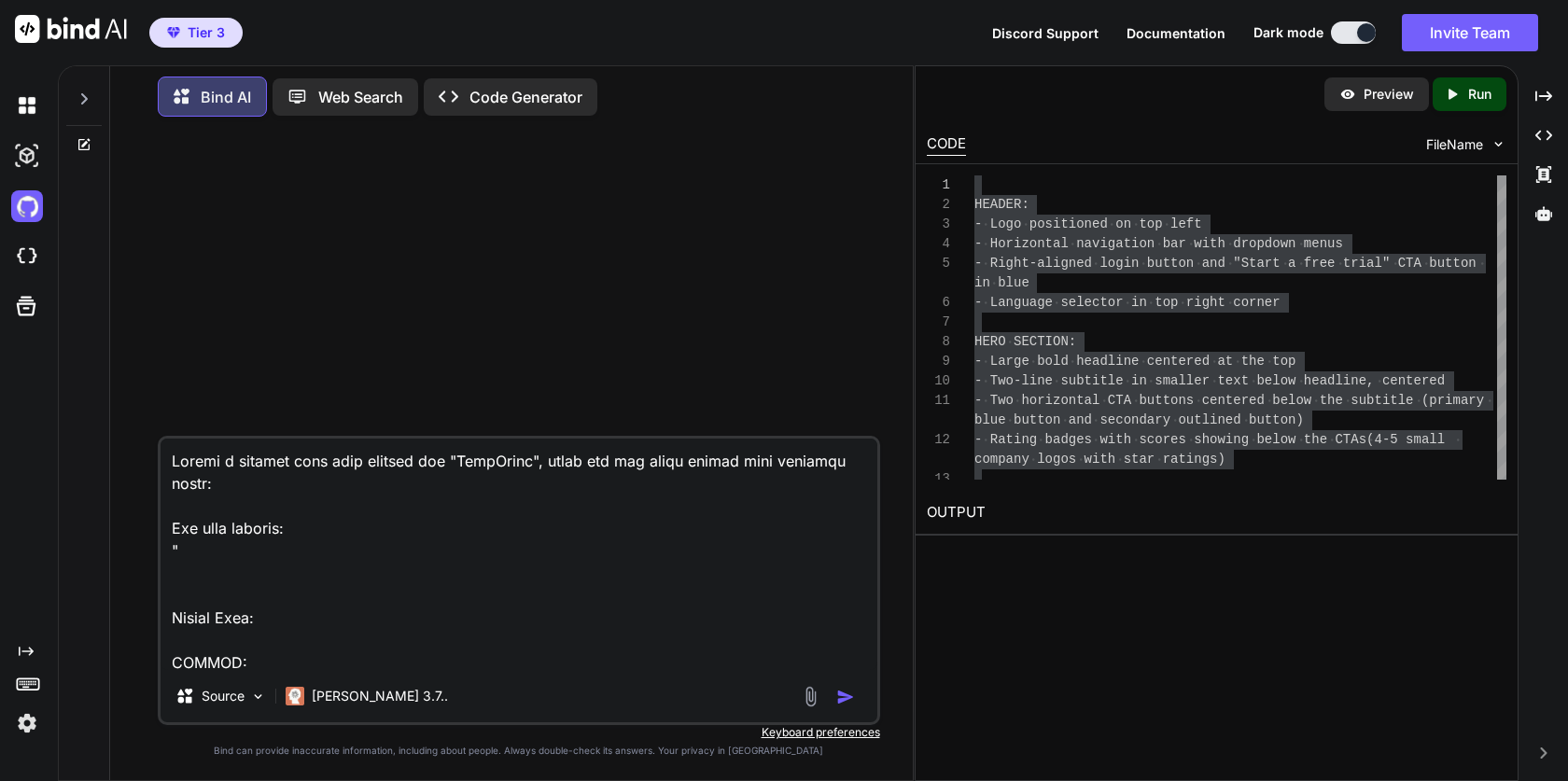
paste textarea "logo Solutions down Templates down Download Pricing Resources down Log in Start…"
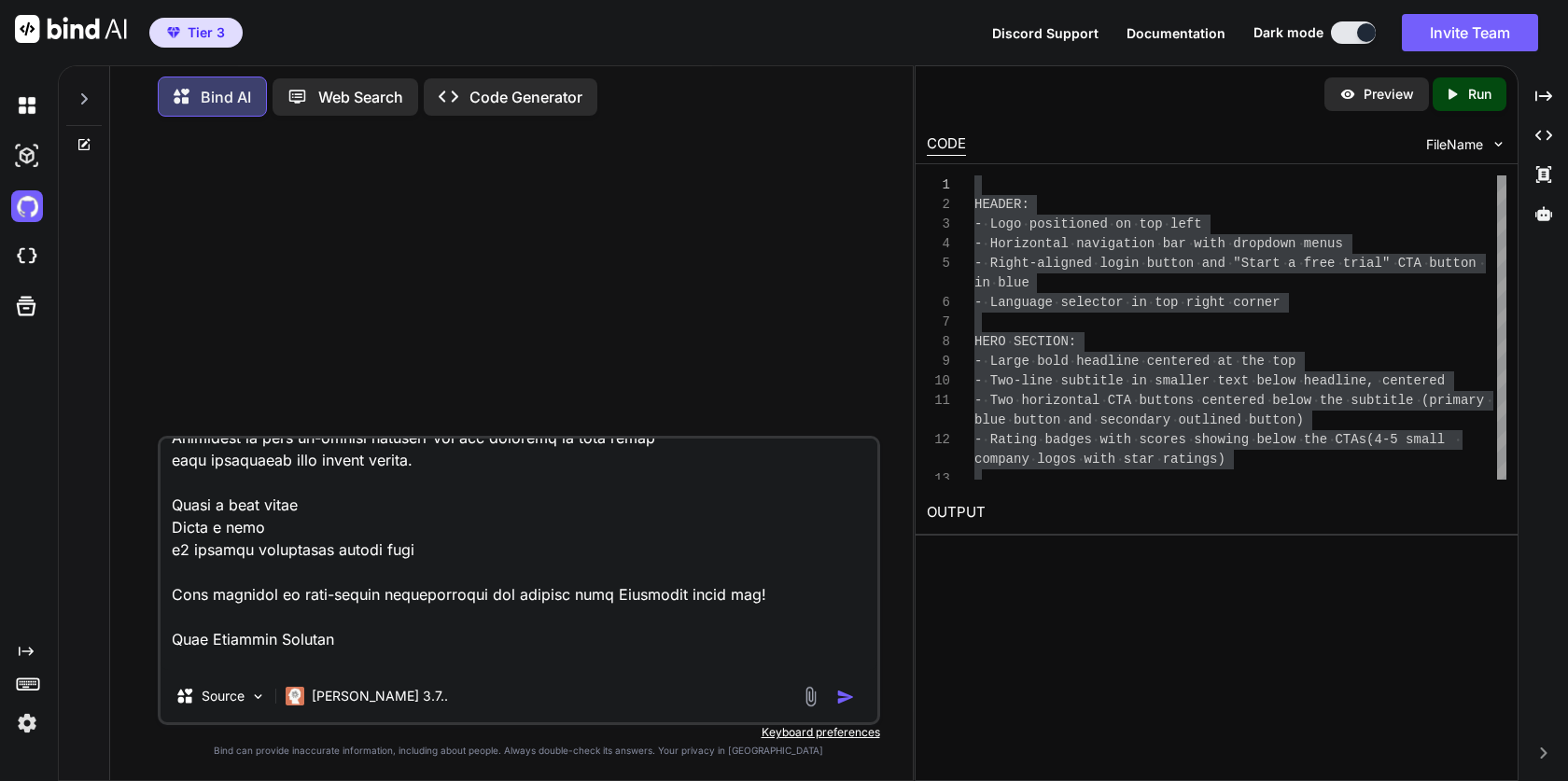
type textarea "Create a landing page hero section for "OctoParse", using the the exact design …"
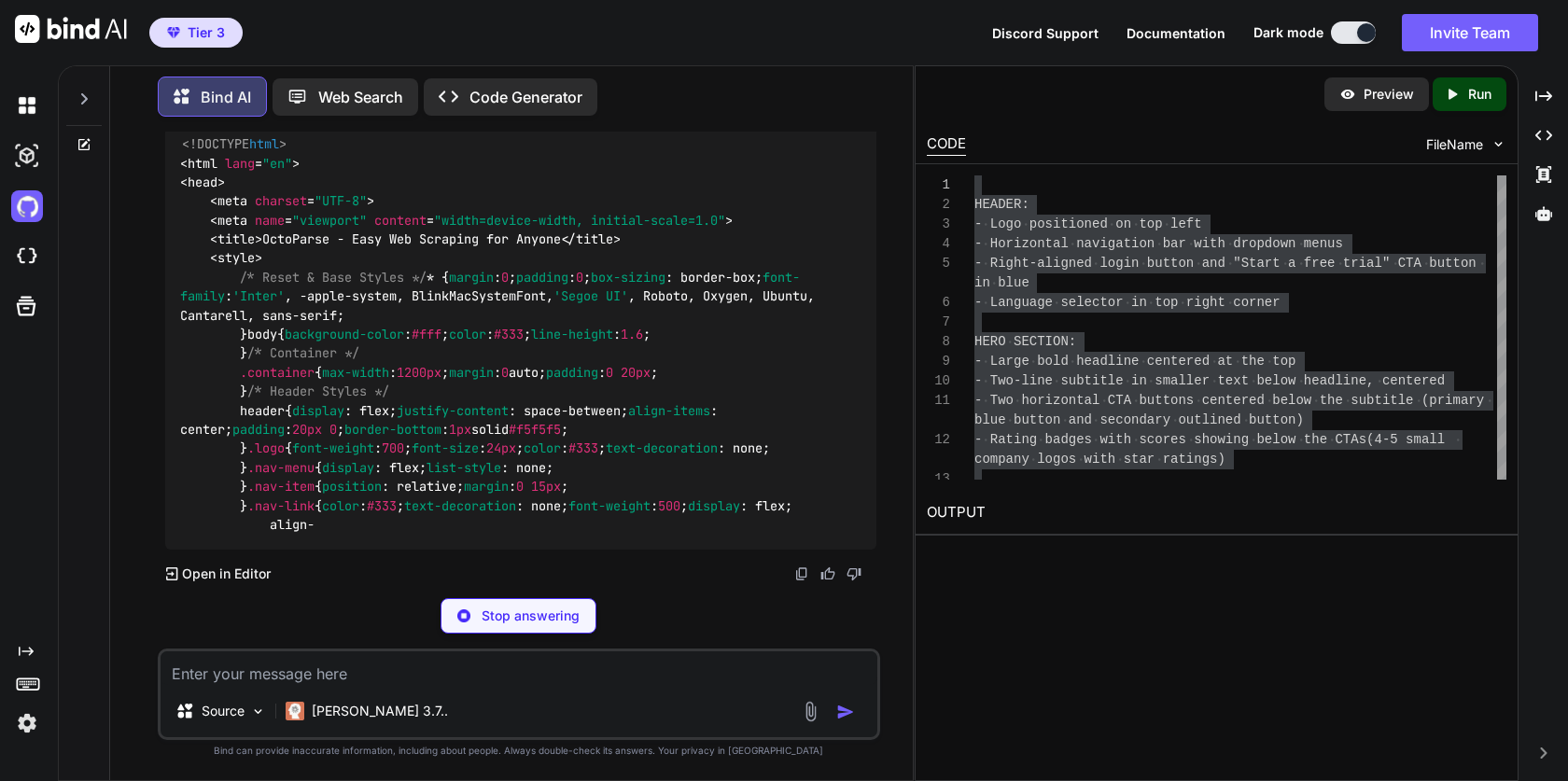
scroll to position [1349, 0]
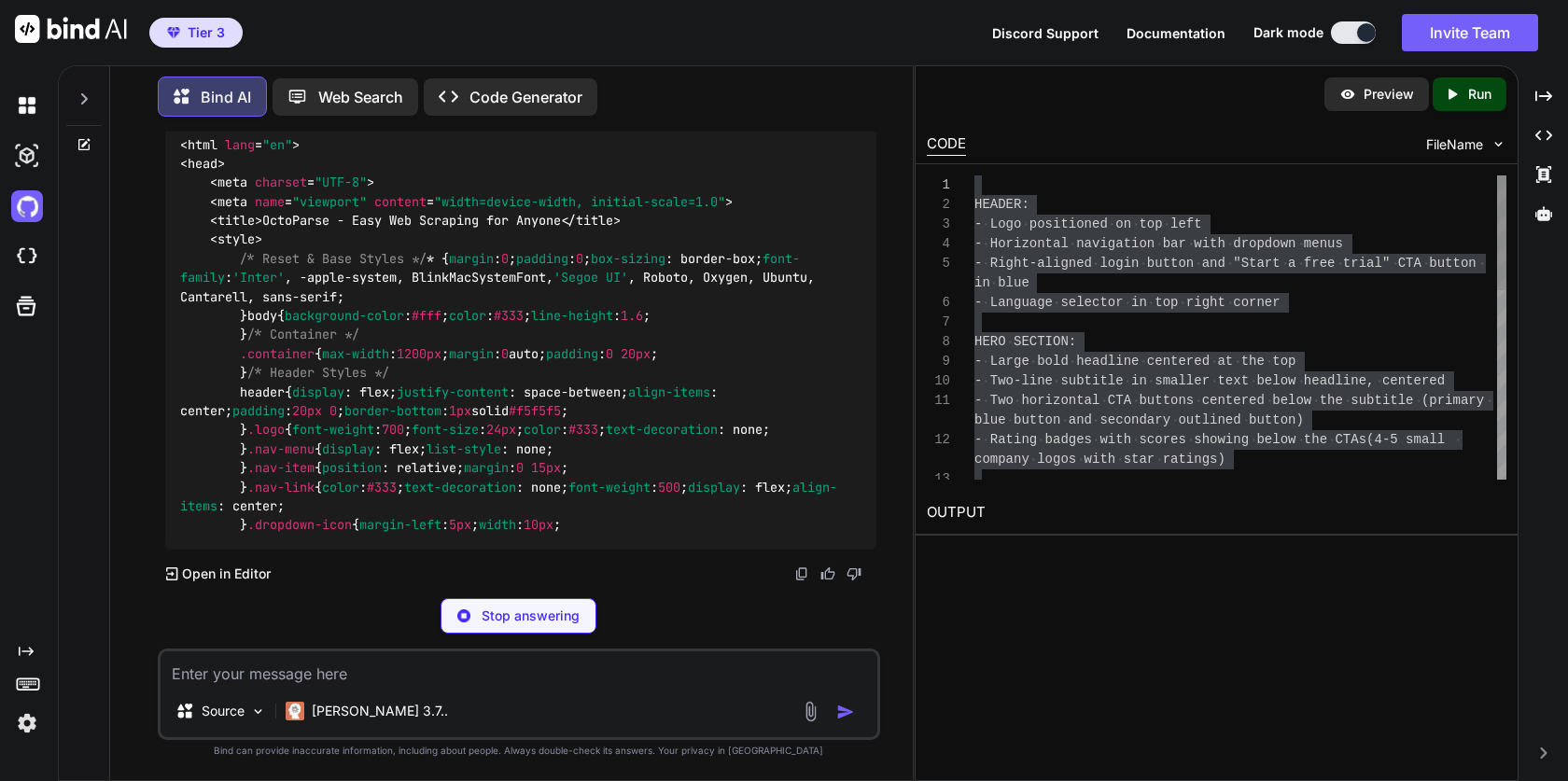
click at [1285, 315] on div "company logos with star ratings) - Rating badges with scores showing below the …" at bounding box center [1240, 577] width 532 height 804
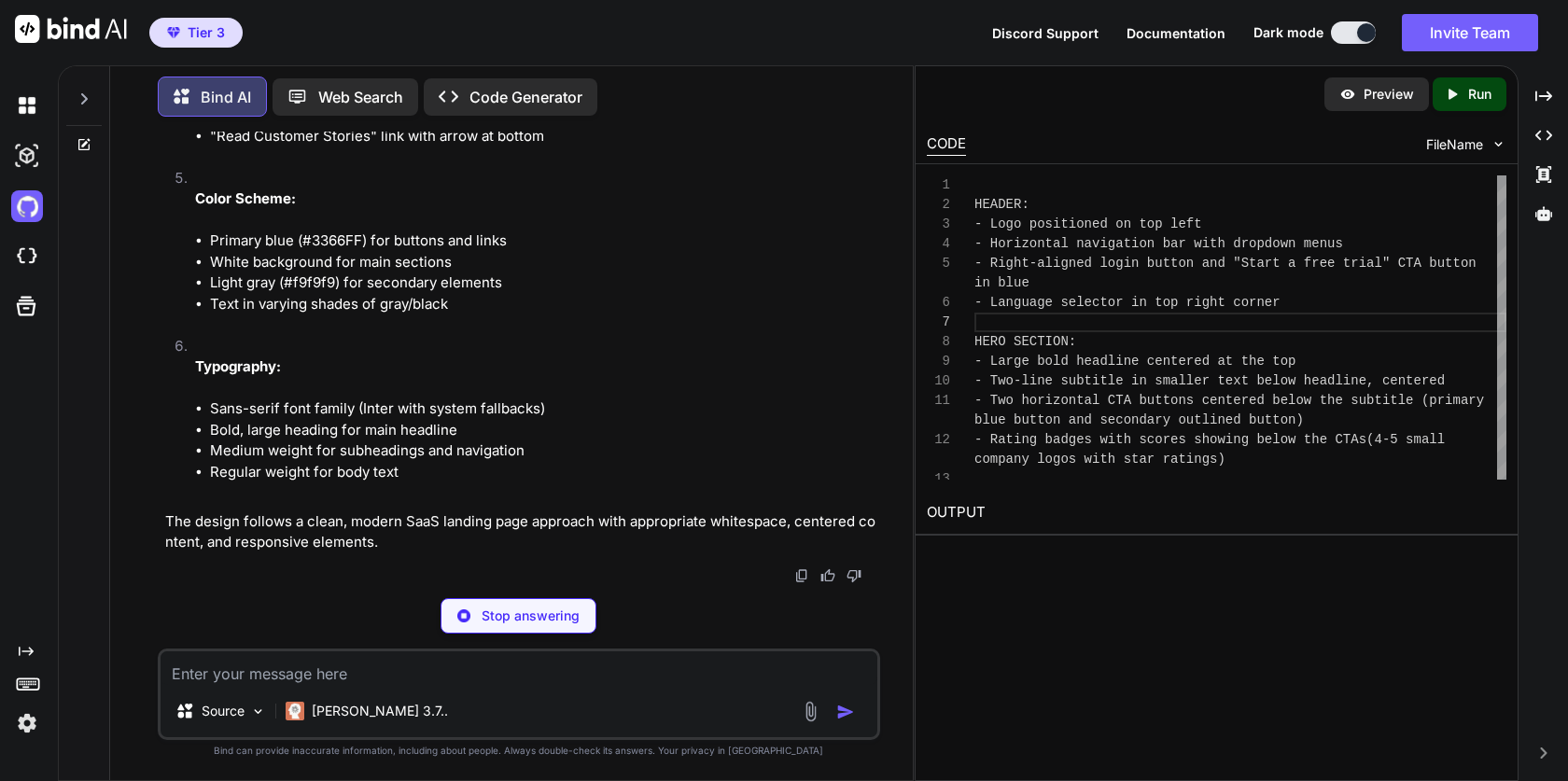
scroll to position [59, 0]
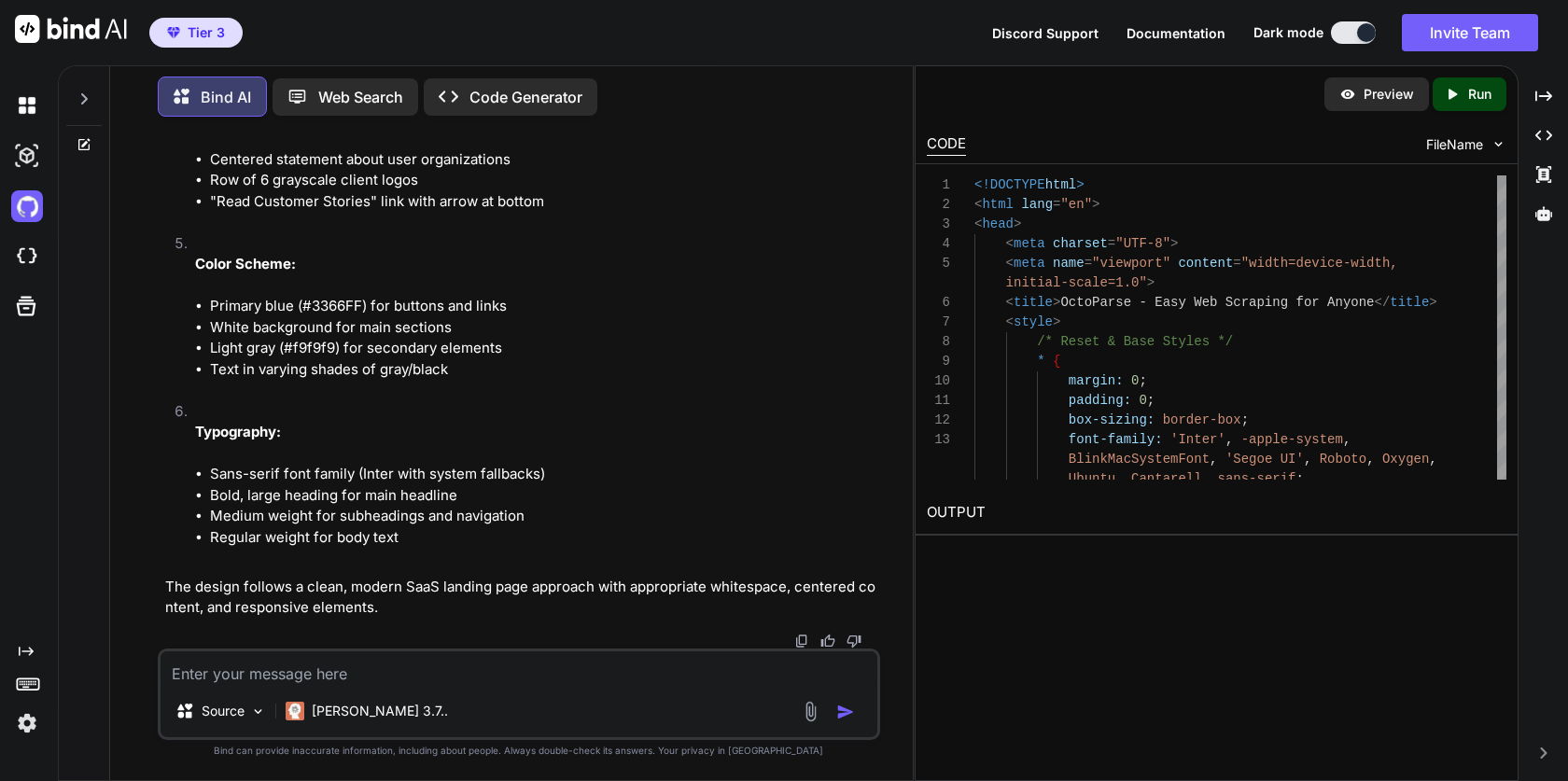
click at [1474, 94] on p "Run" at bounding box center [1479, 94] width 23 height 19
click at [1391, 99] on p "Preview" at bounding box center [1389, 94] width 51 height 19
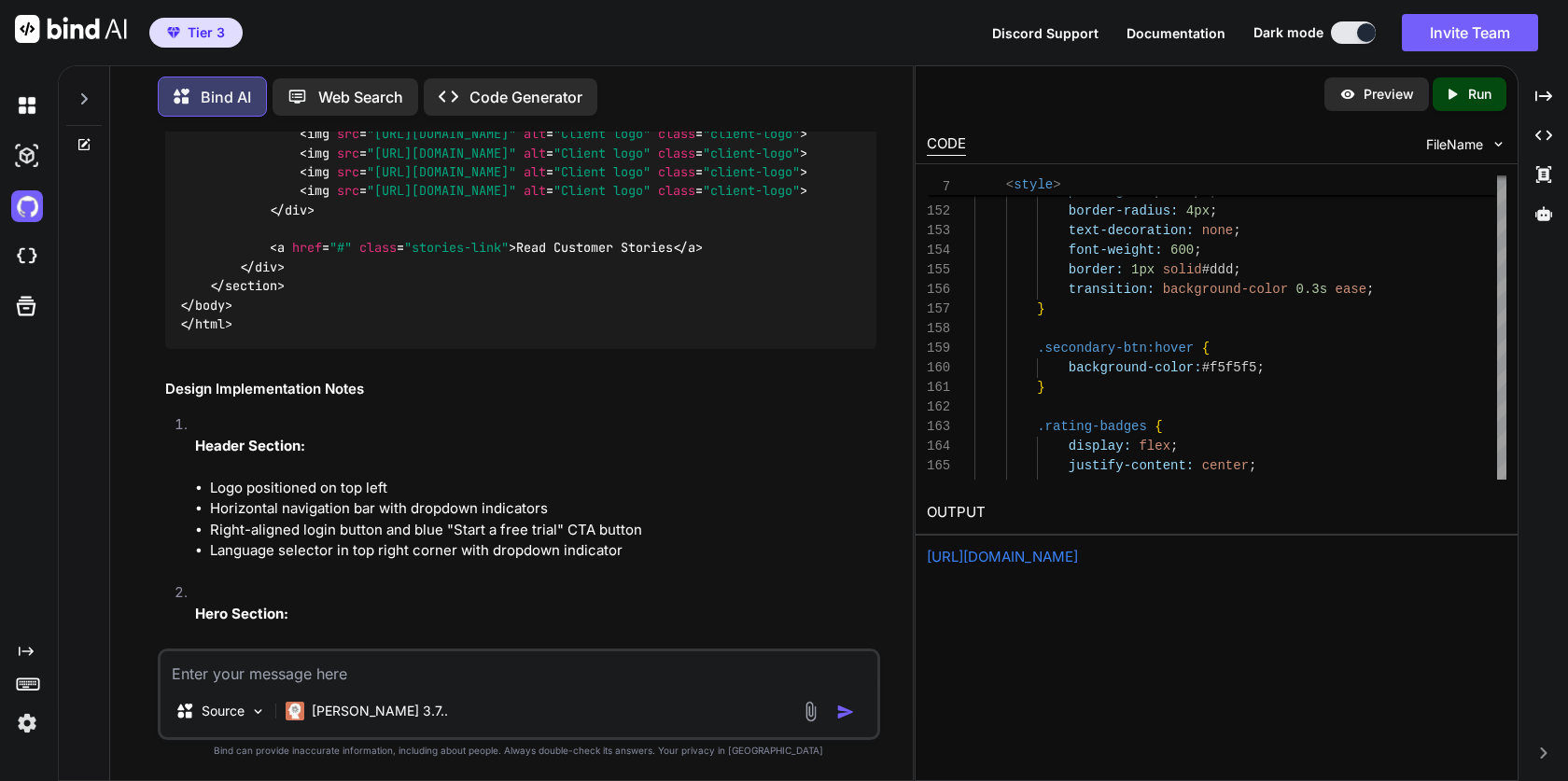
click at [72, 92] on div at bounding box center [85, 94] width 36 height 65
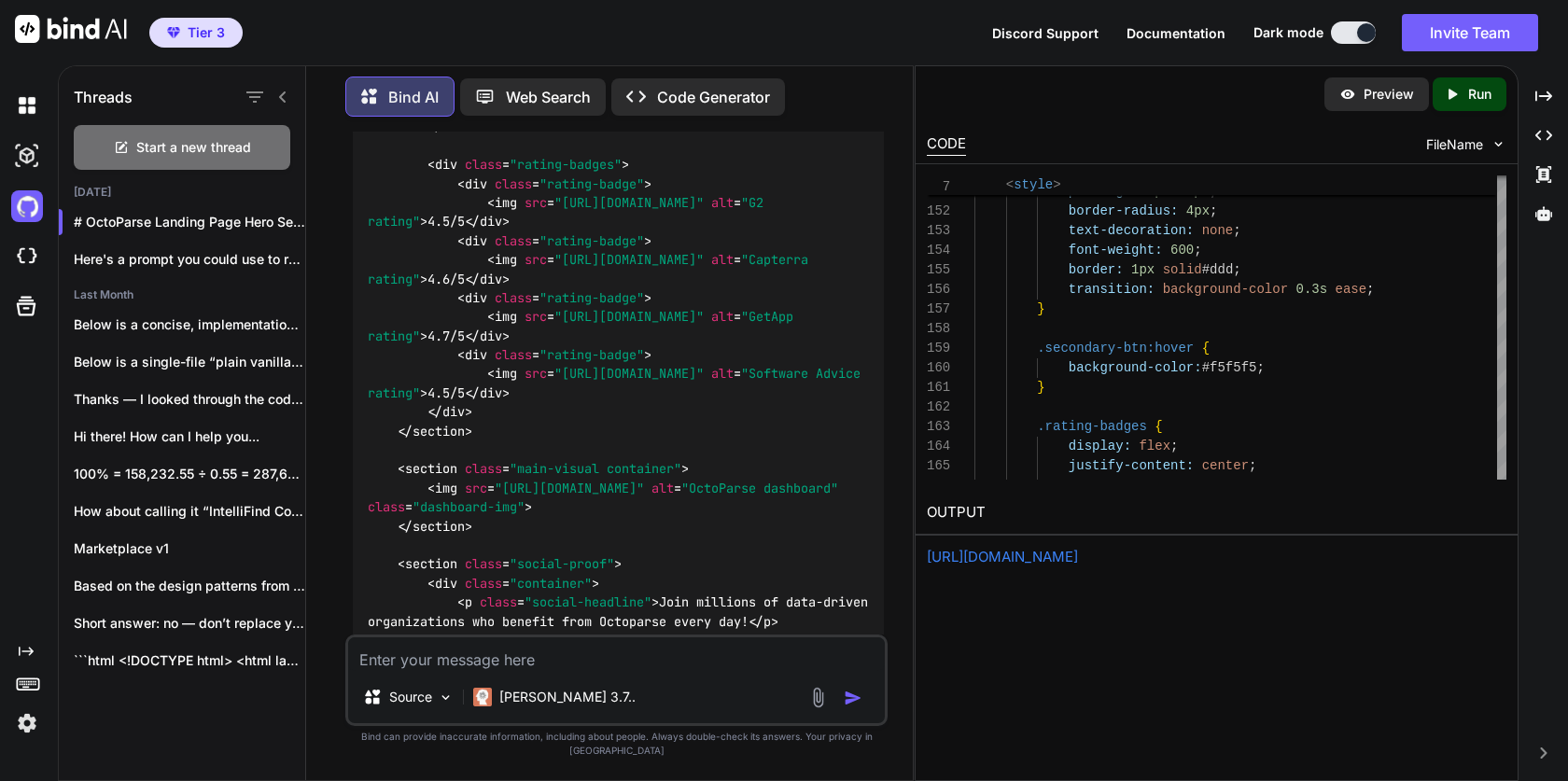
scroll to position [3199, 0]
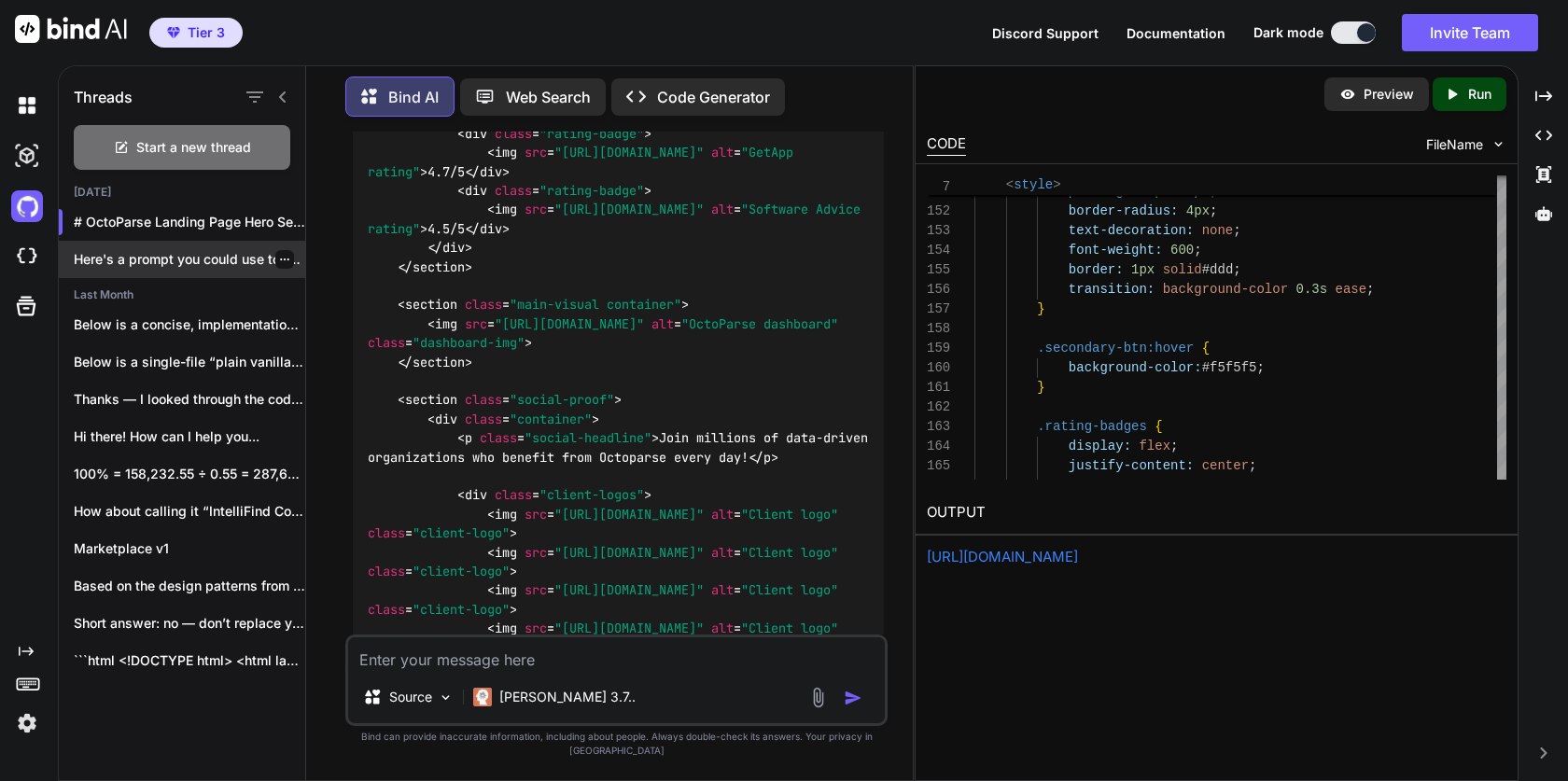
click at [147, 250] on p "Here's a prompt you could use to recreat..." at bounding box center [189, 259] width 231 height 19
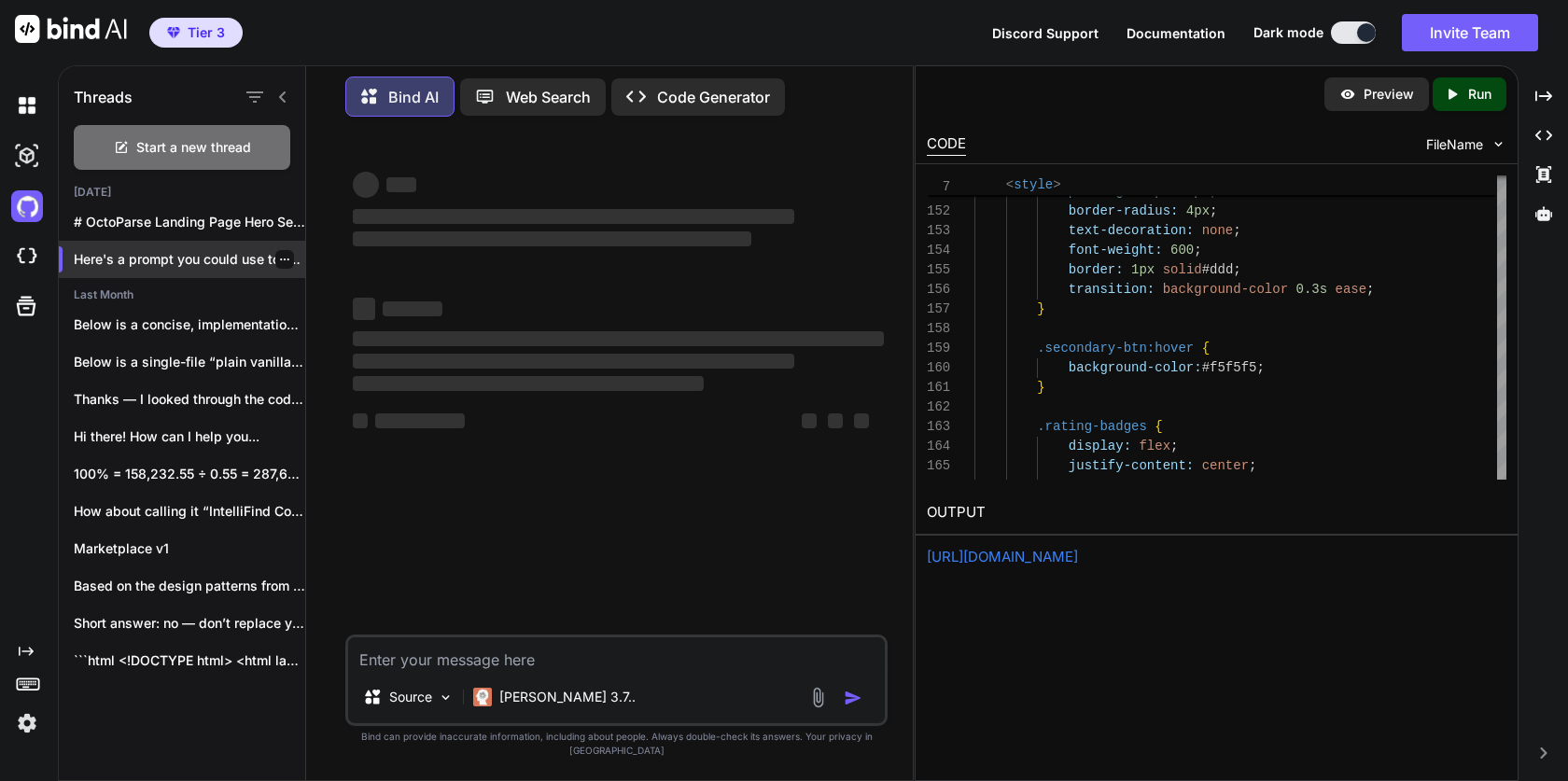
click at [279, 254] on icon "button" at bounding box center [284, 259] width 11 height 11
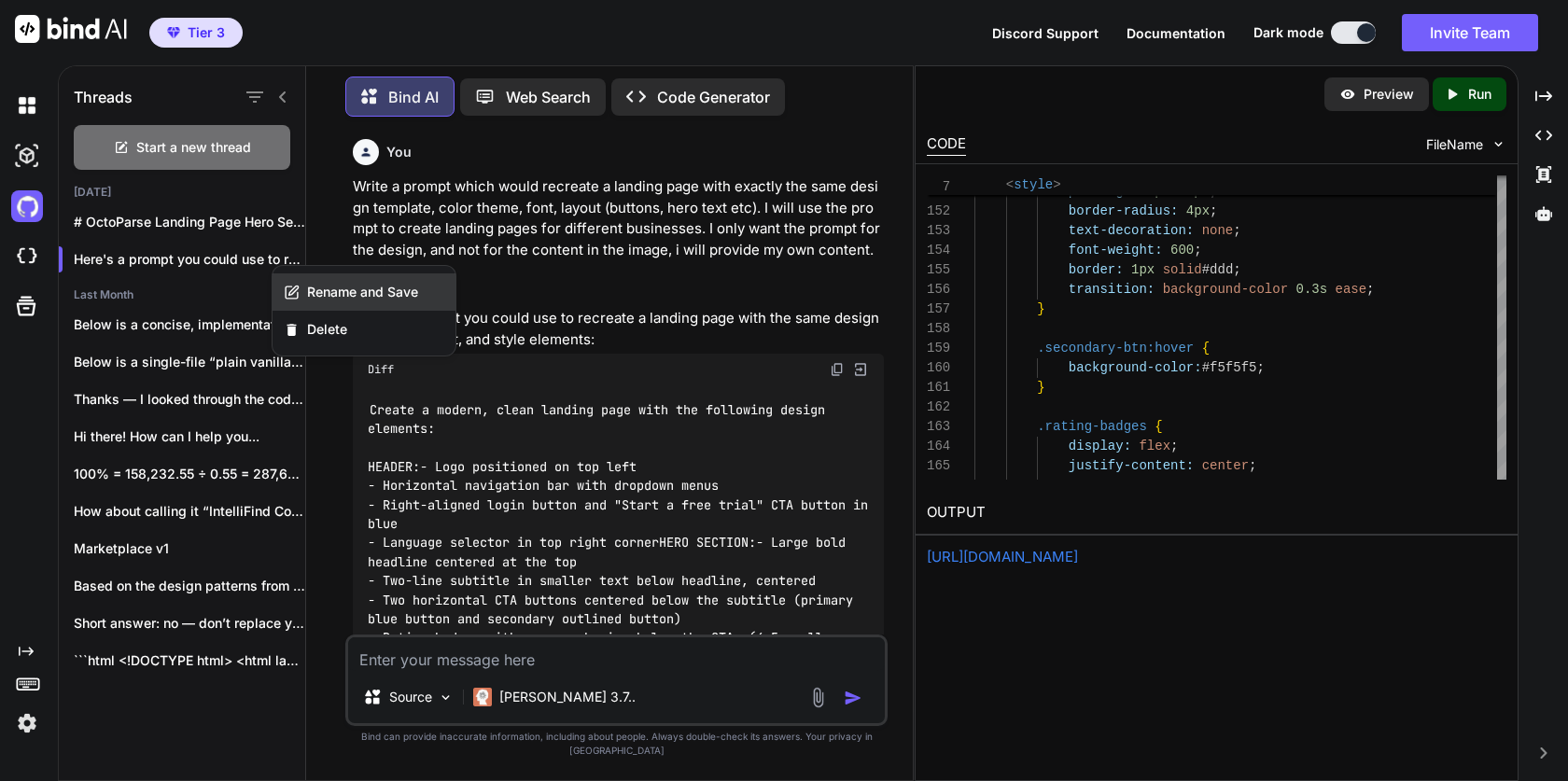
click at [328, 302] on div "Rename and Save" at bounding box center [365, 292] width 183 height 37
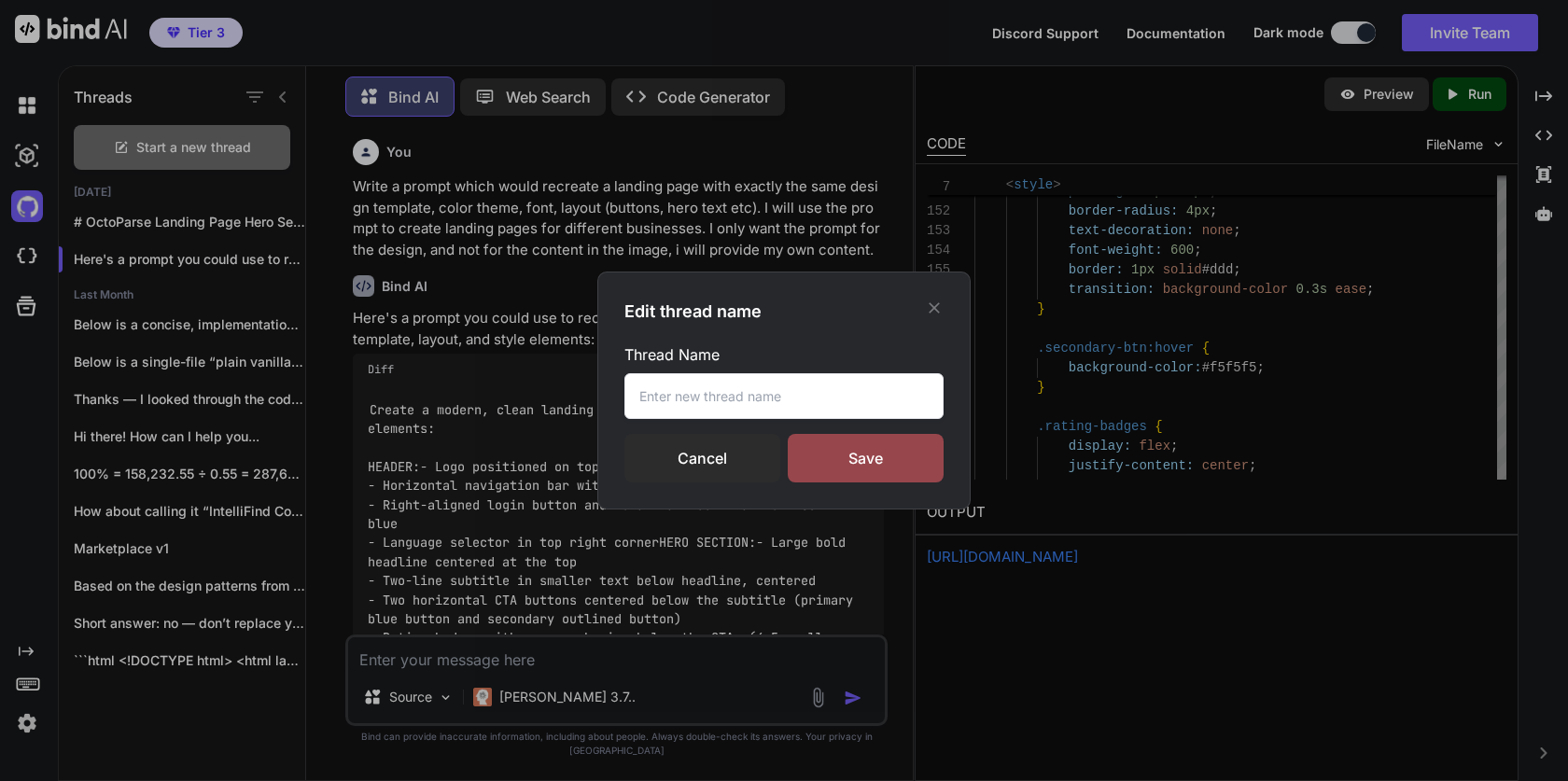
click at [714, 395] on input "text" at bounding box center [784, 396] width 319 height 46
type input "Octoparse Template"
click at [855, 458] on div "Save" at bounding box center [866, 458] width 155 height 49
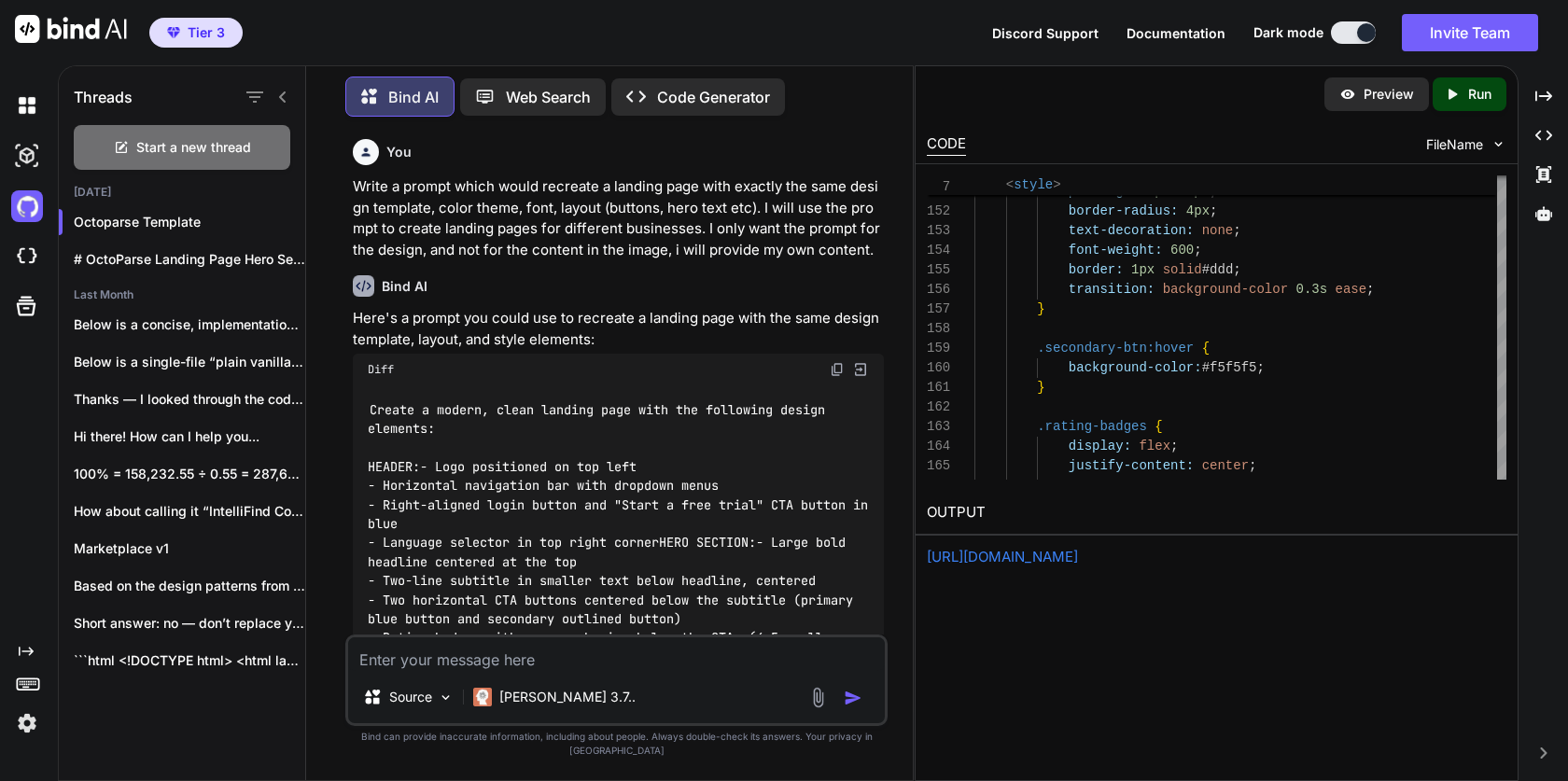
click at [837, 371] on img at bounding box center [837, 370] width 15 height 15
click at [205, 140] on span "Start a new thread" at bounding box center [193, 147] width 115 height 19
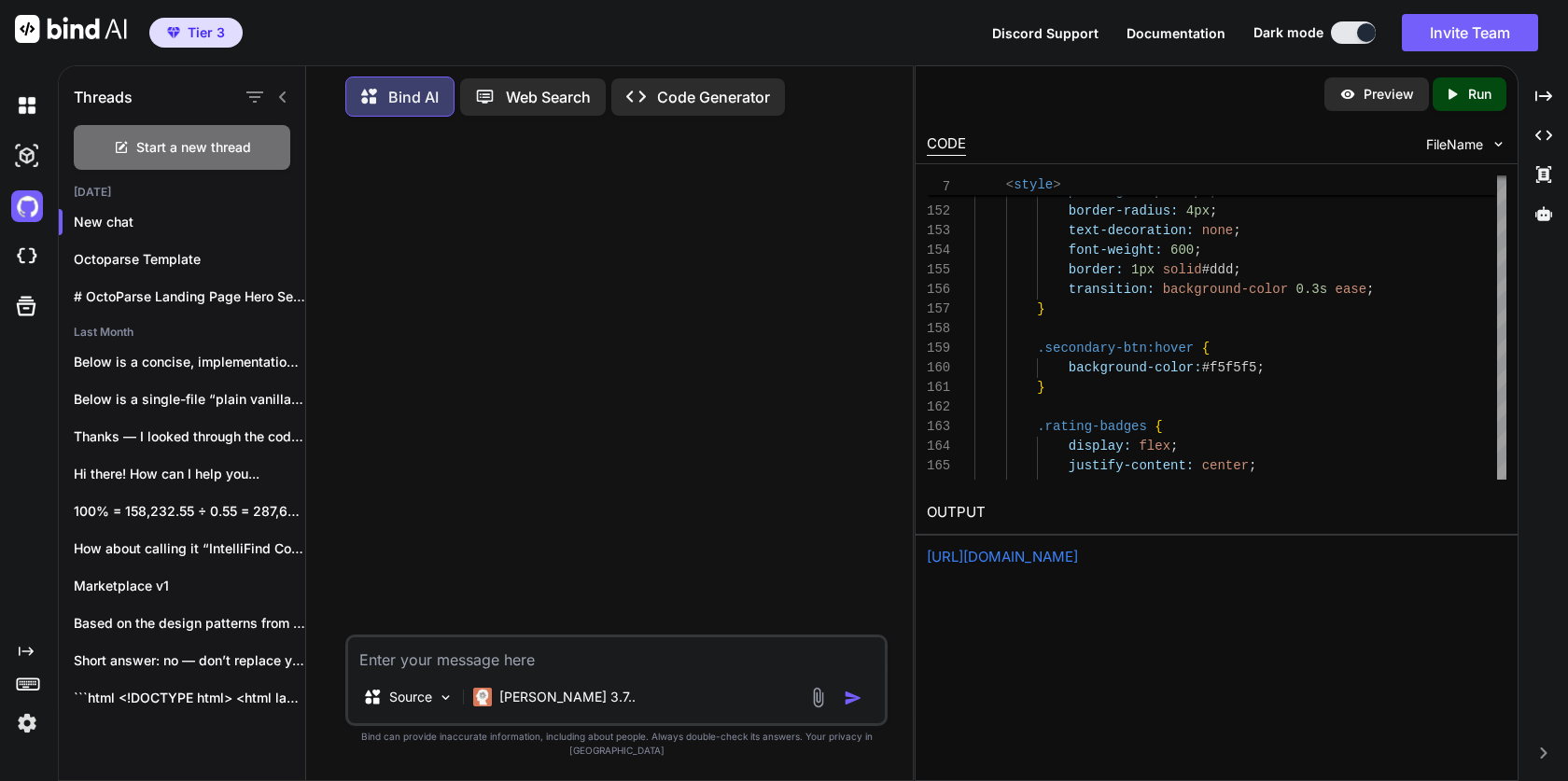
click at [496, 690] on div "Source [PERSON_NAME] 3.7.." at bounding box center [617, 680] width 542 height 92
click at [496, 685] on div "Source [PERSON_NAME] 3.7.." at bounding box center [617, 680] width 542 height 92
click at [487, 671] on textarea at bounding box center [617, 654] width 537 height 34
paste textarea "Create a modern, clean landing page with the following design elements: HEADER:…"
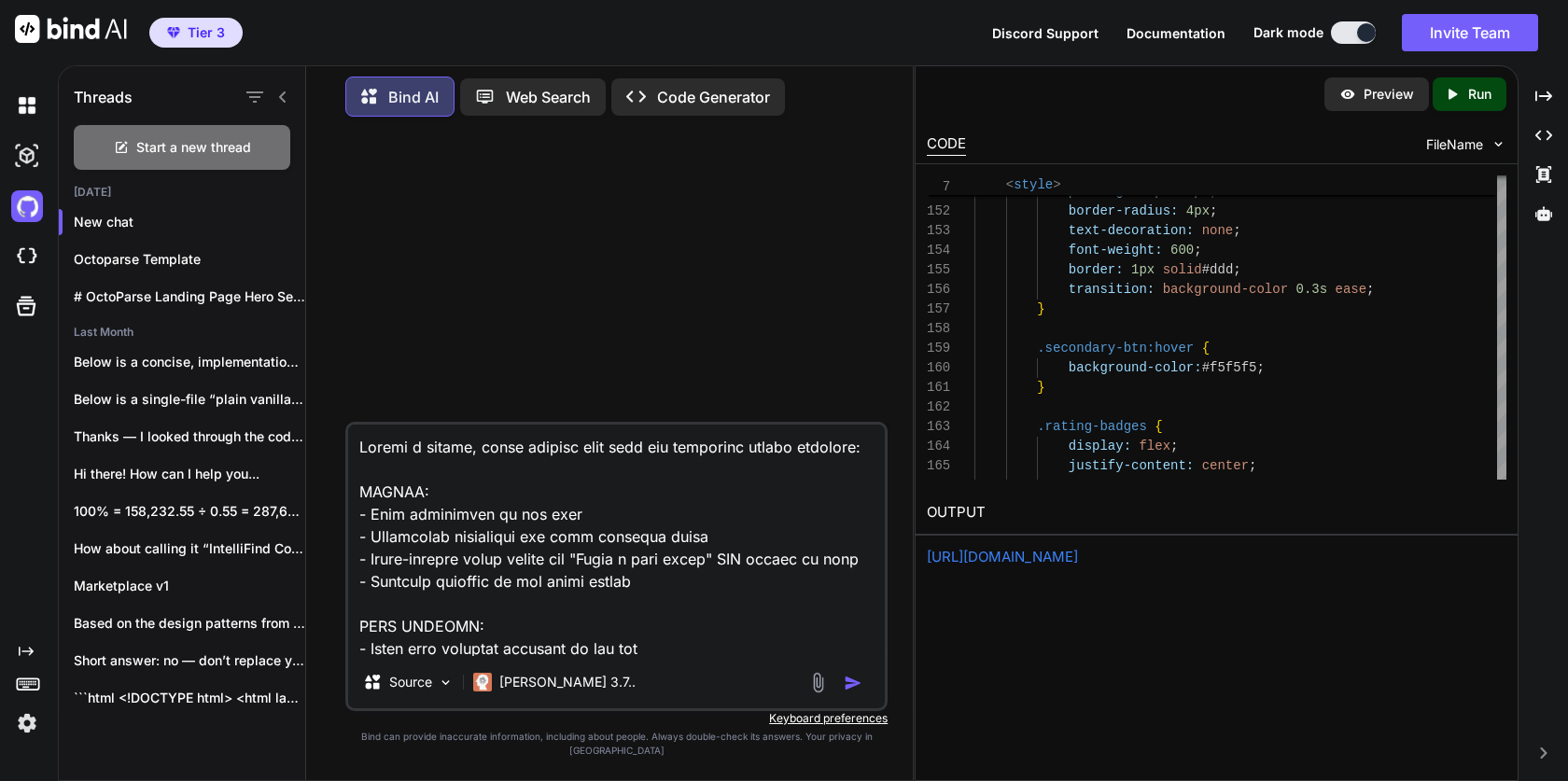
paste textarea "Create a business website for a dentist office, with an embedded form. When pro…"
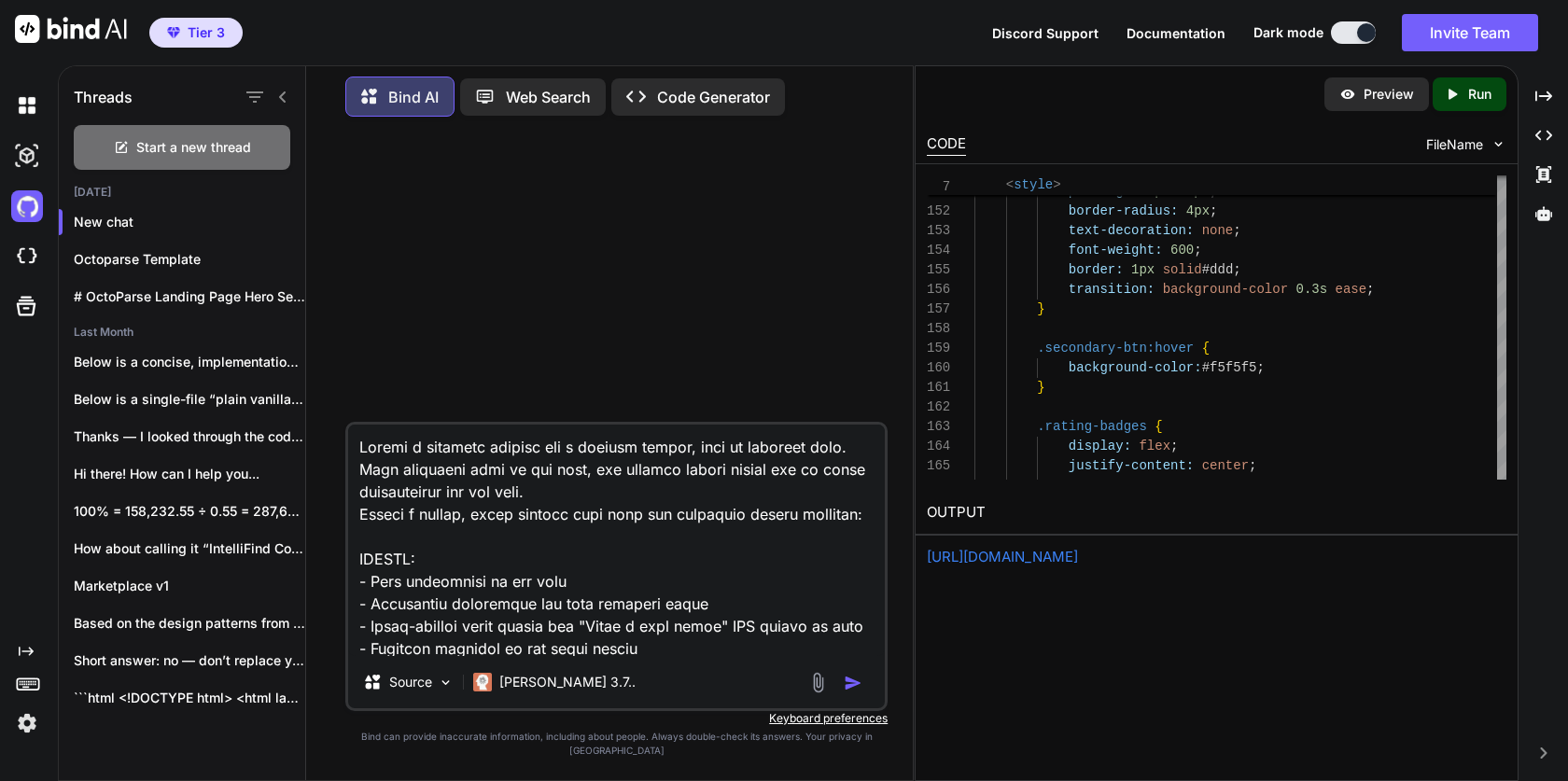
drag, startPoint x: 602, startPoint y: 458, endPoint x: 890, endPoint y: 514, distance: 293.4
click at [890, 514] on div "Source [PERSON_NAME] 3.7.. Created with Bind Always check its answers. Privacy …" at bounding box center [617, 455] width 592 height 649
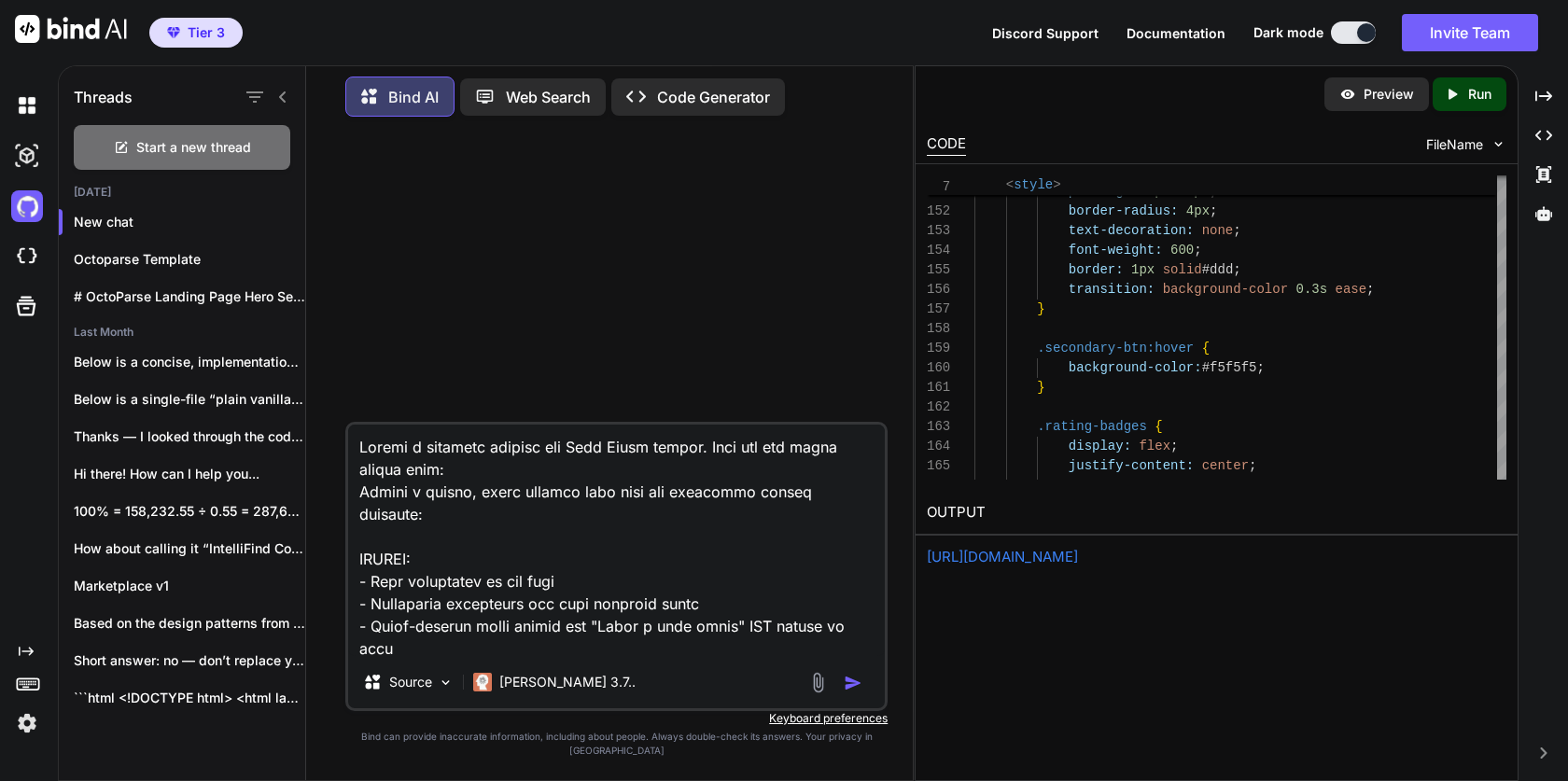
click at [855, 510] on textarea at bounding box center [617, 540] width 537 height 231
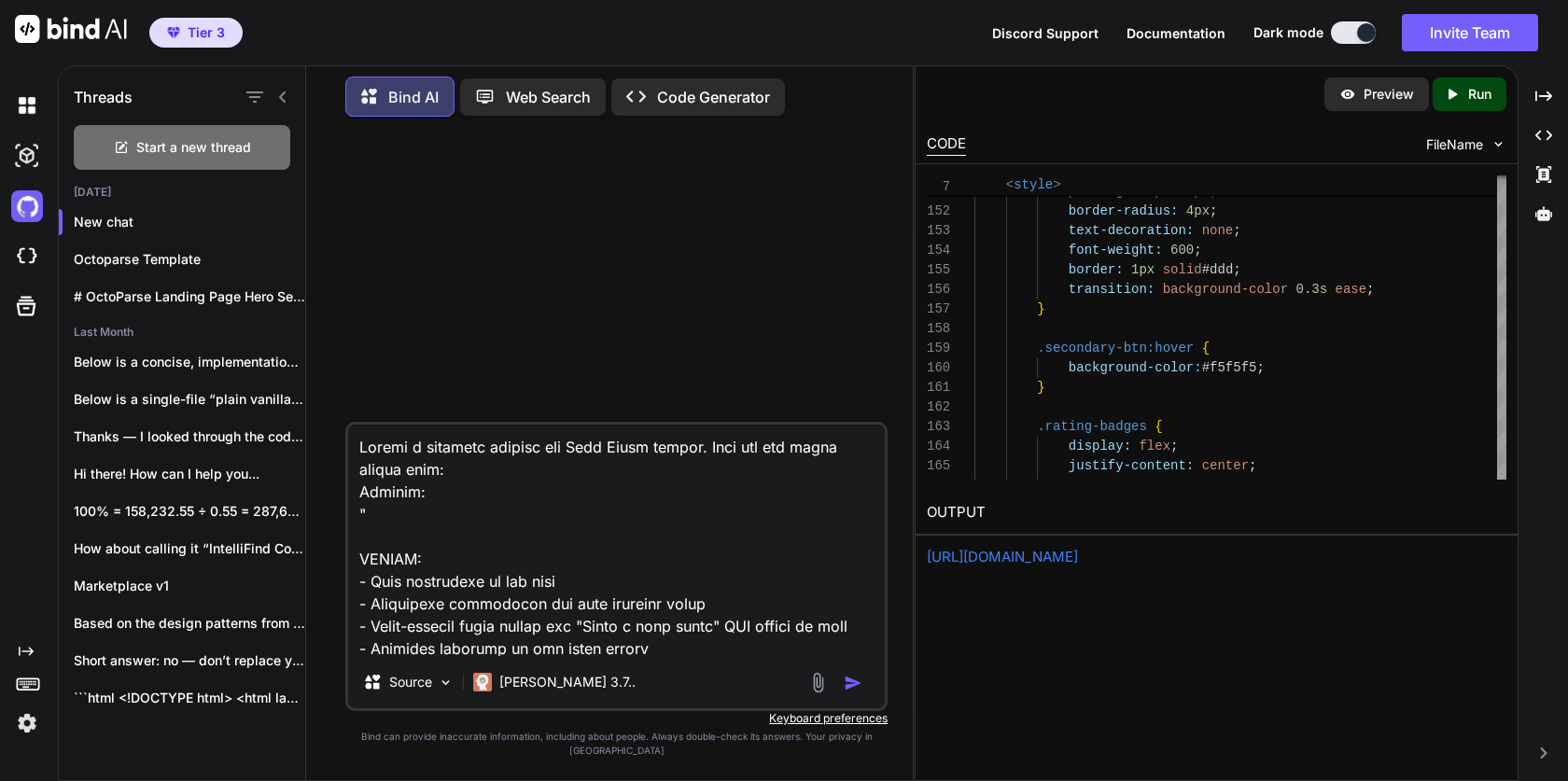
paste textarea "Park Place Dental of [GEOGRAPHIC_DATA] Logo About Us Dental Services Patient Re…"
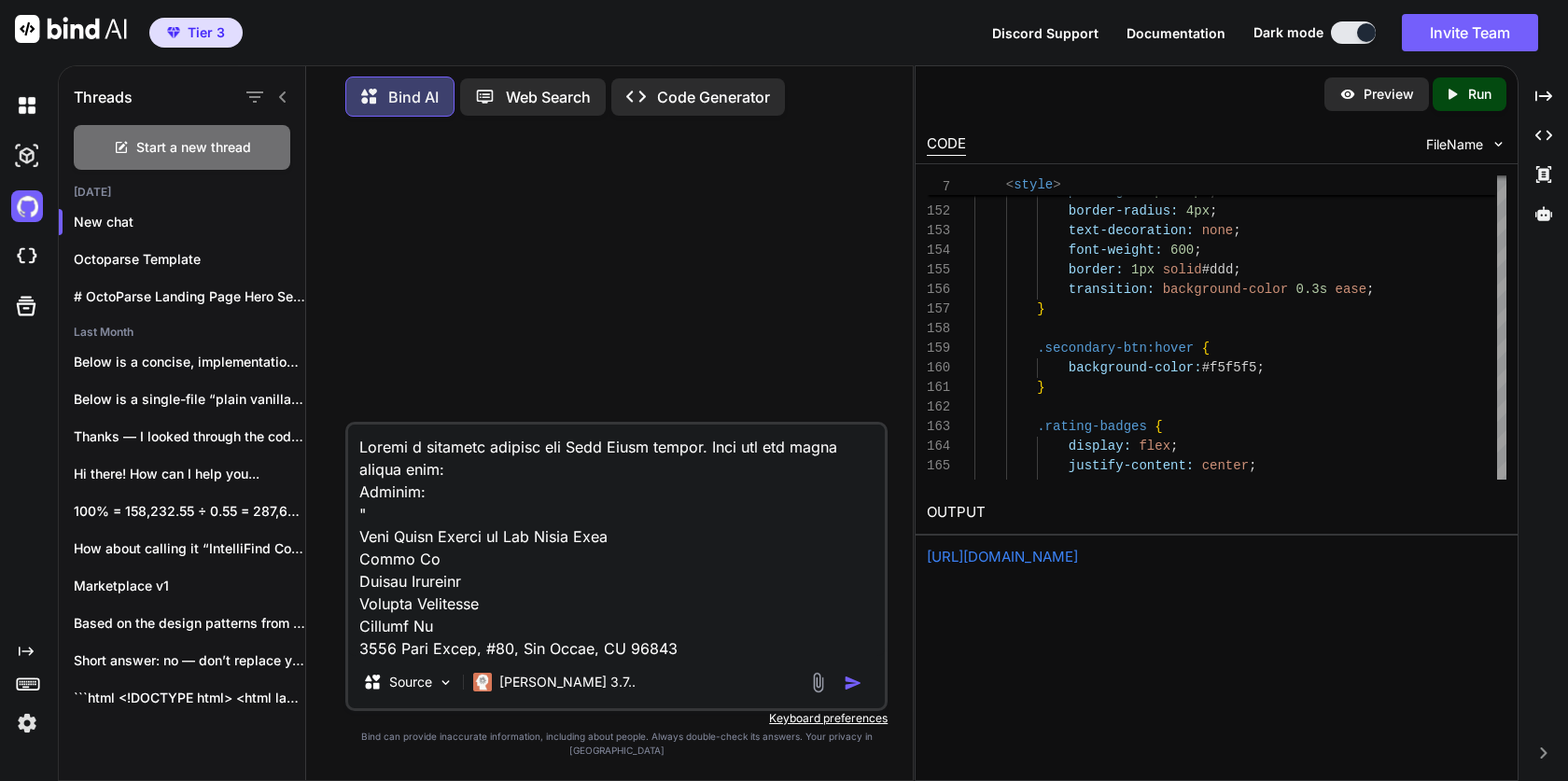
click at [696, 456] on textarea at bounding box center [617, 540] width 537 height 231
type textarea "Create a business website for Park Place dental with a contact us form. Only us…"
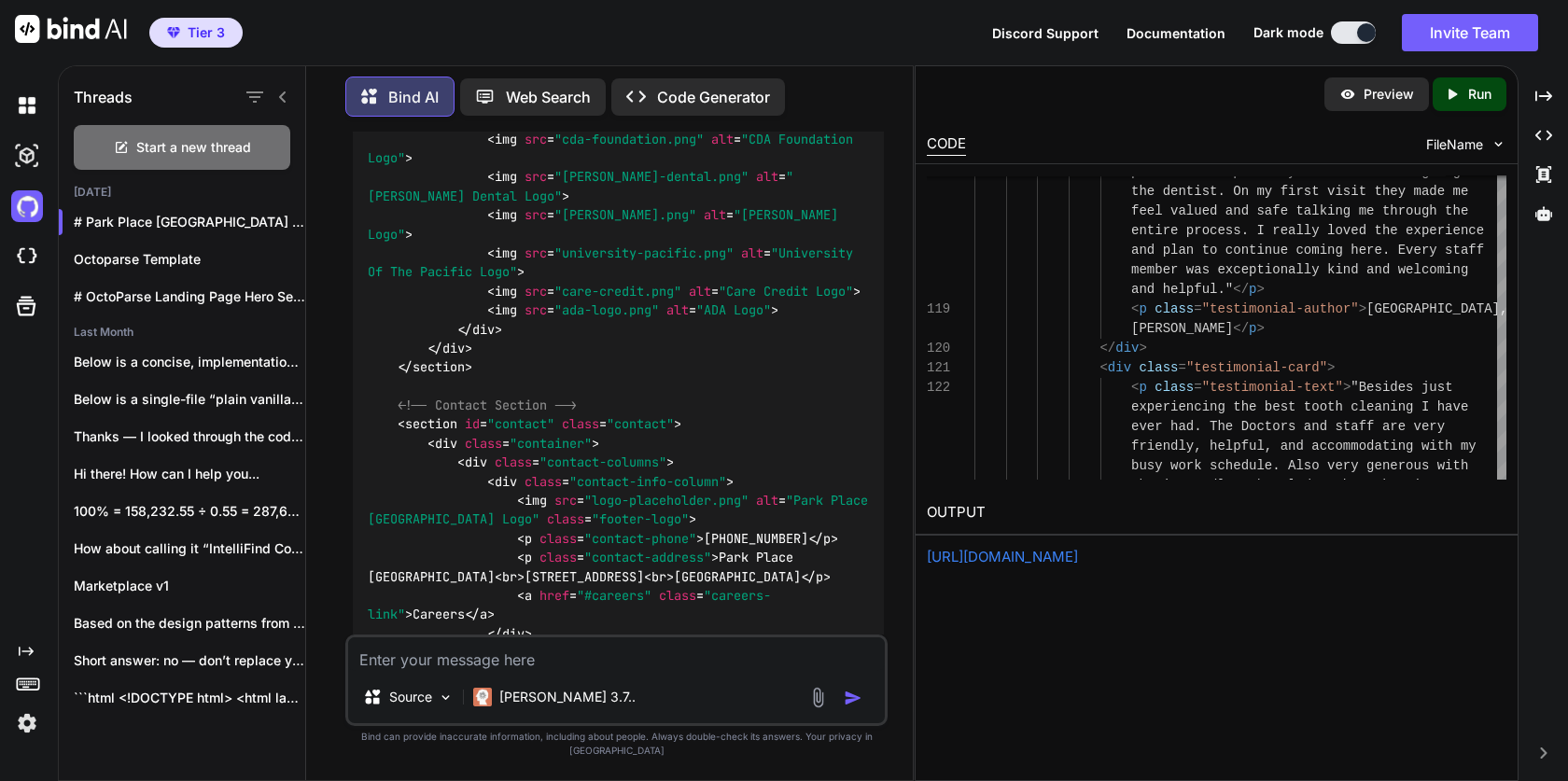
scroll to position [5686, 0]
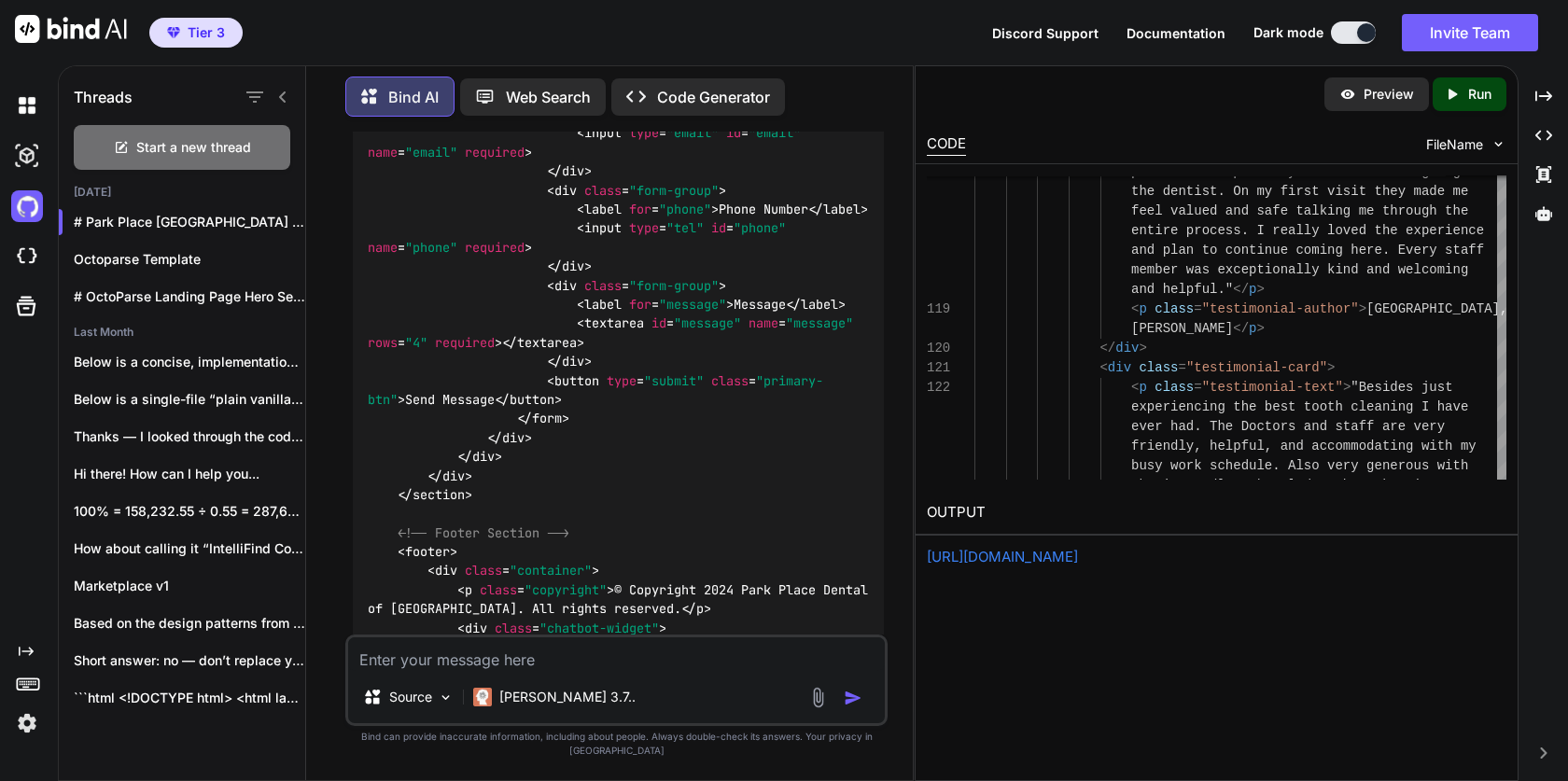
click at [1479, 105] on div "Created with Pixso. Run" at bounding box center [1469, 95] width 74 height 34
click at [1383, 93] on p "Preview" at bounding box center [1389, 94] width 51 height 19
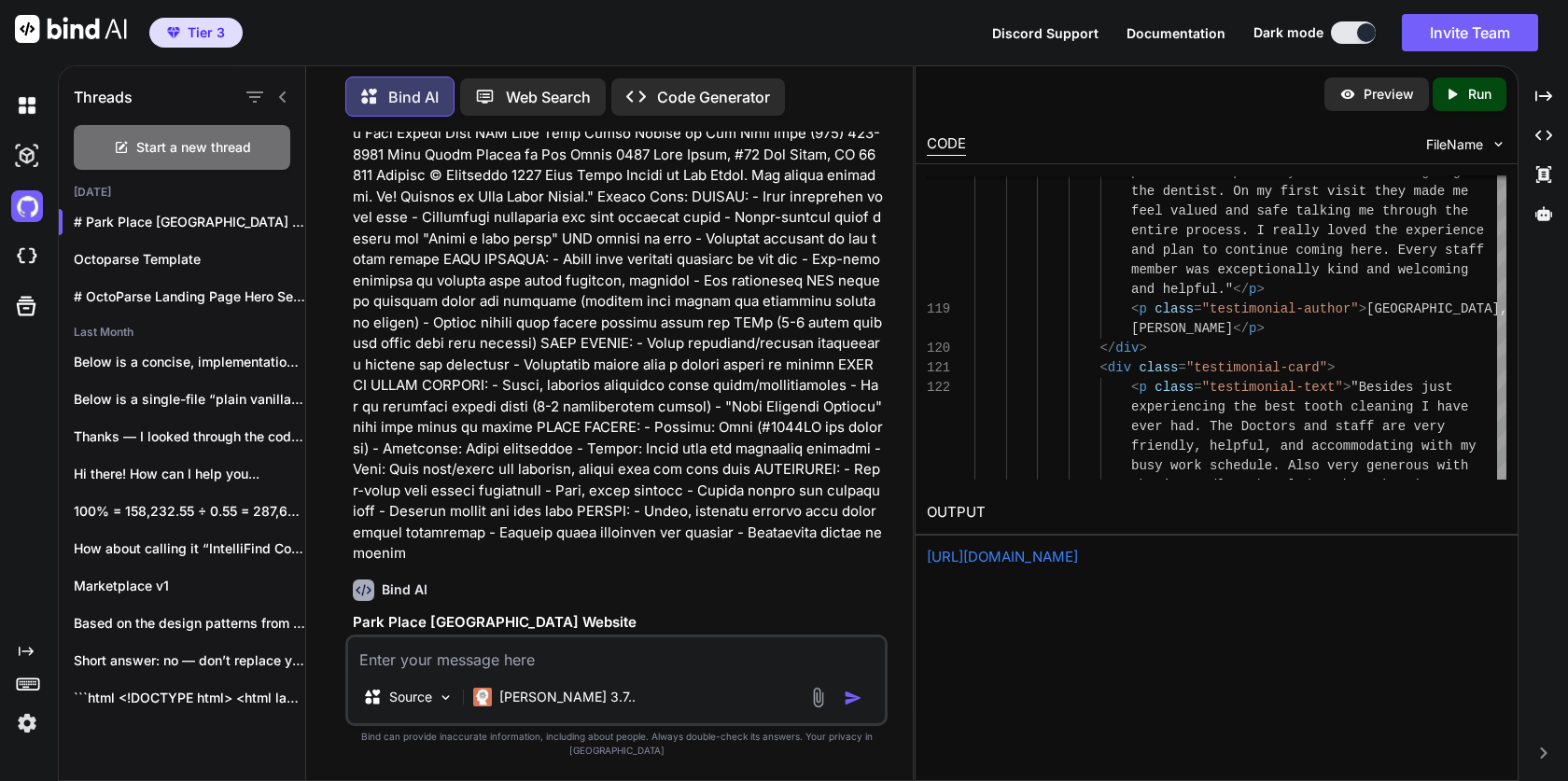
scroll to position [1140, 0]
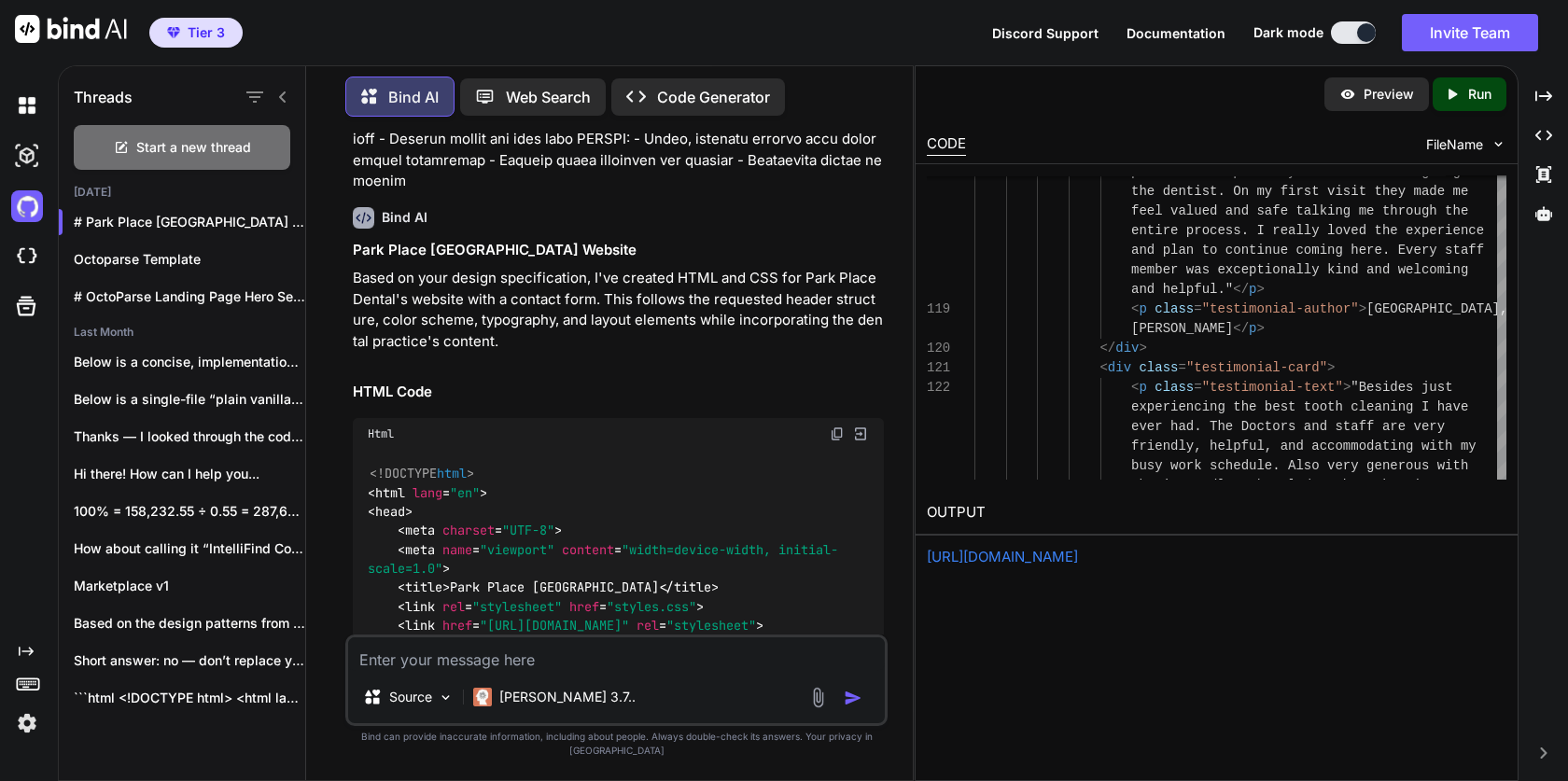
click at [280, 90] on icon at bounding box center [282, 97] width 15 height 15
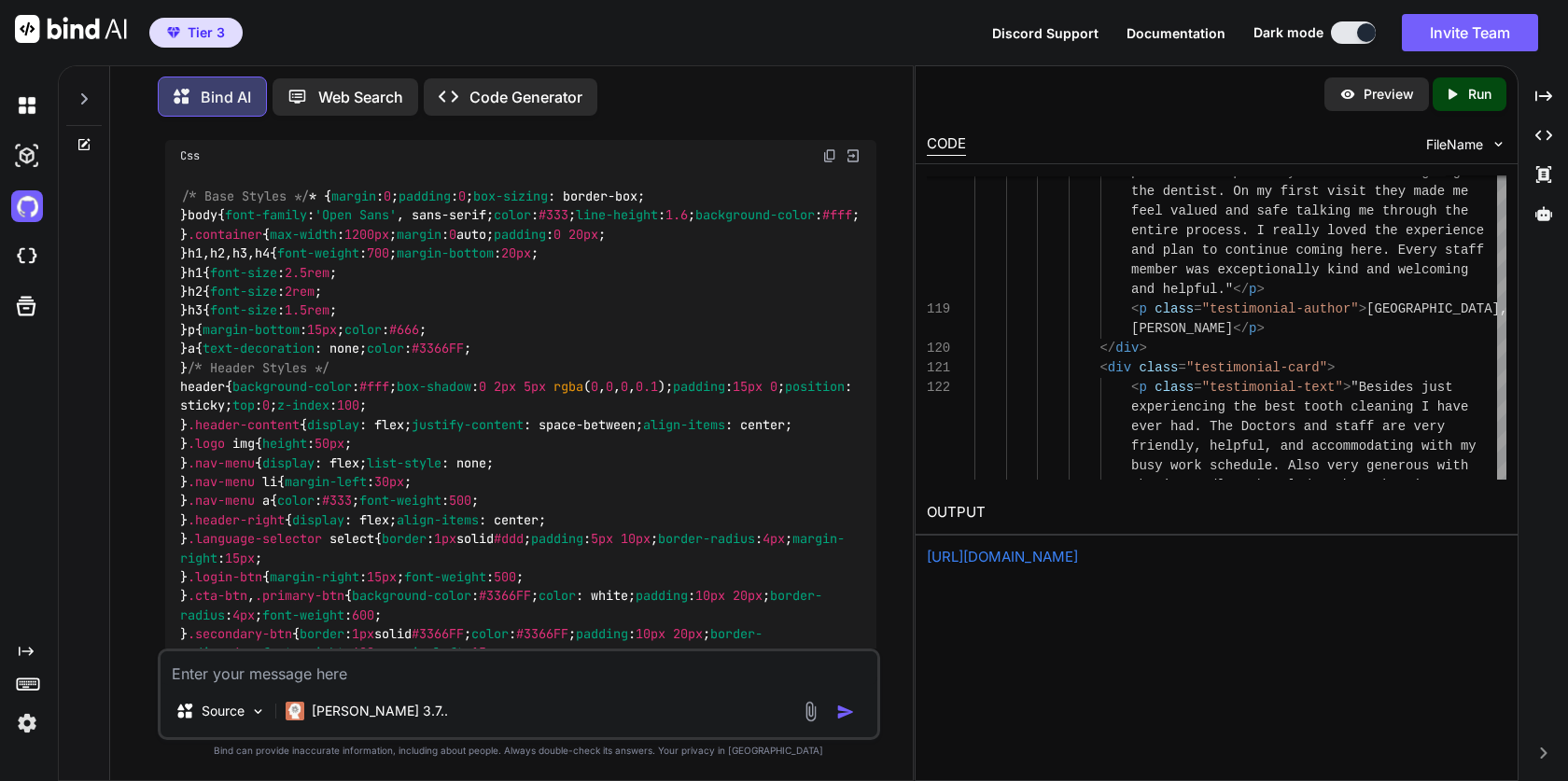
scroll to position [5415, 0]
click at [323, 689] on div "Source [PERSON_NAME] 3.7.." at bounding box center [518, 694] width 721 height 92
click at [327, 674] on textarea at bounding box center [518, 668] width 716 height 34
type textarea "create a single html file, and not a separate css file"
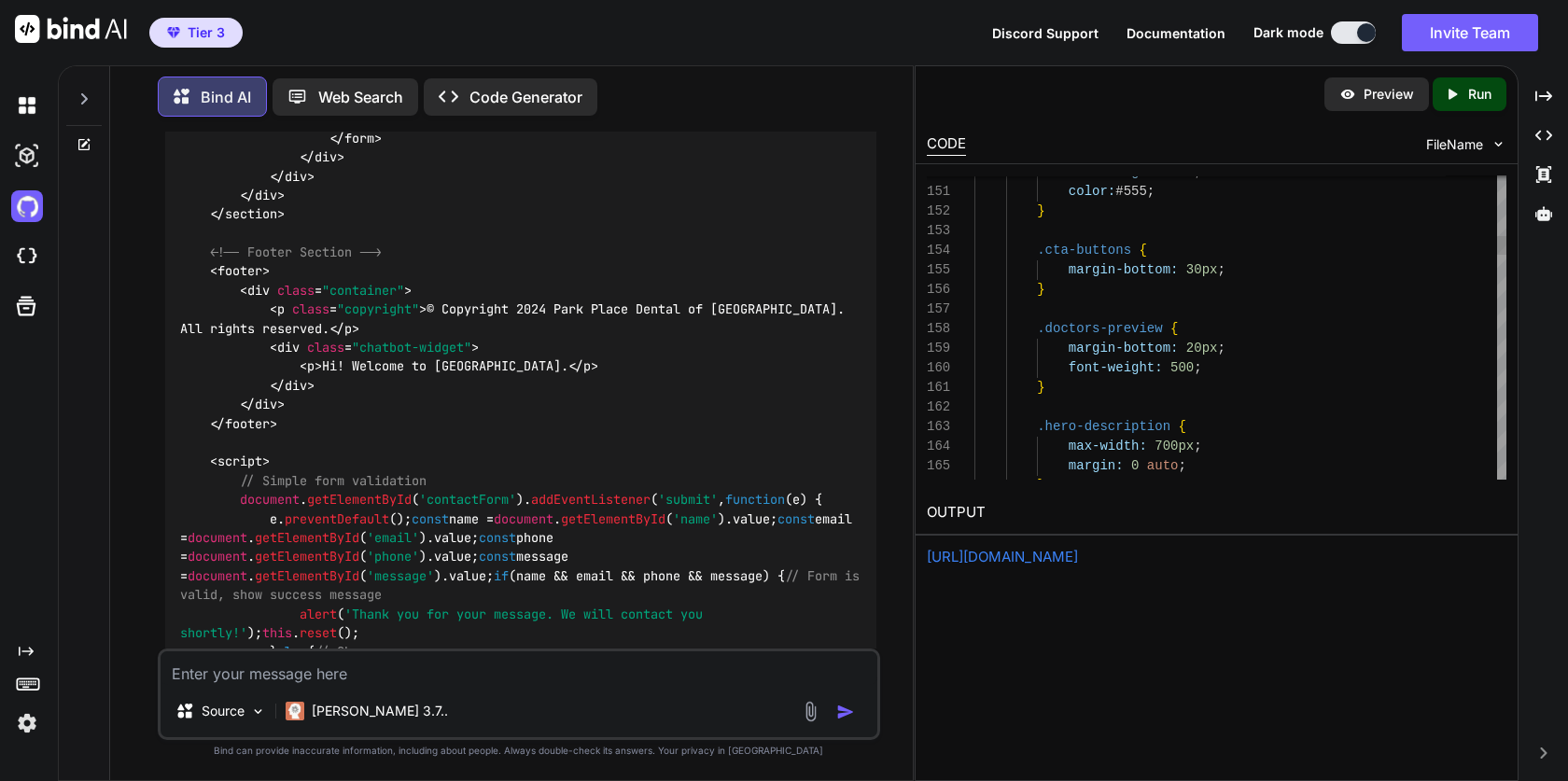
scroll to position [59, 0]
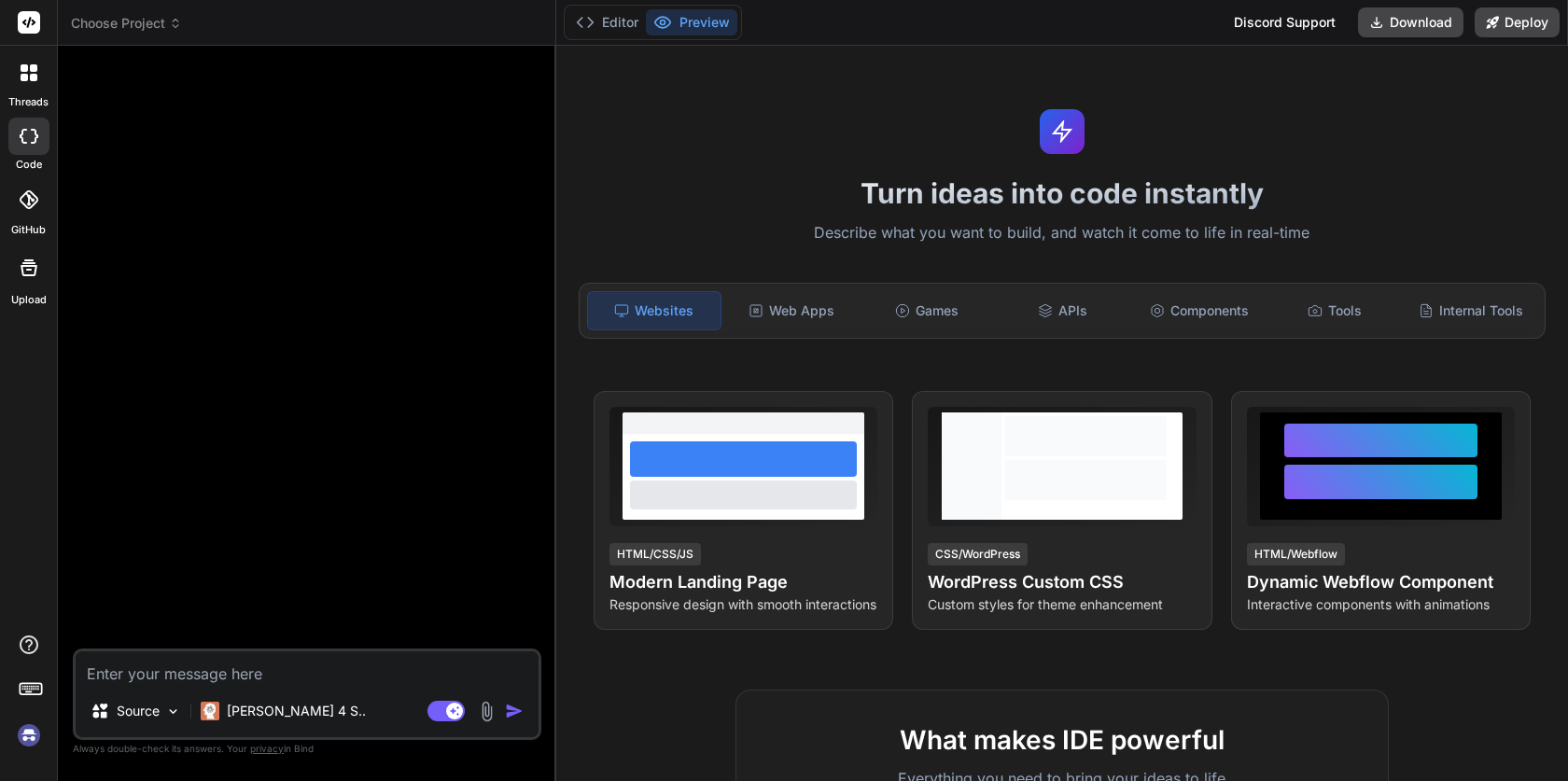
click at [316, 355] on div at bounding box center [309, 355] width 465 height 588
click at [604, 24] on button "Editor" at bounding box center [608, 22] width 78 height 26
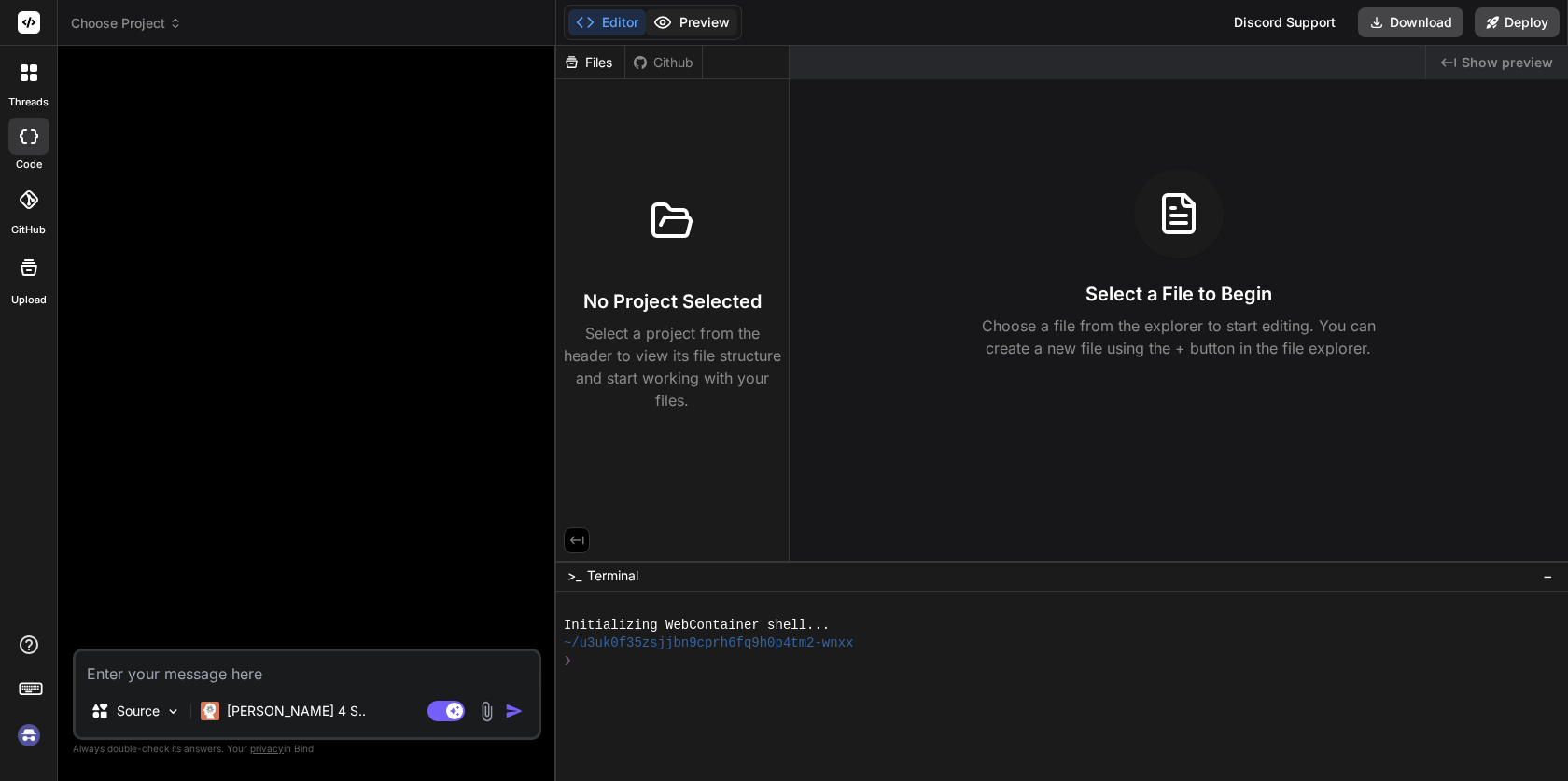
click at [710, 22] on button "Preview" at bounding box center [691, 22] width 92 height 26
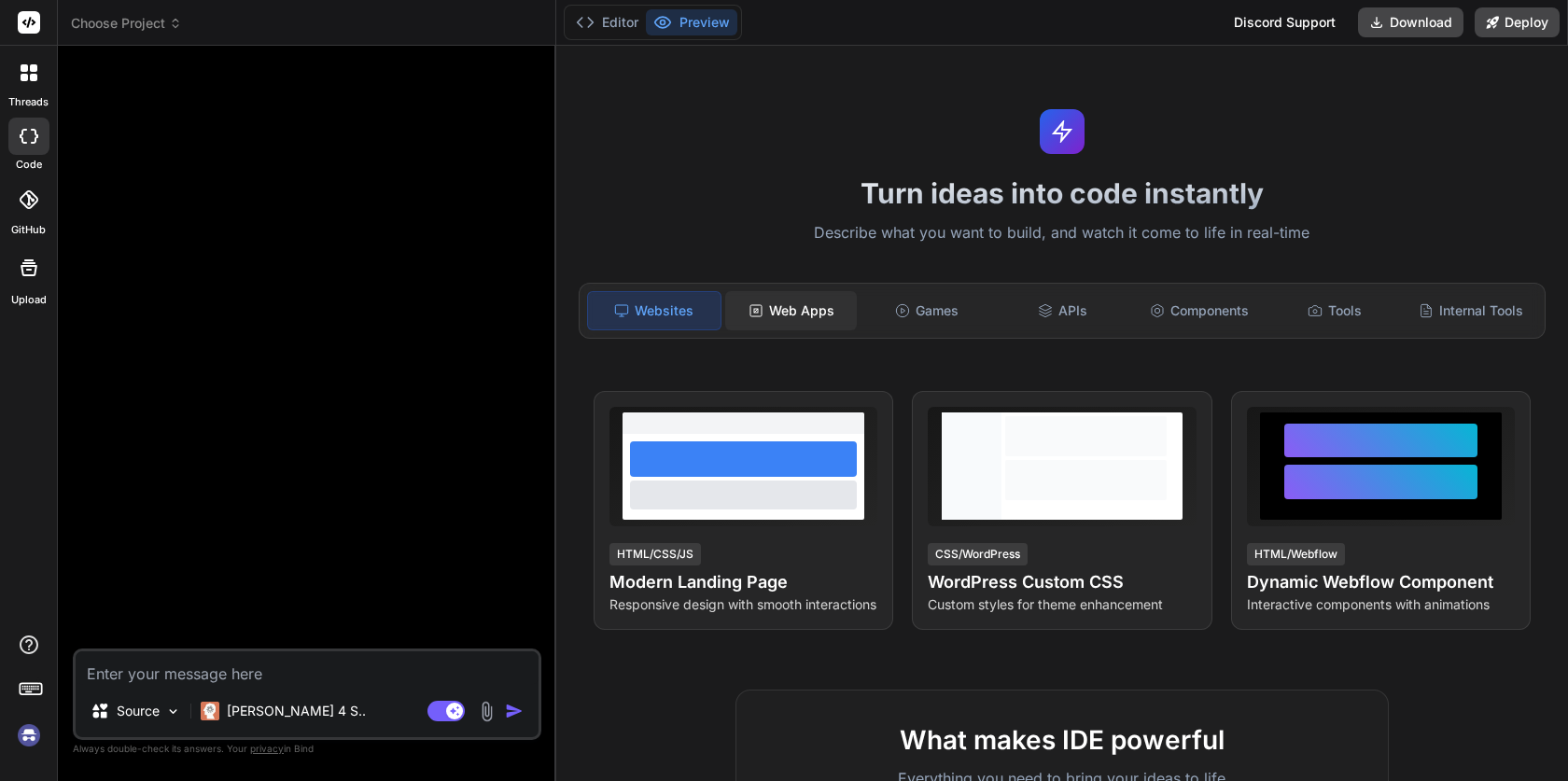
click at [802, 317] on div "Web Apps" at bounding box center [791, 310] width 132 height 39
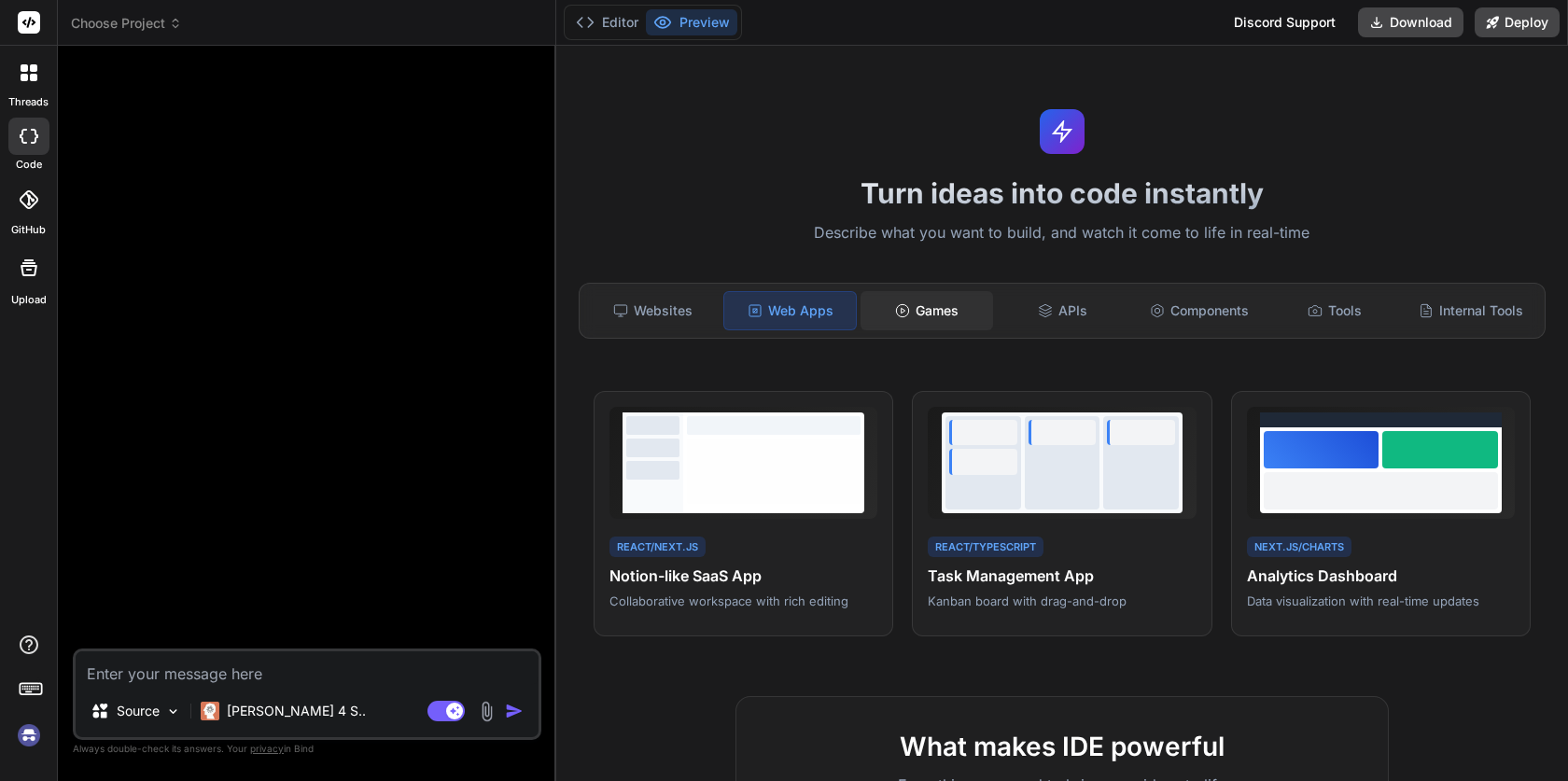
click at [922, 308] on div "Games" at bounding box center [926, 310] width 132 height 39
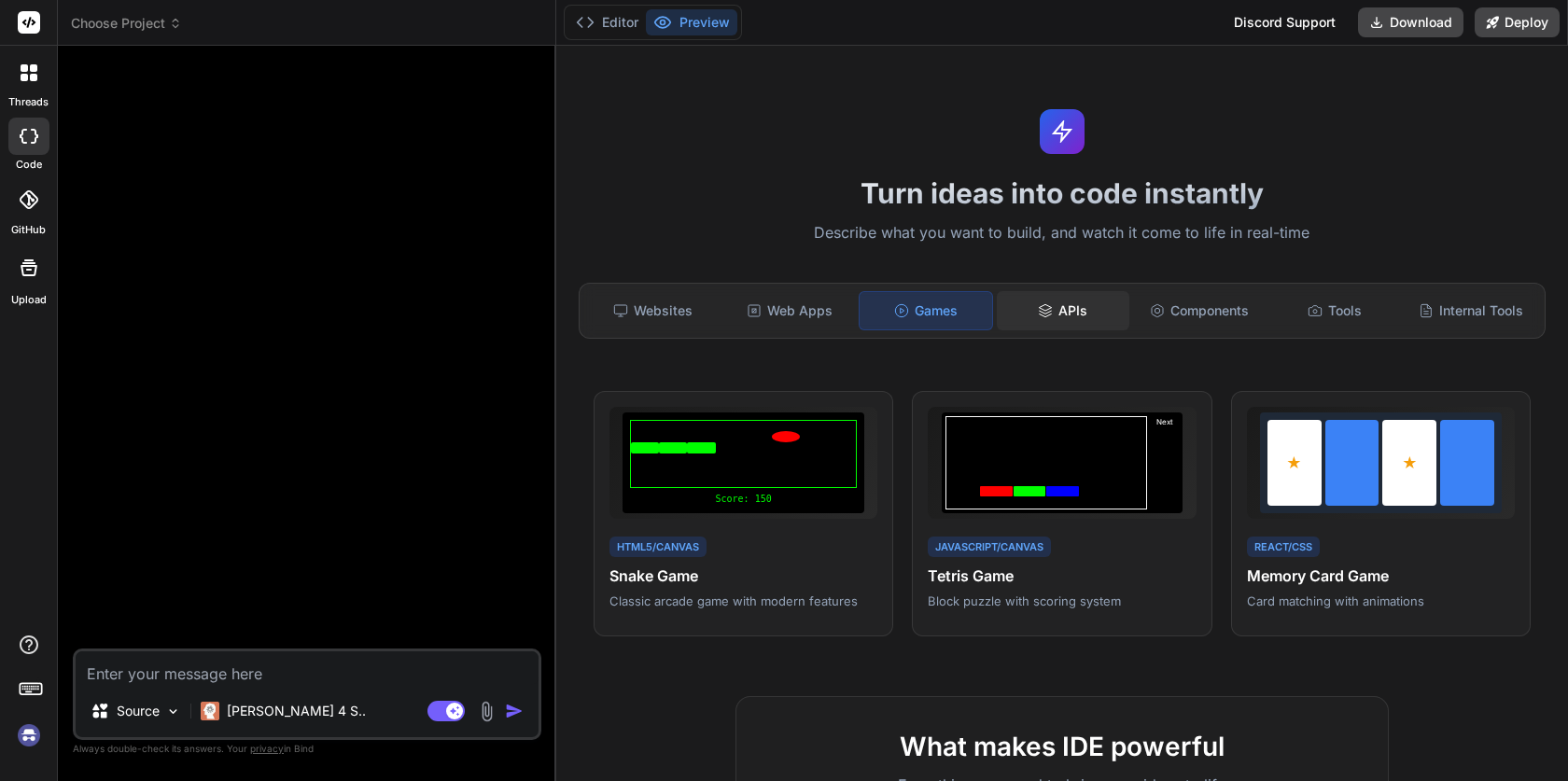
click at [1061, 316] on div "APIs" at bounding box center [1063, 310] width 132 height 39
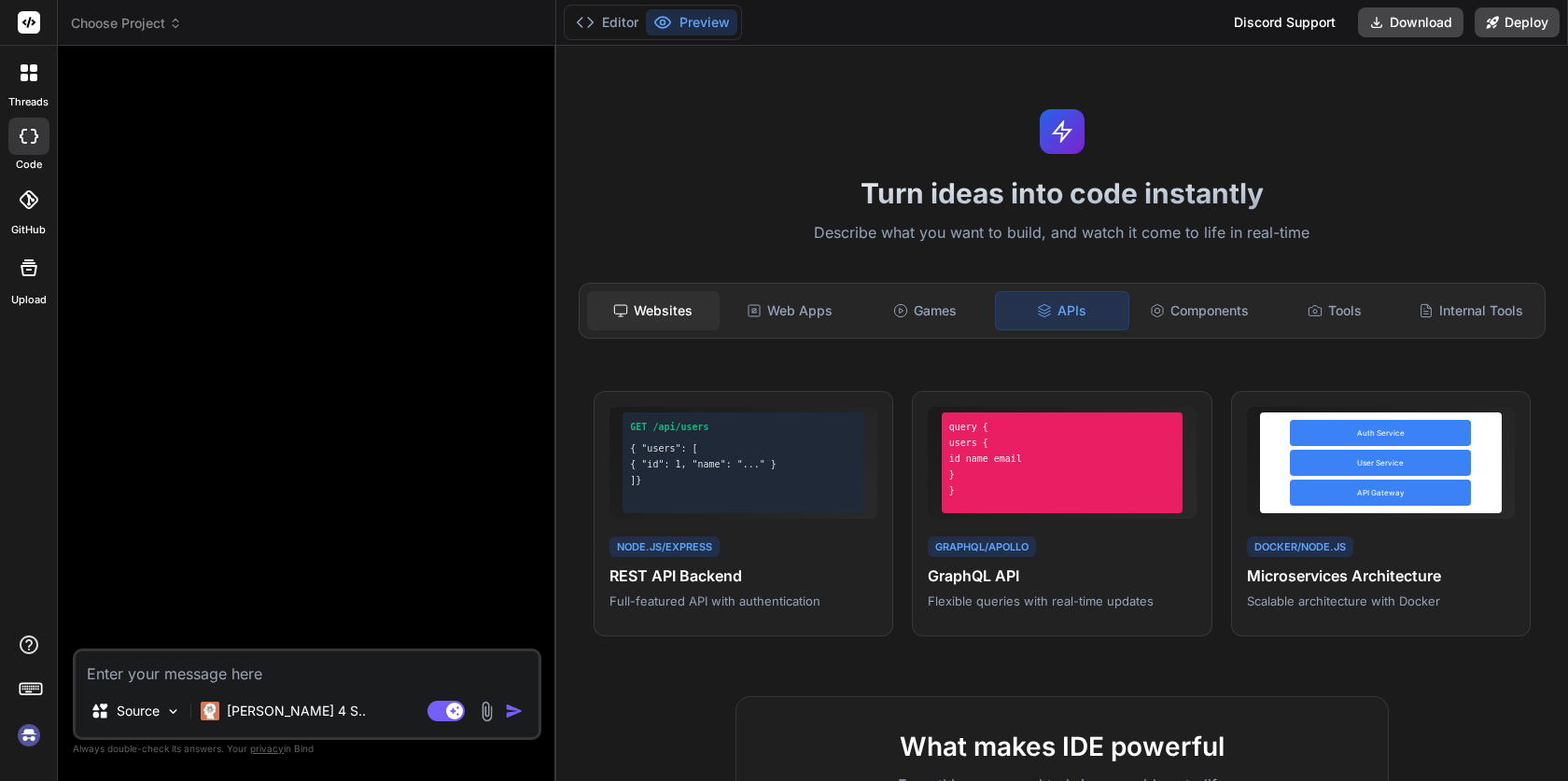
click at [630, 306] on div "Websites" at bounding box center [653, 310] width 132 height 39
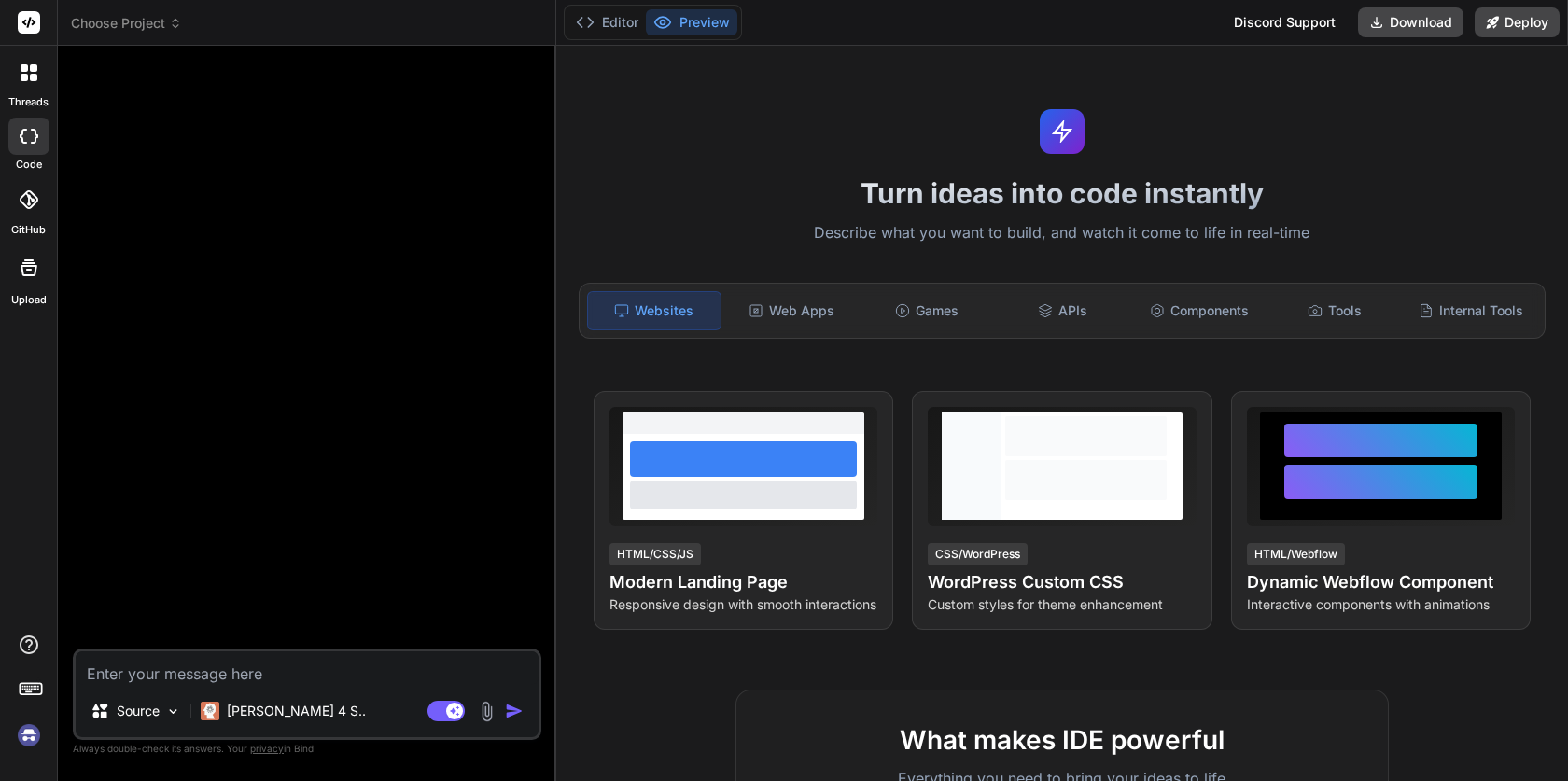
click at [334, 354] on div at bounding box center [309, 355] width 465 height 588
click at [794, 316] on div "Web Apps" at bounding box center [791, 310] width 132 height 39
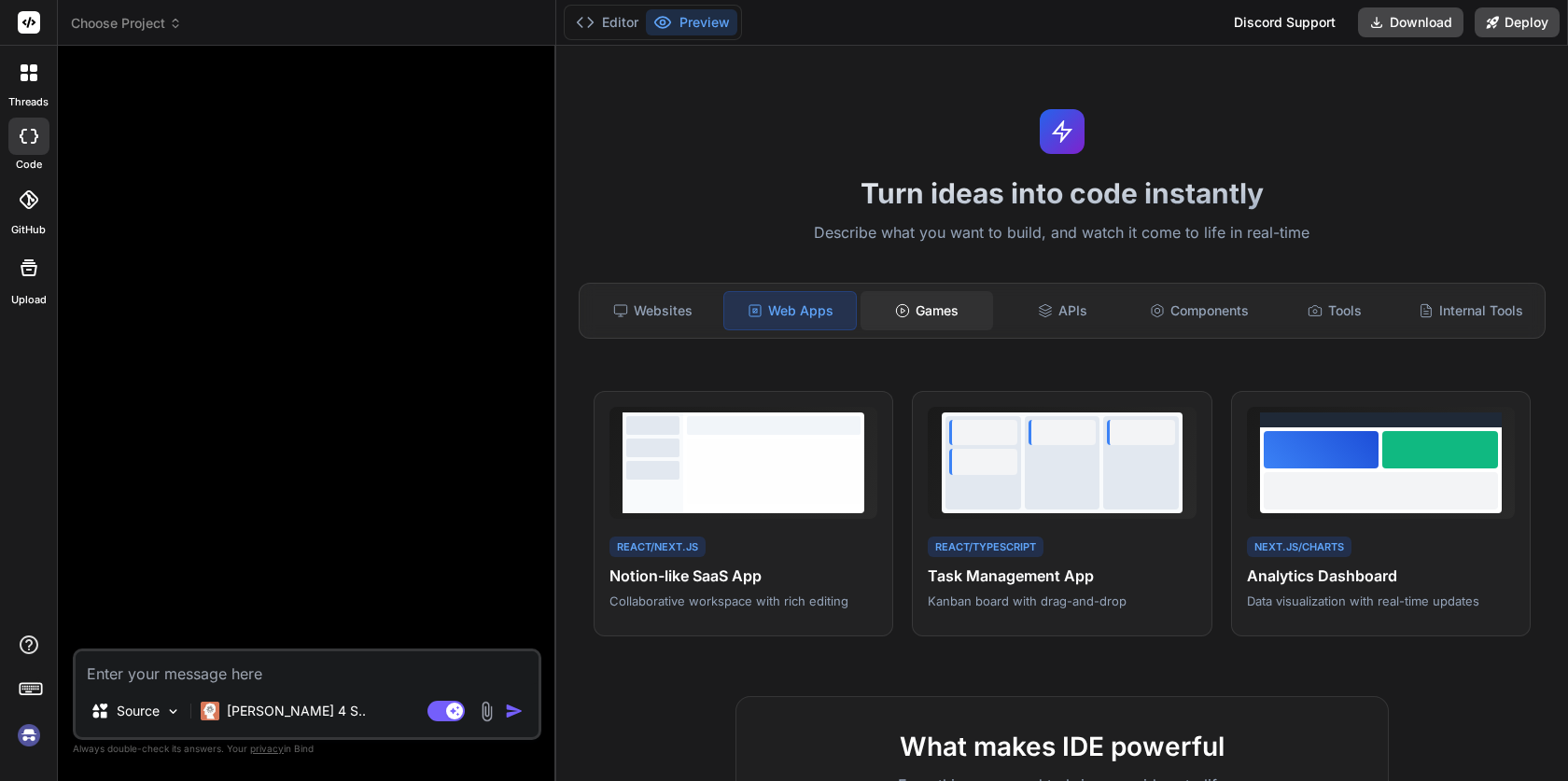
click at [943, 304] on div "Games" at bounding box center [926, 310] width 132 height 39
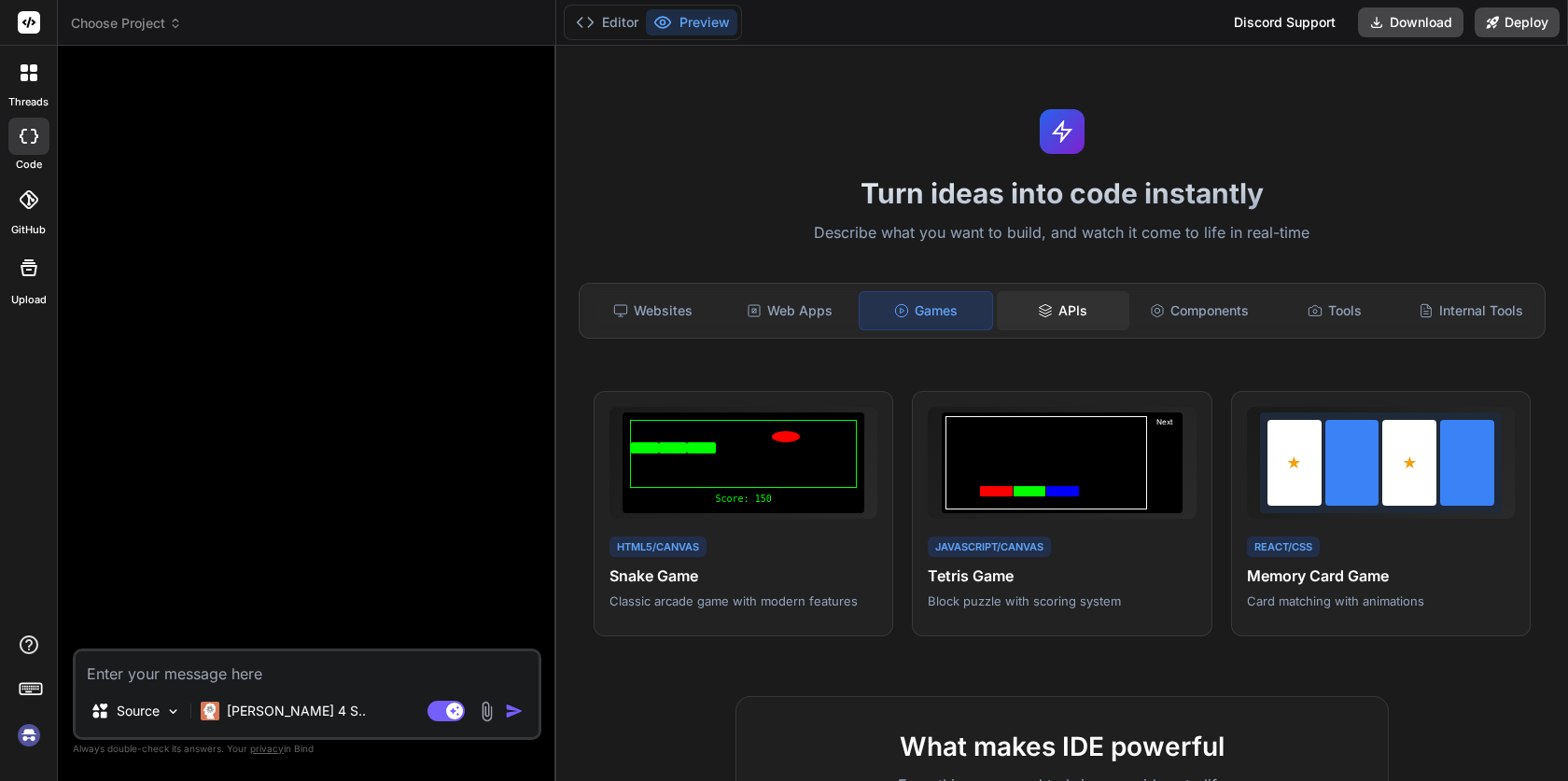
click at [1091, 308] on div "APIs" at bounding box center [1063, 310] width 132 height 39
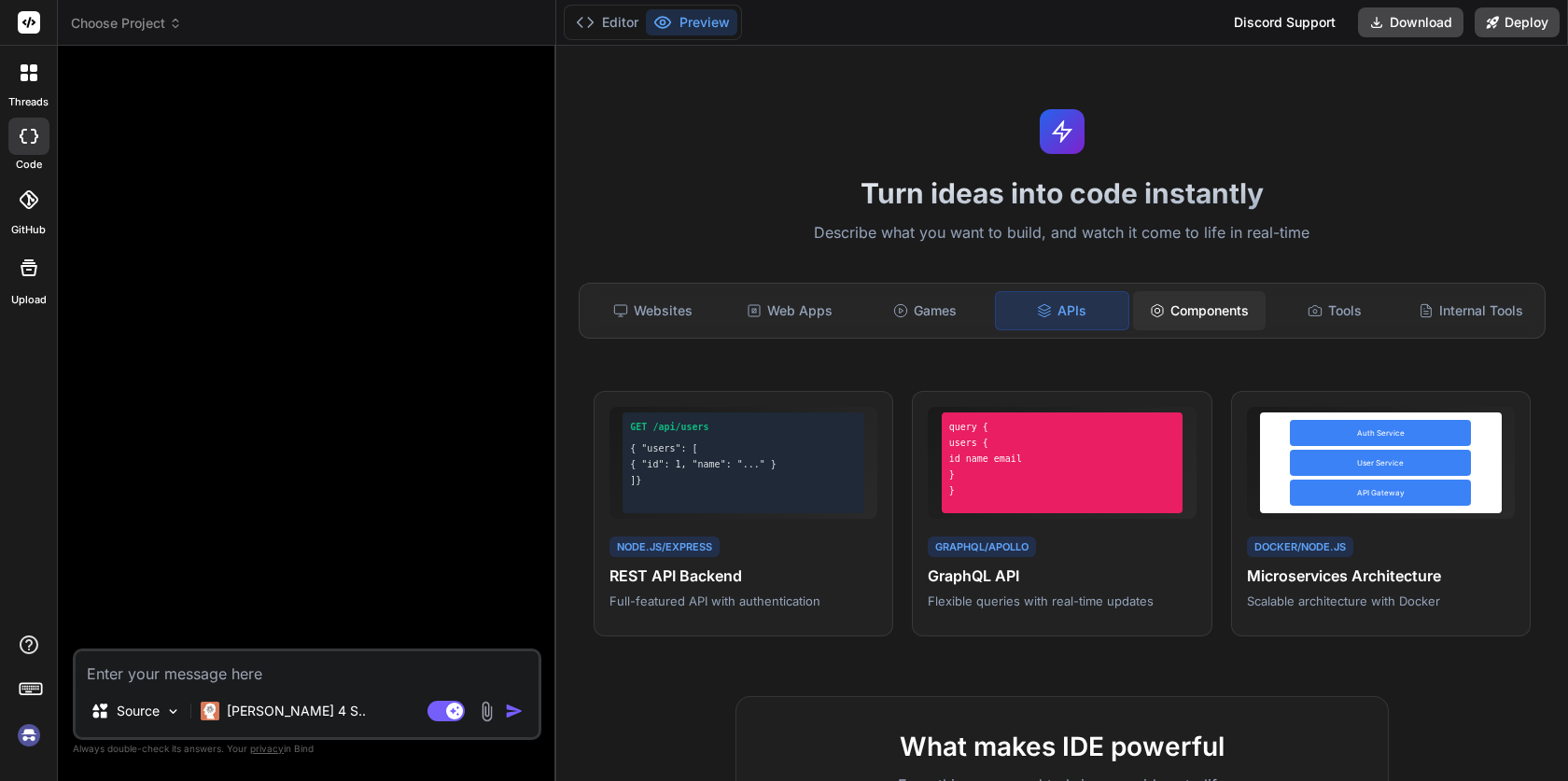
click at [1229, 312] on div "Components" at bounding box center [1199, 310] width 132 height 39
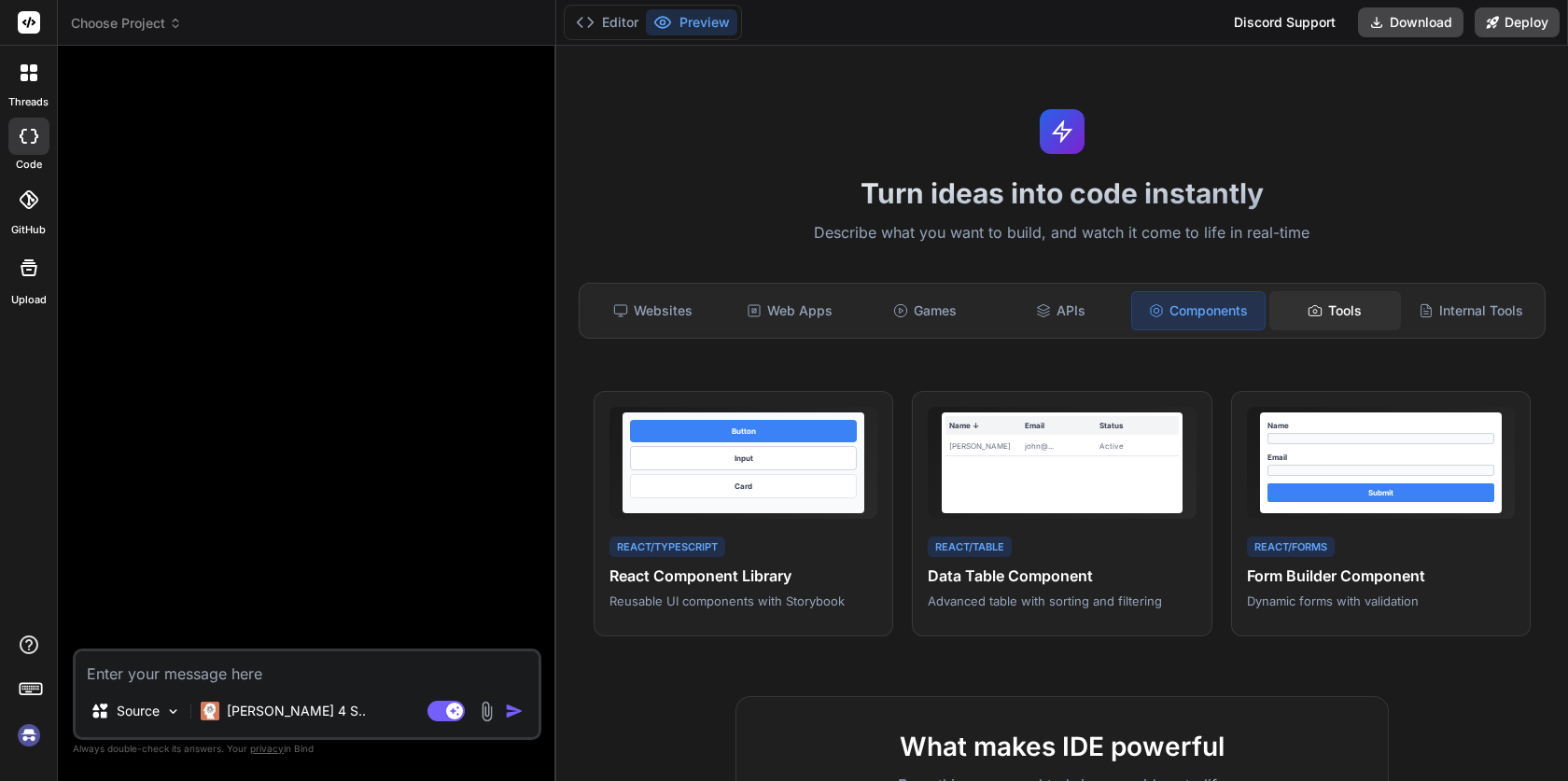
click at [1362, 314] on div "Tools" at bounding box center [1335, 310] width 132 height 39
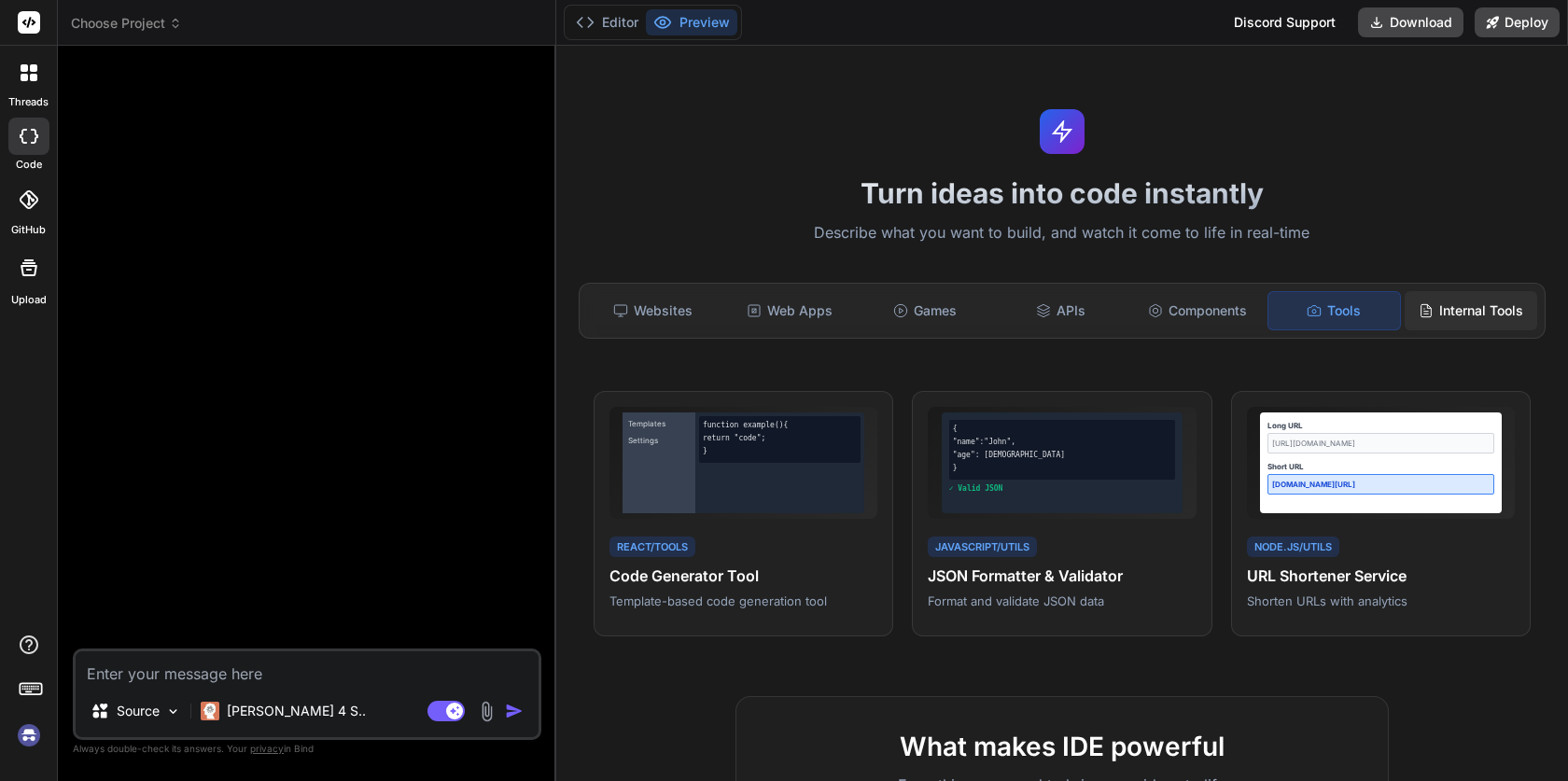
click at [1501, 317] on div "Internal Tools" at bounding box center [1470, 310] width 132 height 39
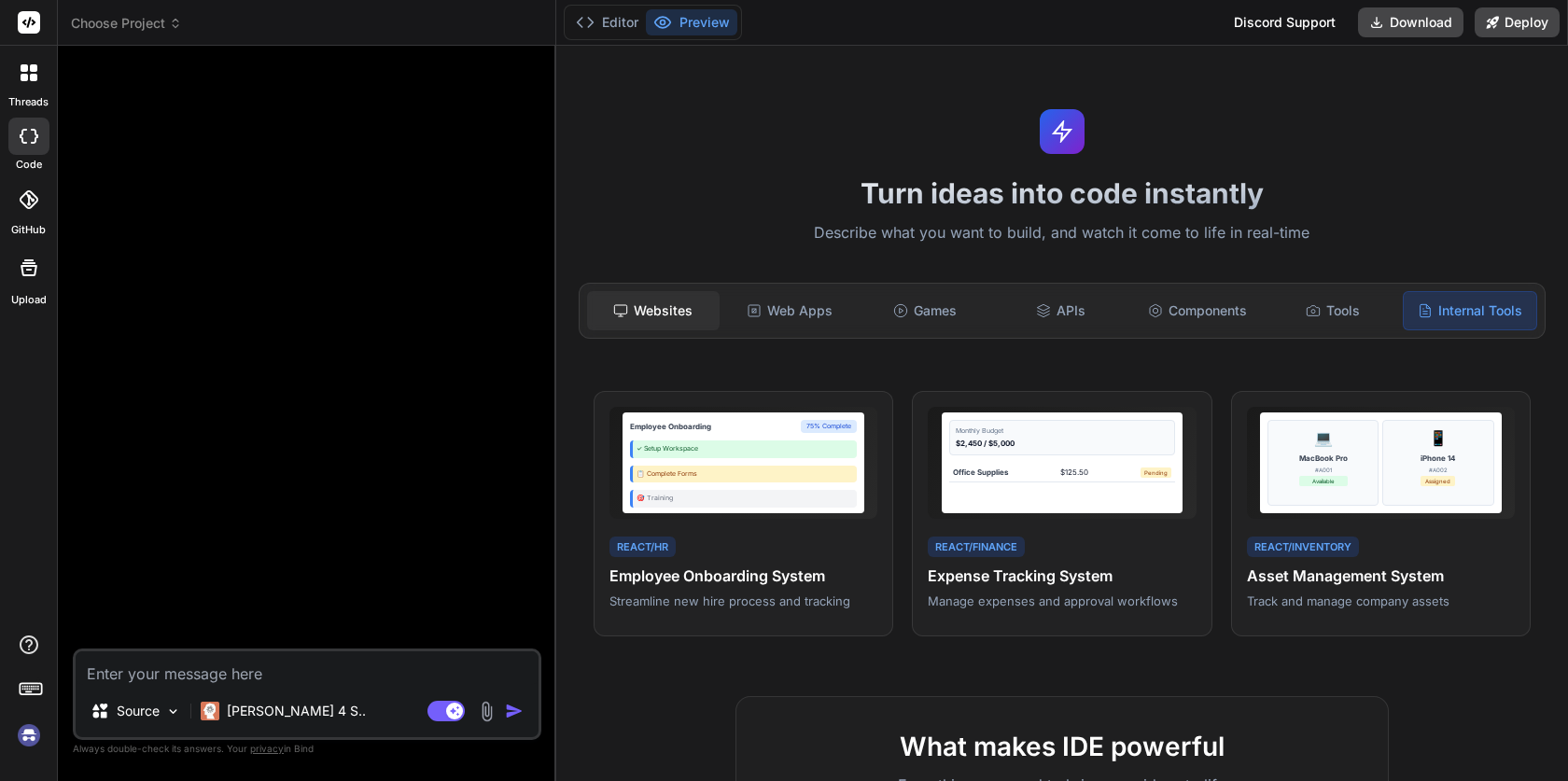
click at [653, 311] on div "Websites" at bounding box center [653, 310] width 132 height 39
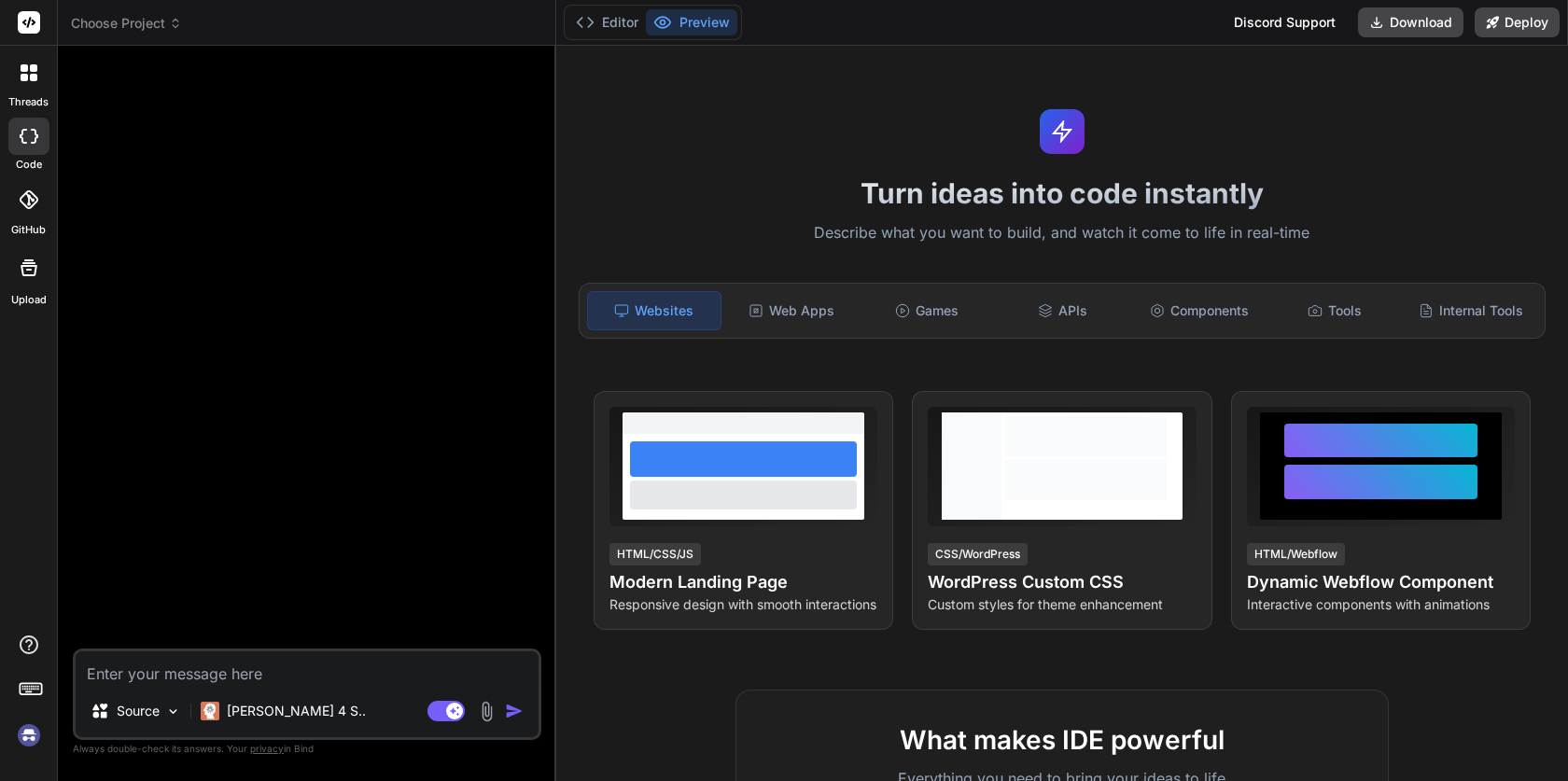
click at [312, 446] on div at bounding box center [309, 355] width 465 height 588
click at [161, 27] on span "Choose Project" at bounding box center [127, 23] width 112 height 19
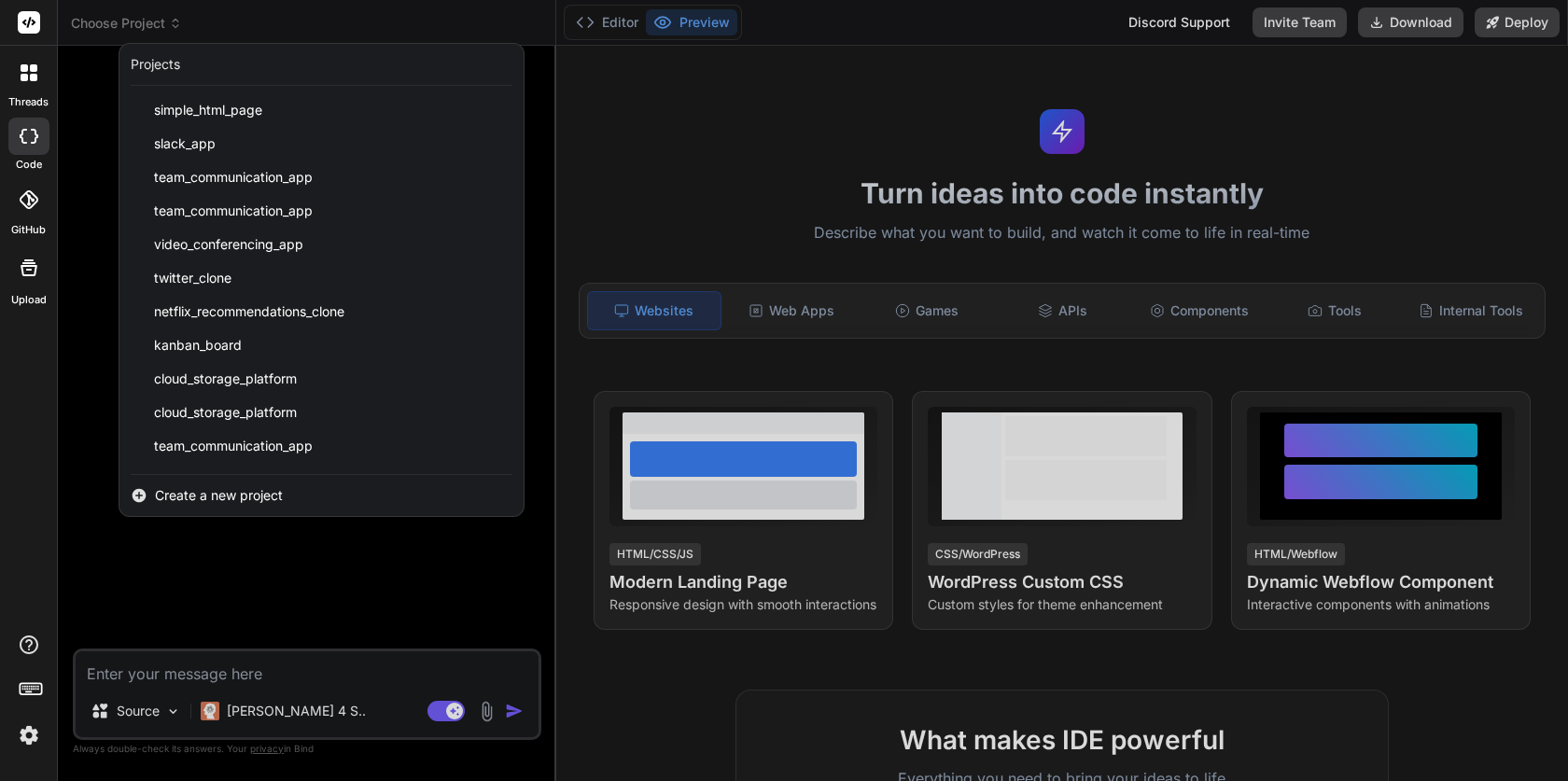
click at [147, 27] on div at bounding box center [784, 390] width 1568 height 781
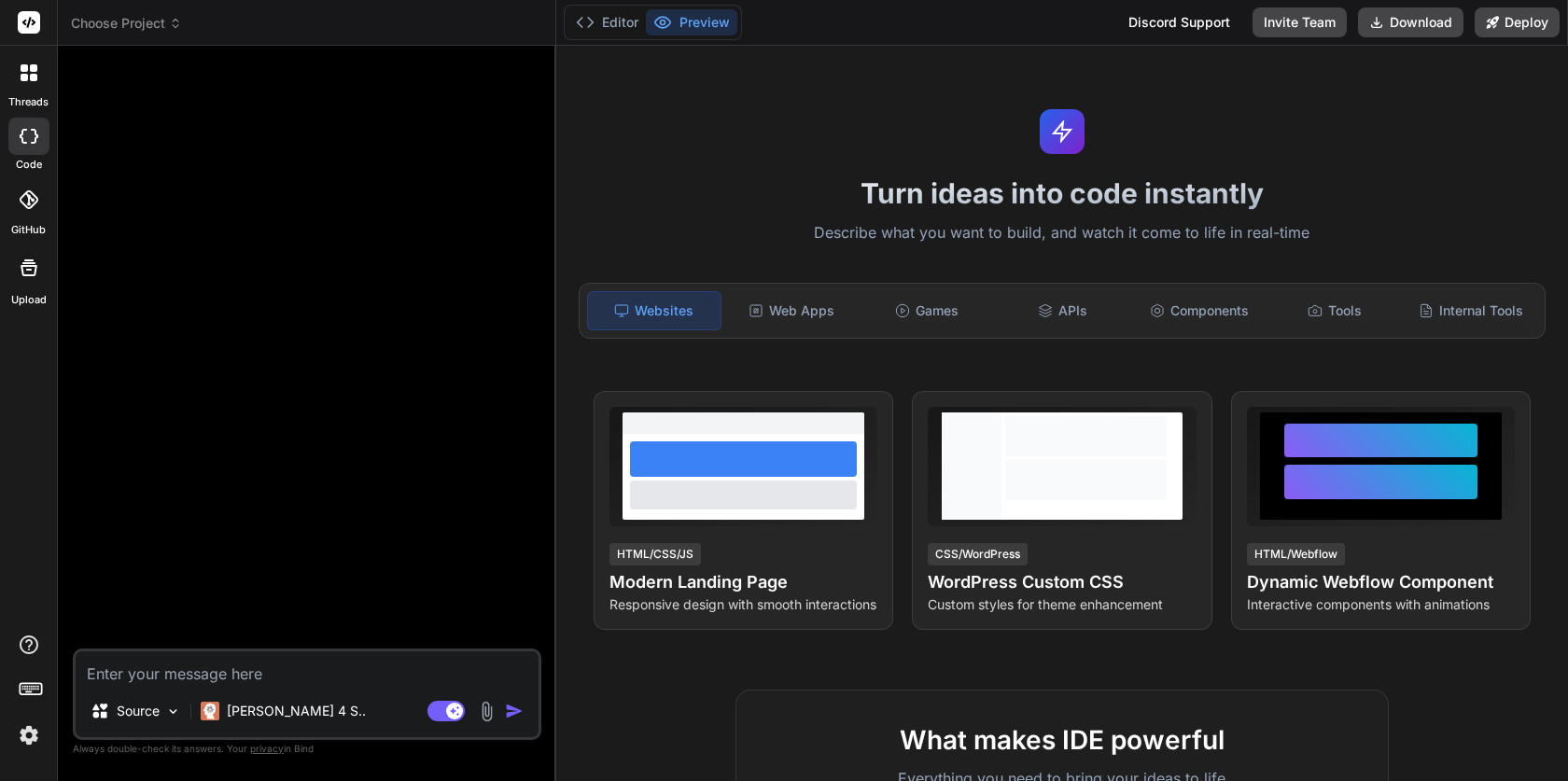
click at [6, 74] on div "threads" at bounding box center [28, 78] width 57 height 65
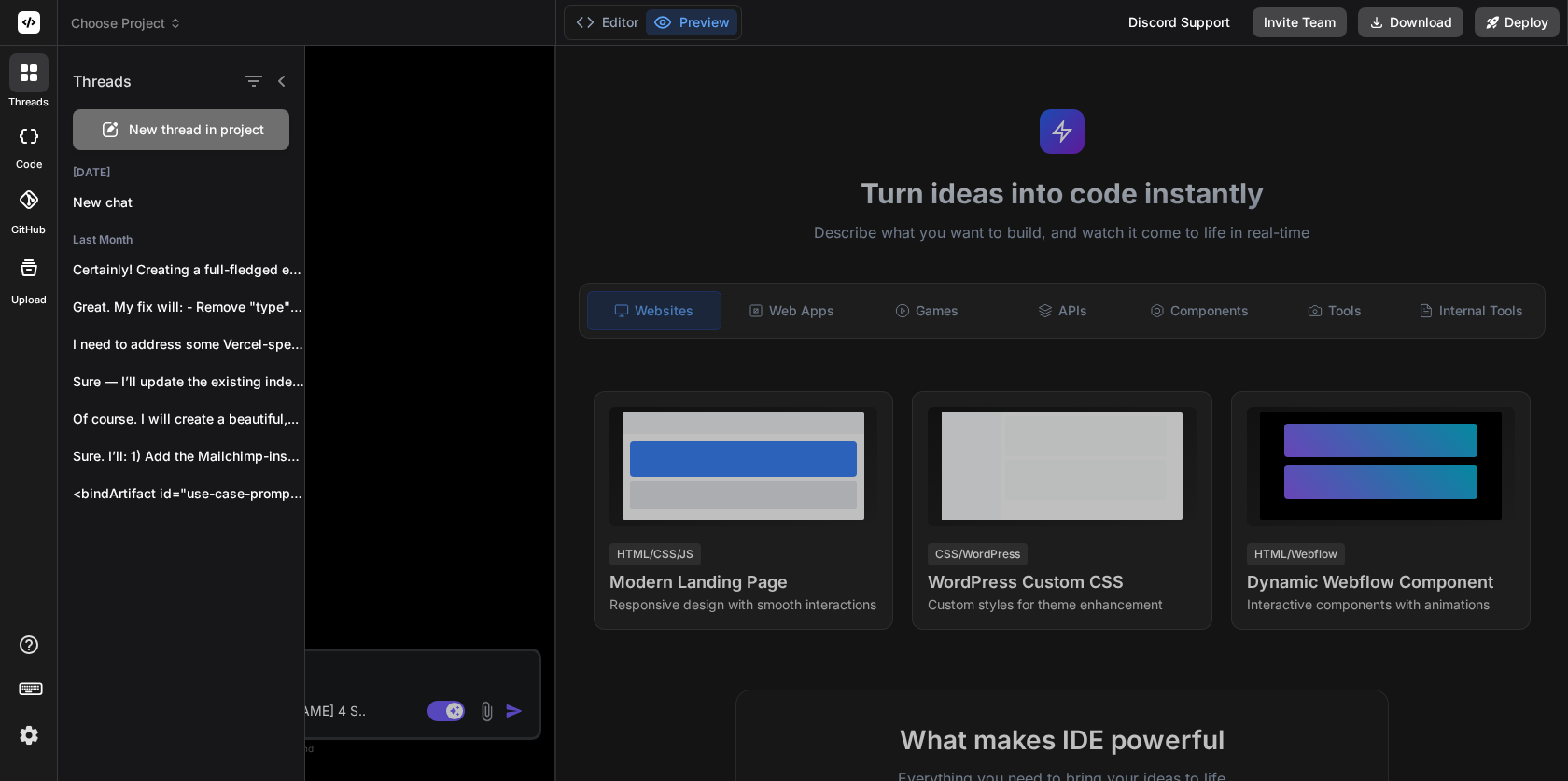
click at [16, 76] on div at bounding box center [28, 72] width 39 height 39
click at [126, 27] on span "Choose Project" at bounding box center [127, 23] width 112 height 19
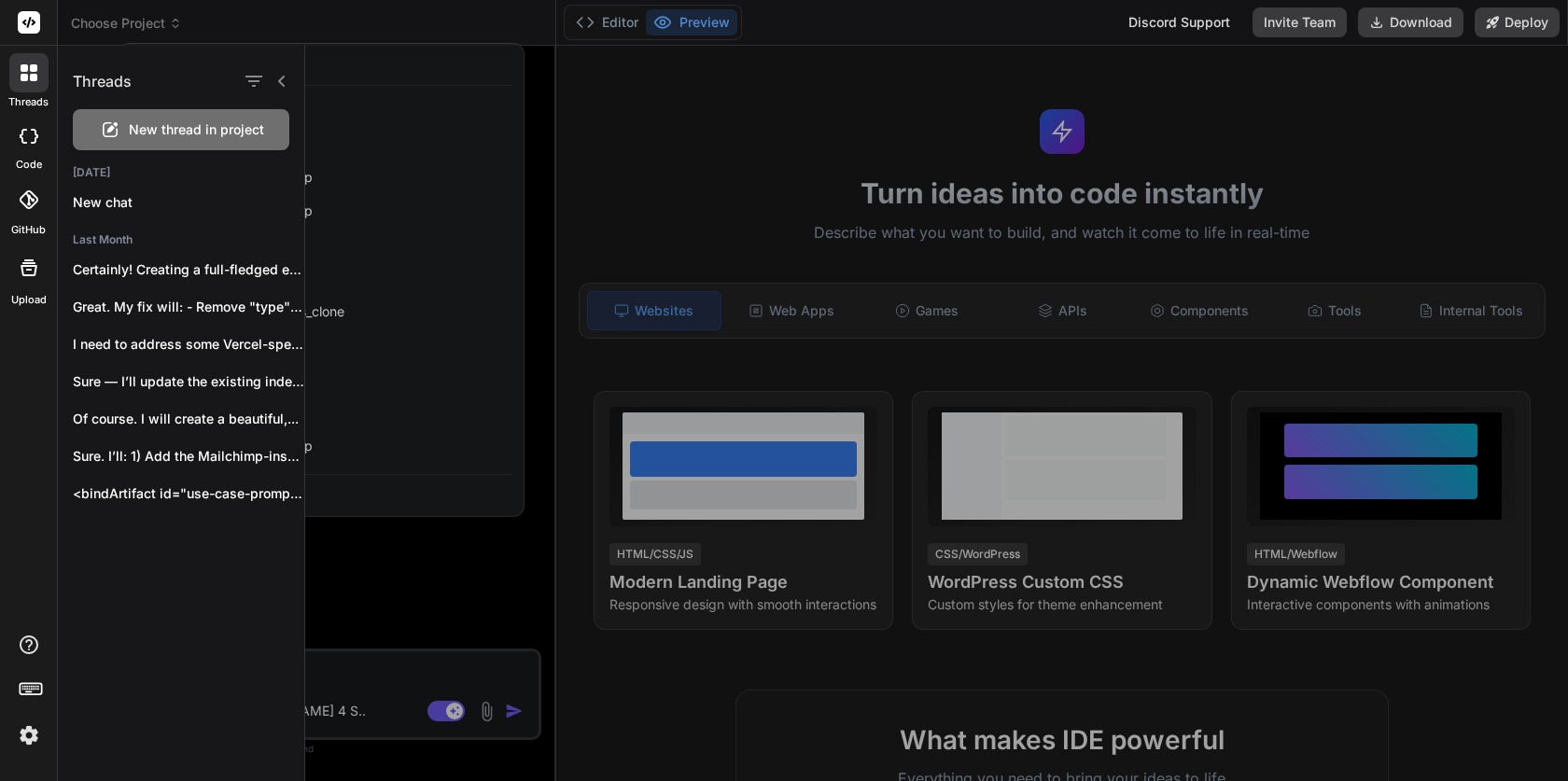
click at [126, 27] on div at bounding box center [784, 390] width 1568 height 781
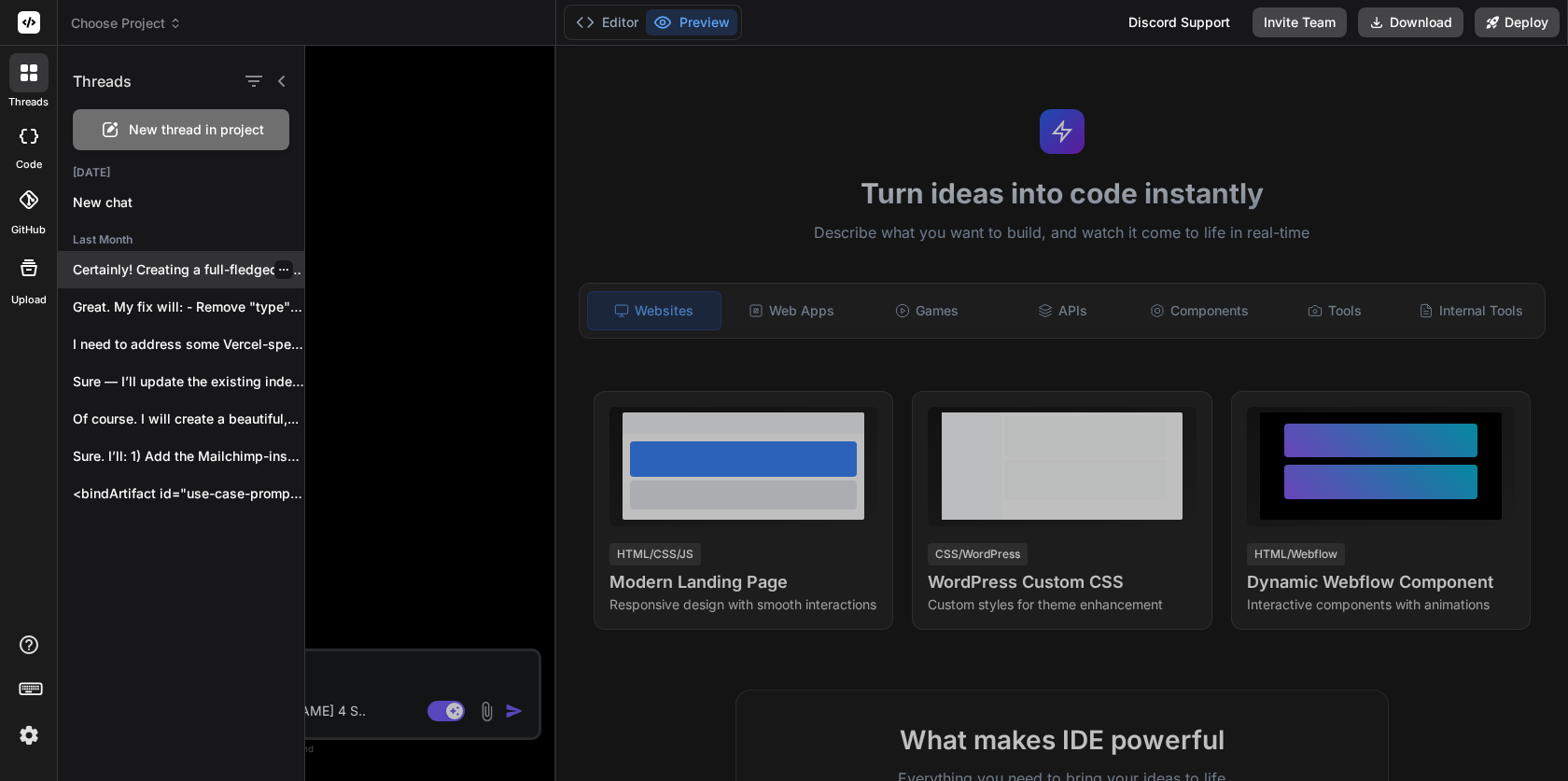
click at [282, 270] on div at bounding box center [283, 269] width 19 height 19
click at [280, 266] on icon "button" at bounding box center [283, 269] width 11 height 11
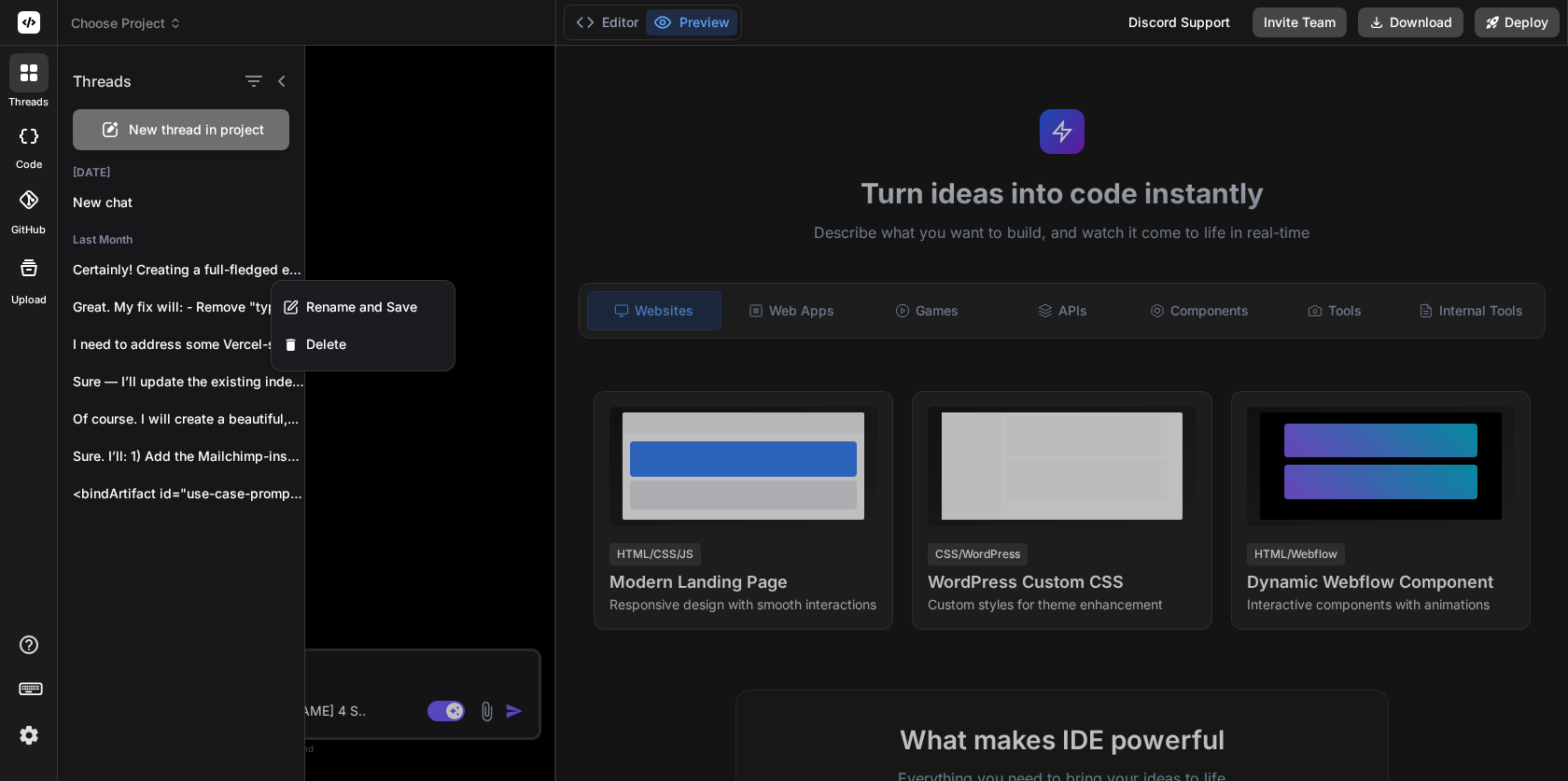
click at [434, 191] on div at bounding box center [936, 413] width 1263 height 735
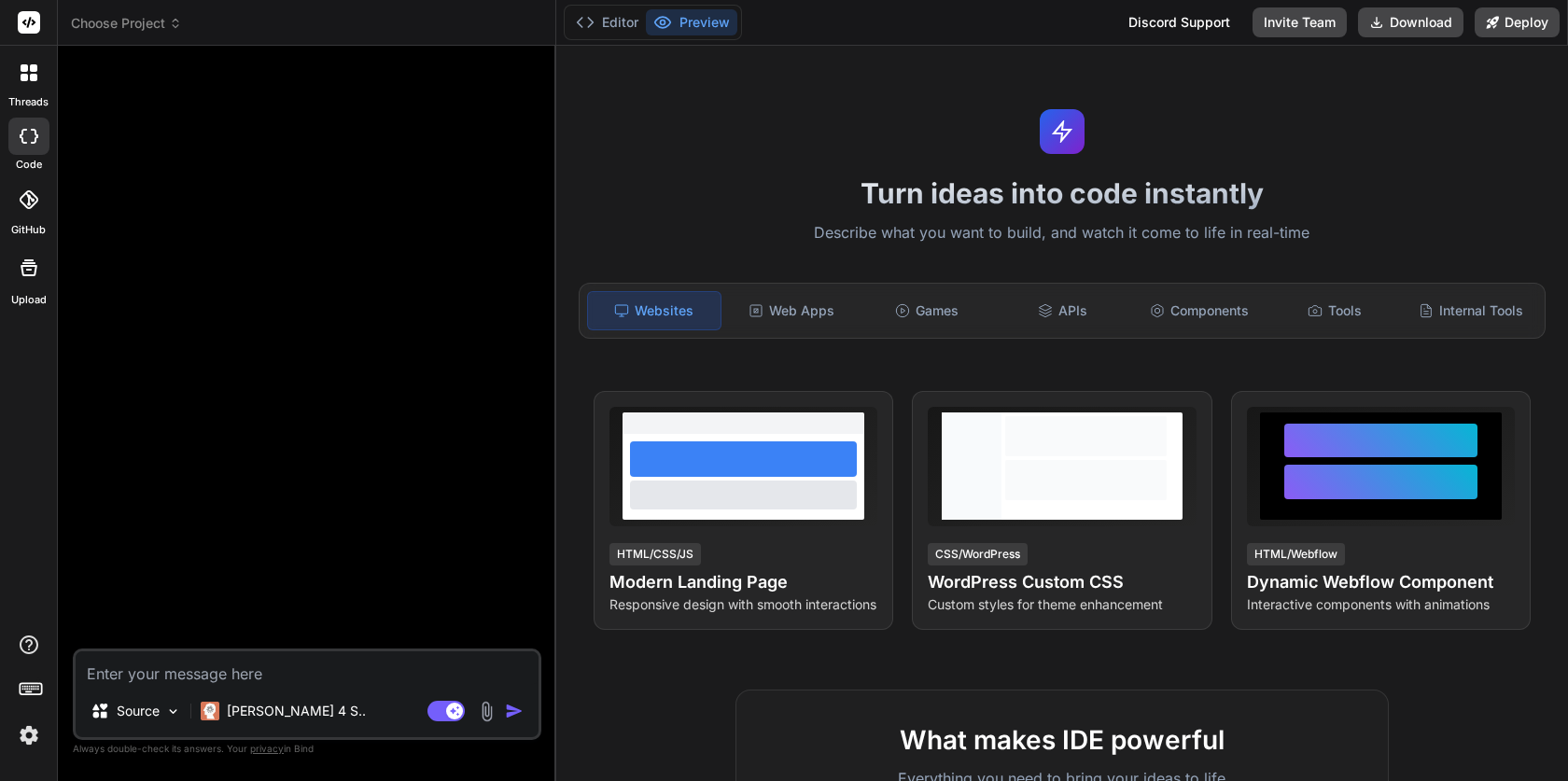
click at [156, 30] on span "Choose Project" at bounding box center [127, 23] width 112 height 19
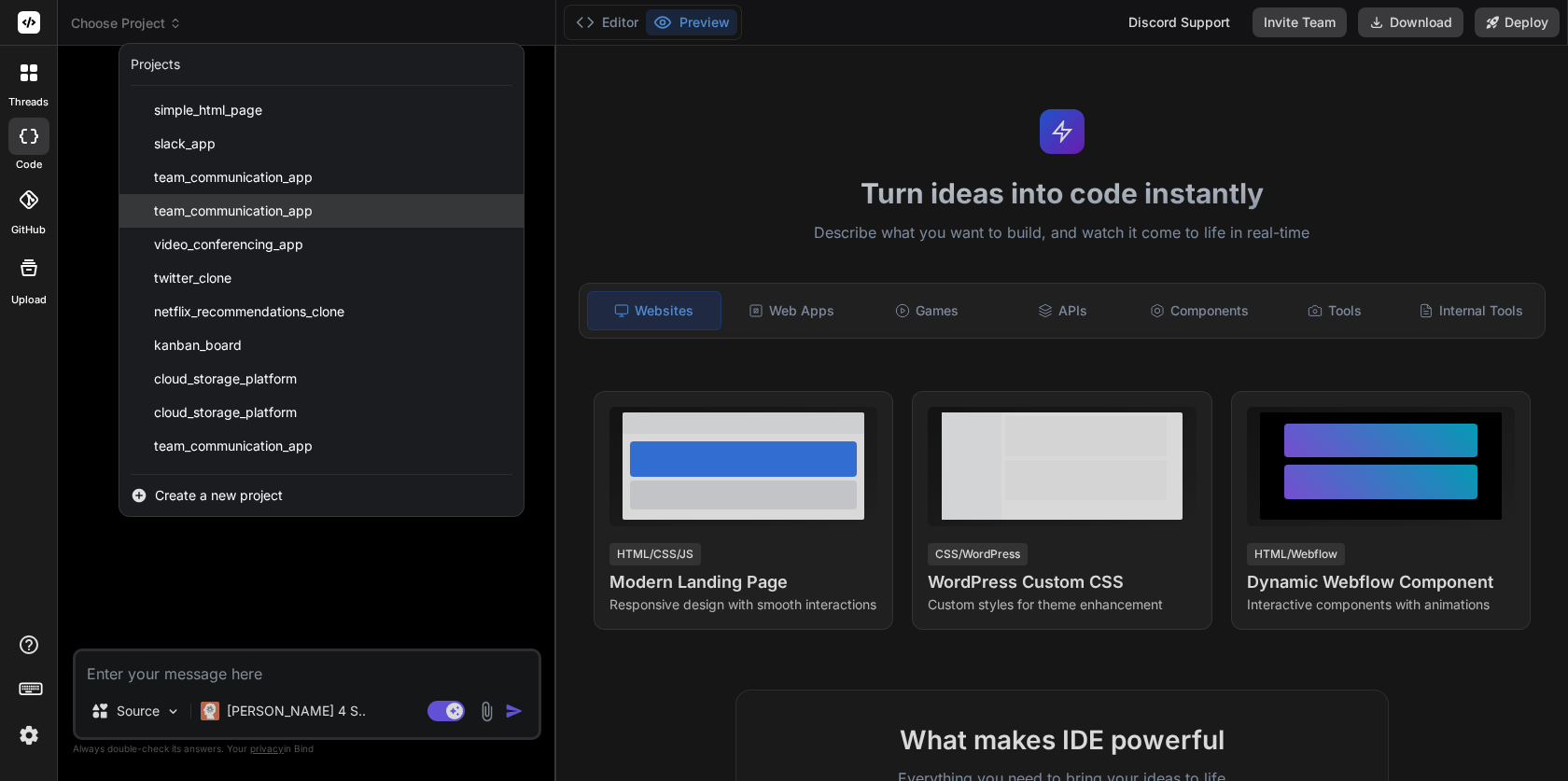
click at [188, 194] on div "team_communication_app" at bounding box center [322, 211] width 404 height 34
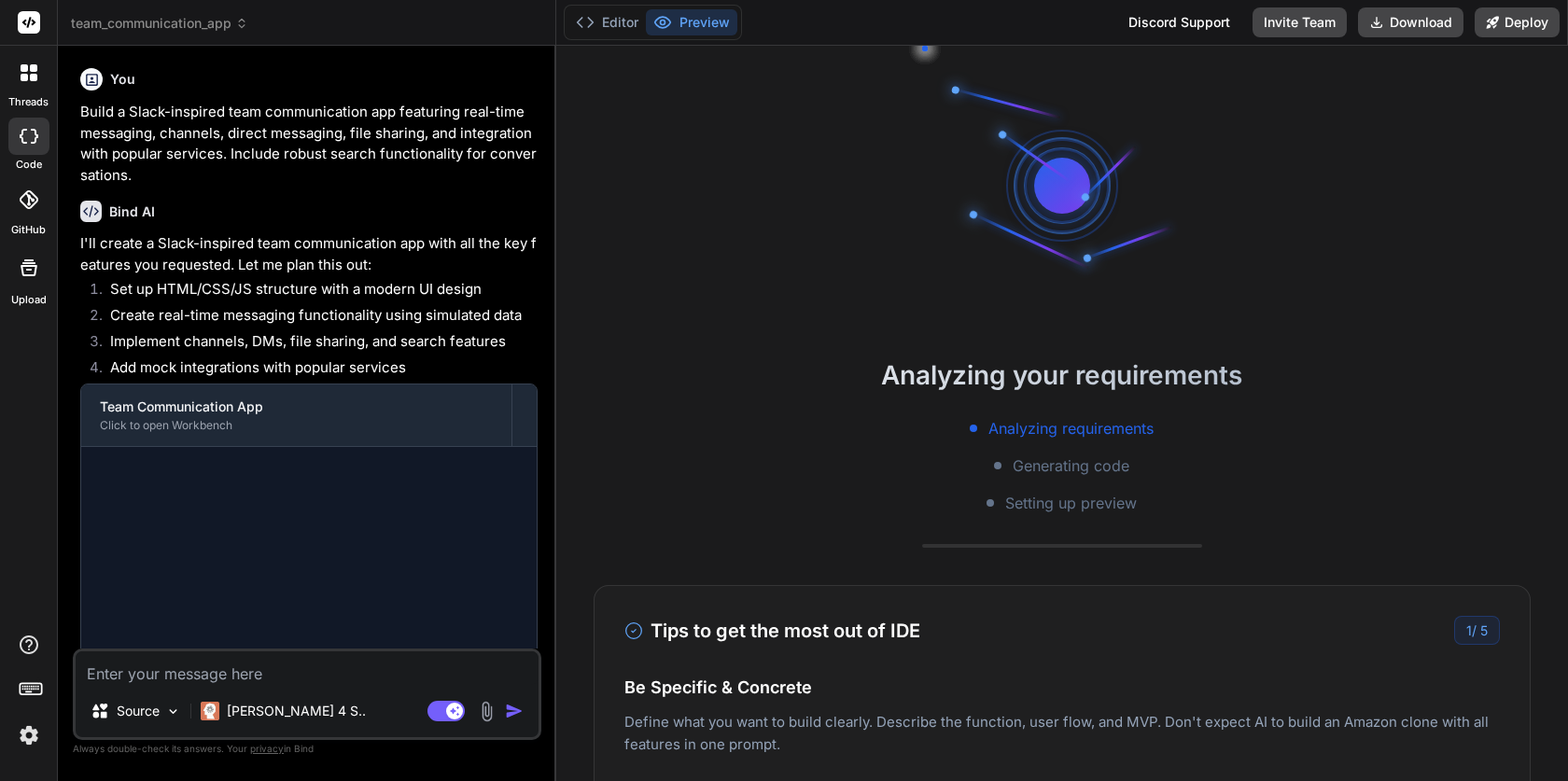
scroll to position [70, 0]
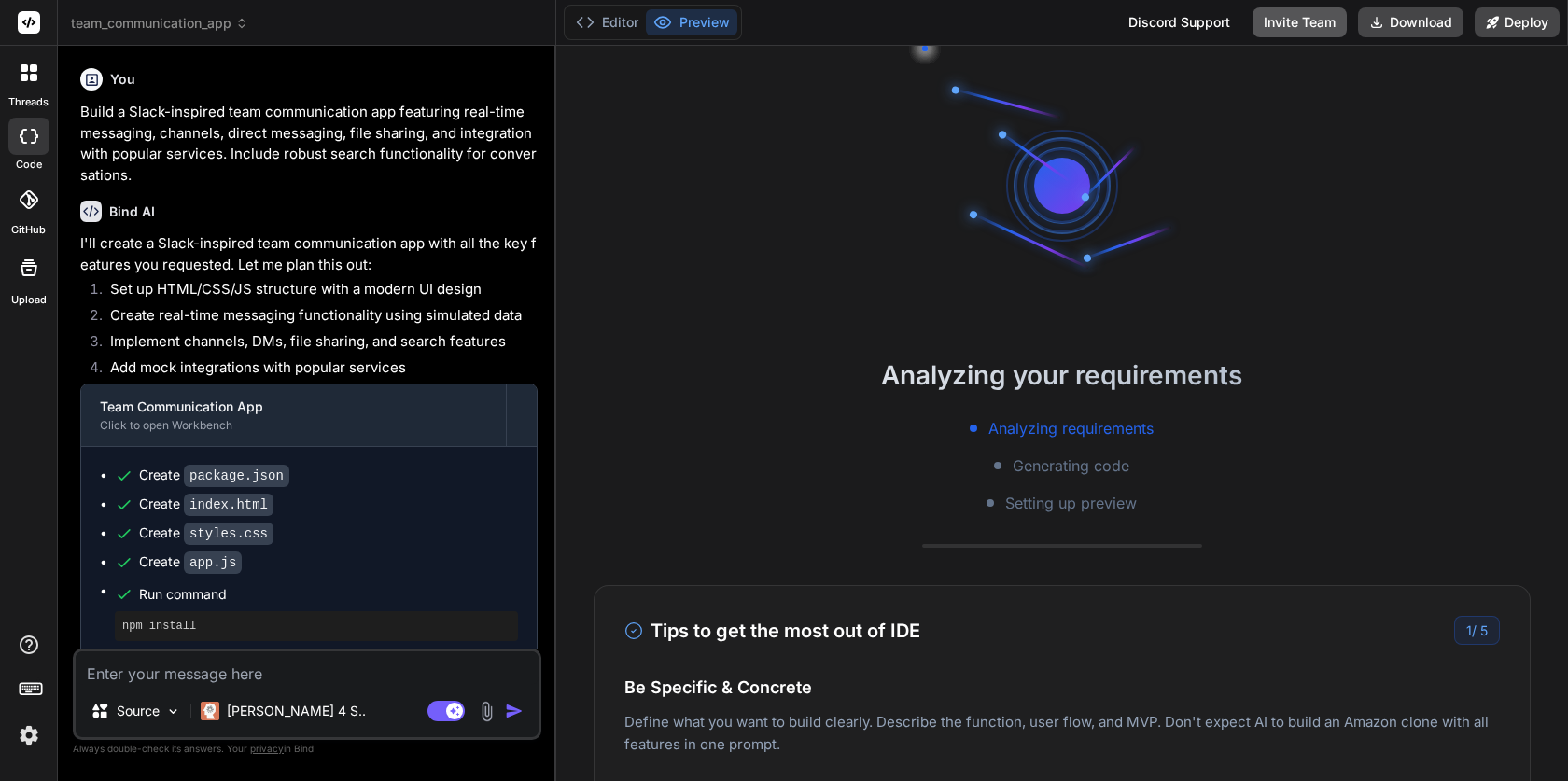
click at [1275, 23] on button "Invite Team" at bounding box center [1300, 22] width 95 height 30
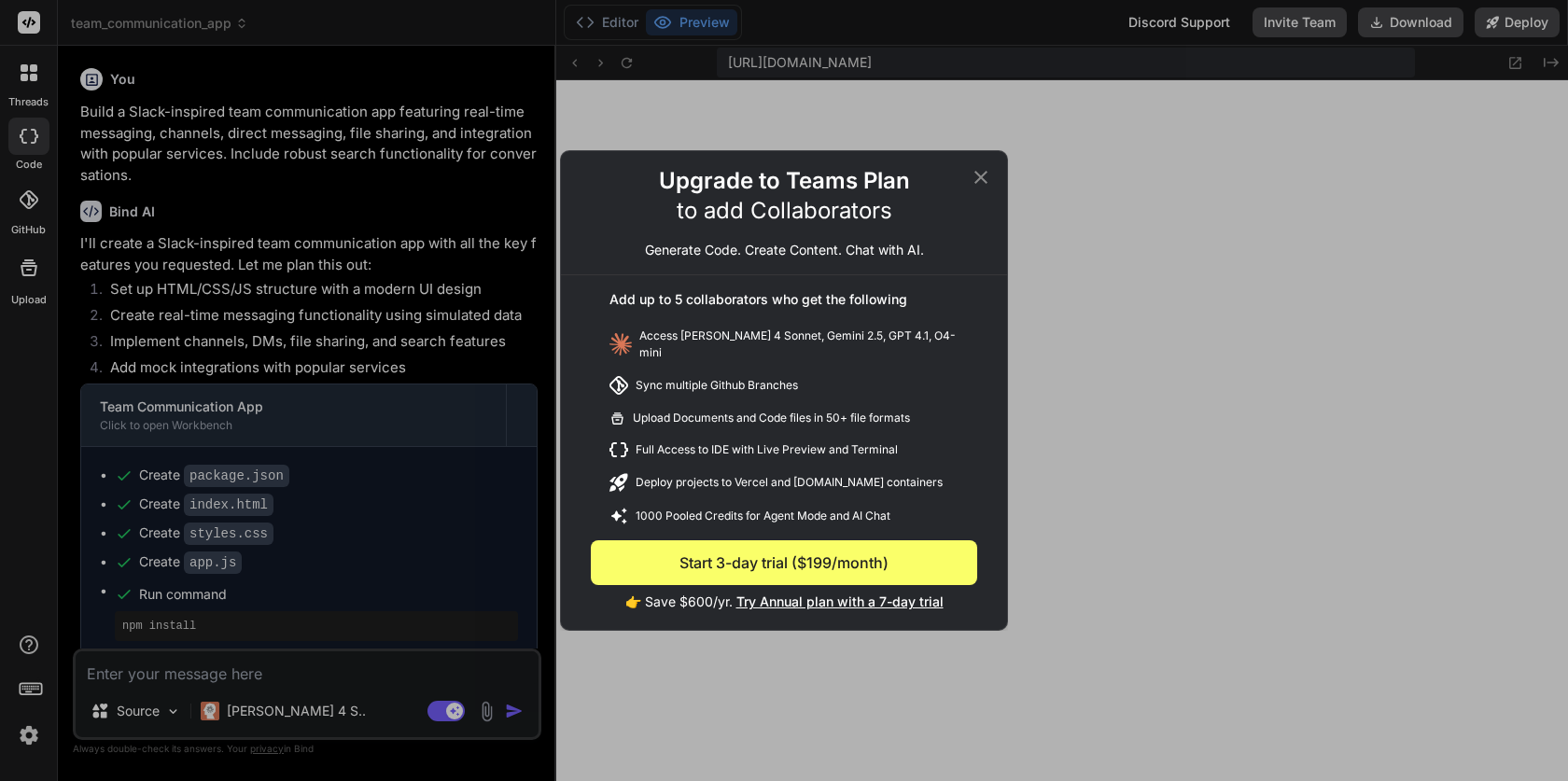
scroll to position [779, 0]
click at [982, 186] on icon at bounding box center [981, 177] width 22 height 22
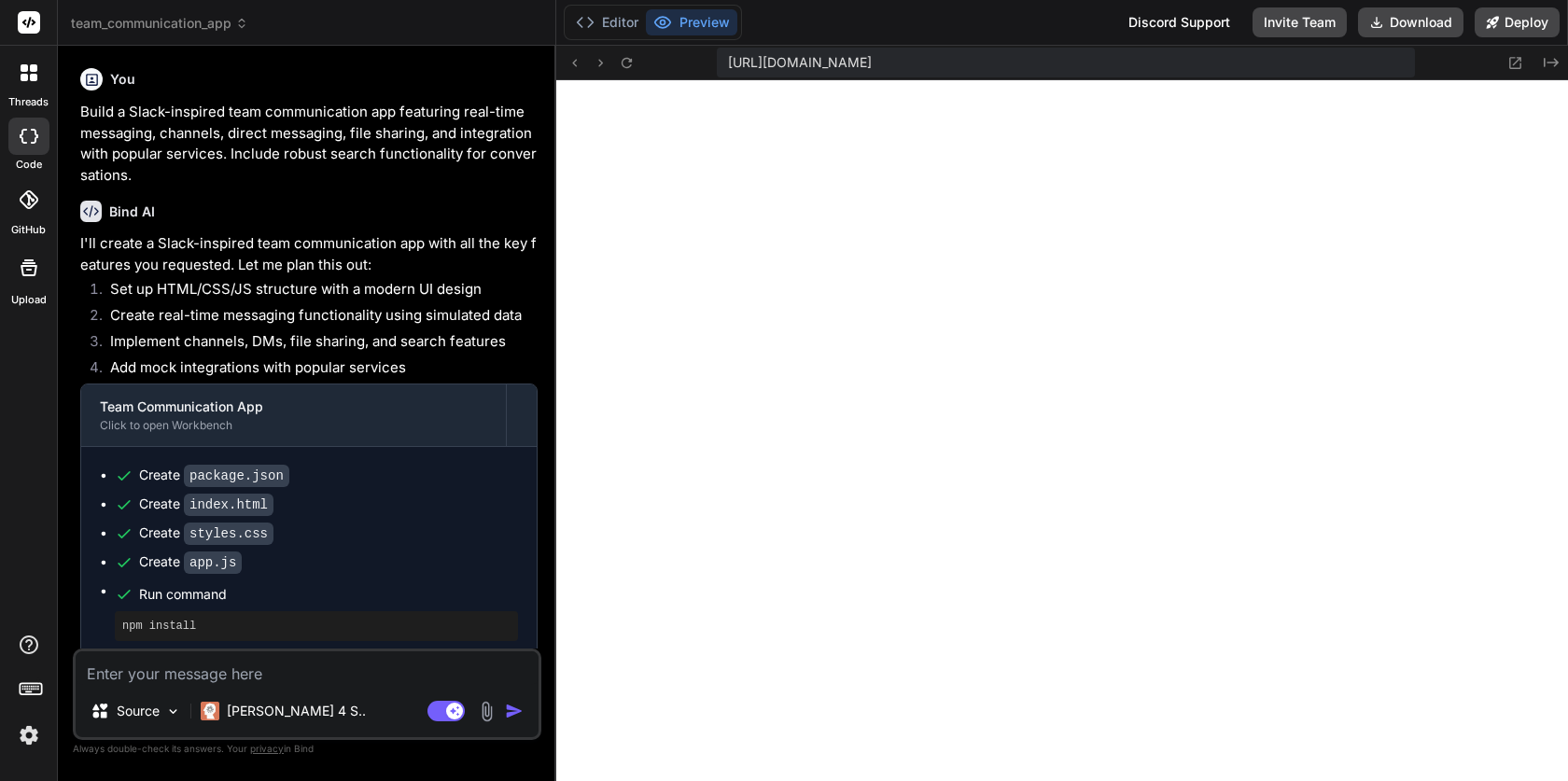
click at [218, 24] on span "team_communication_app" at bounding box center [159, 23] width 177 height 19
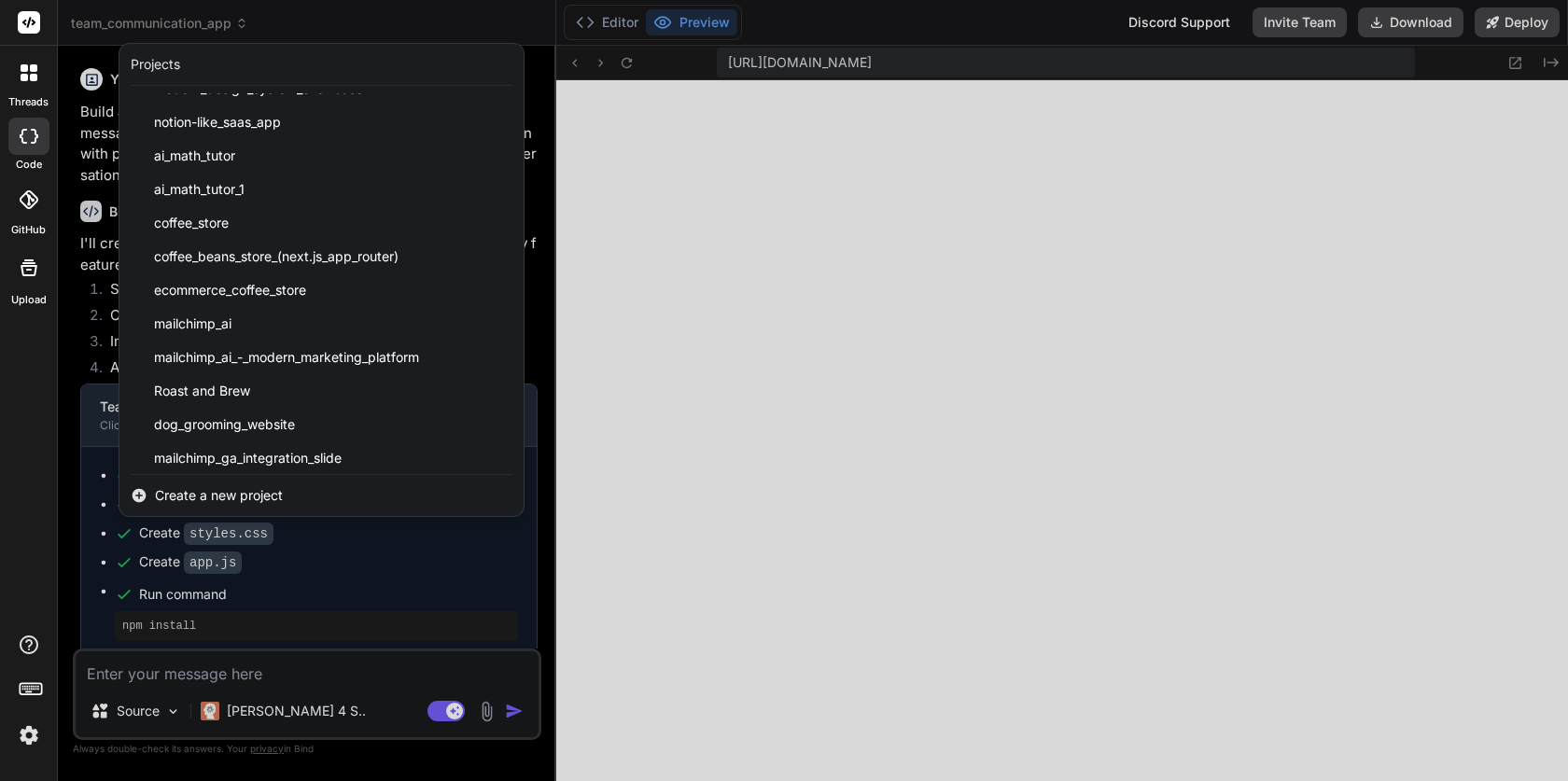
scroll to position [2988, 0]
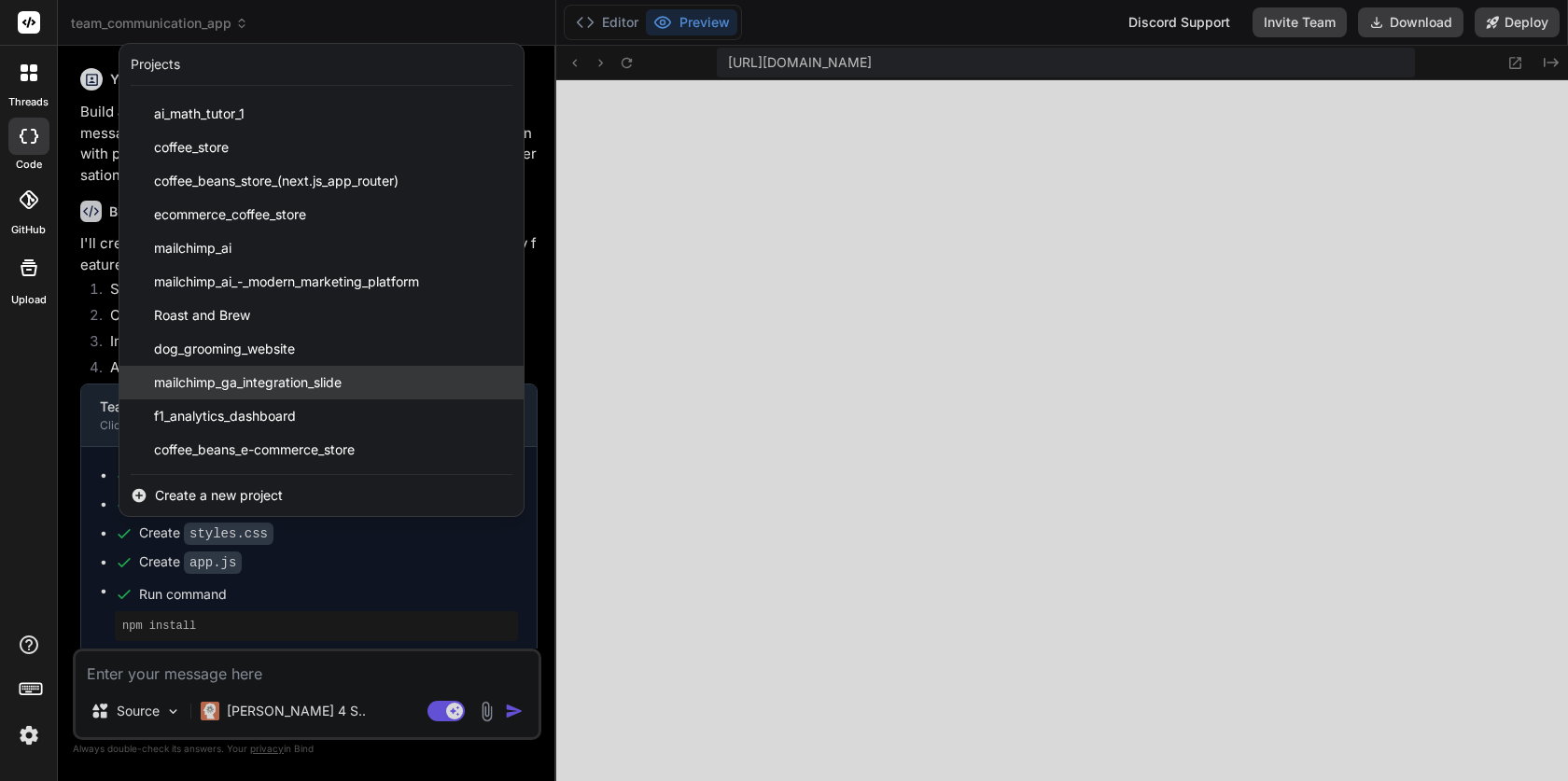
click at [288, 371] on div "mailchimp_ga_integration_slide" at bounding box center [322, 383] width 404 height 34
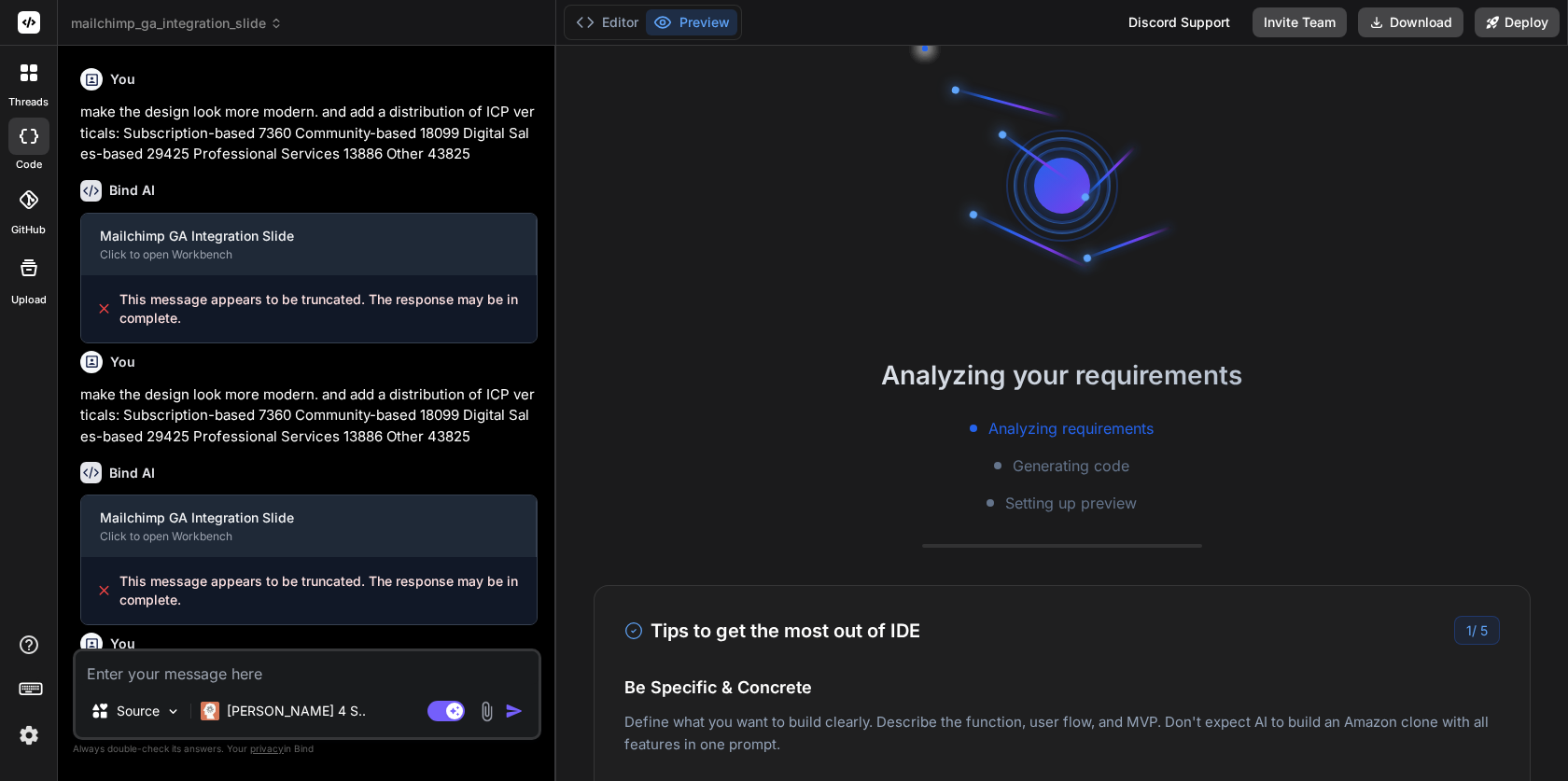
scroll to position [956, 0]
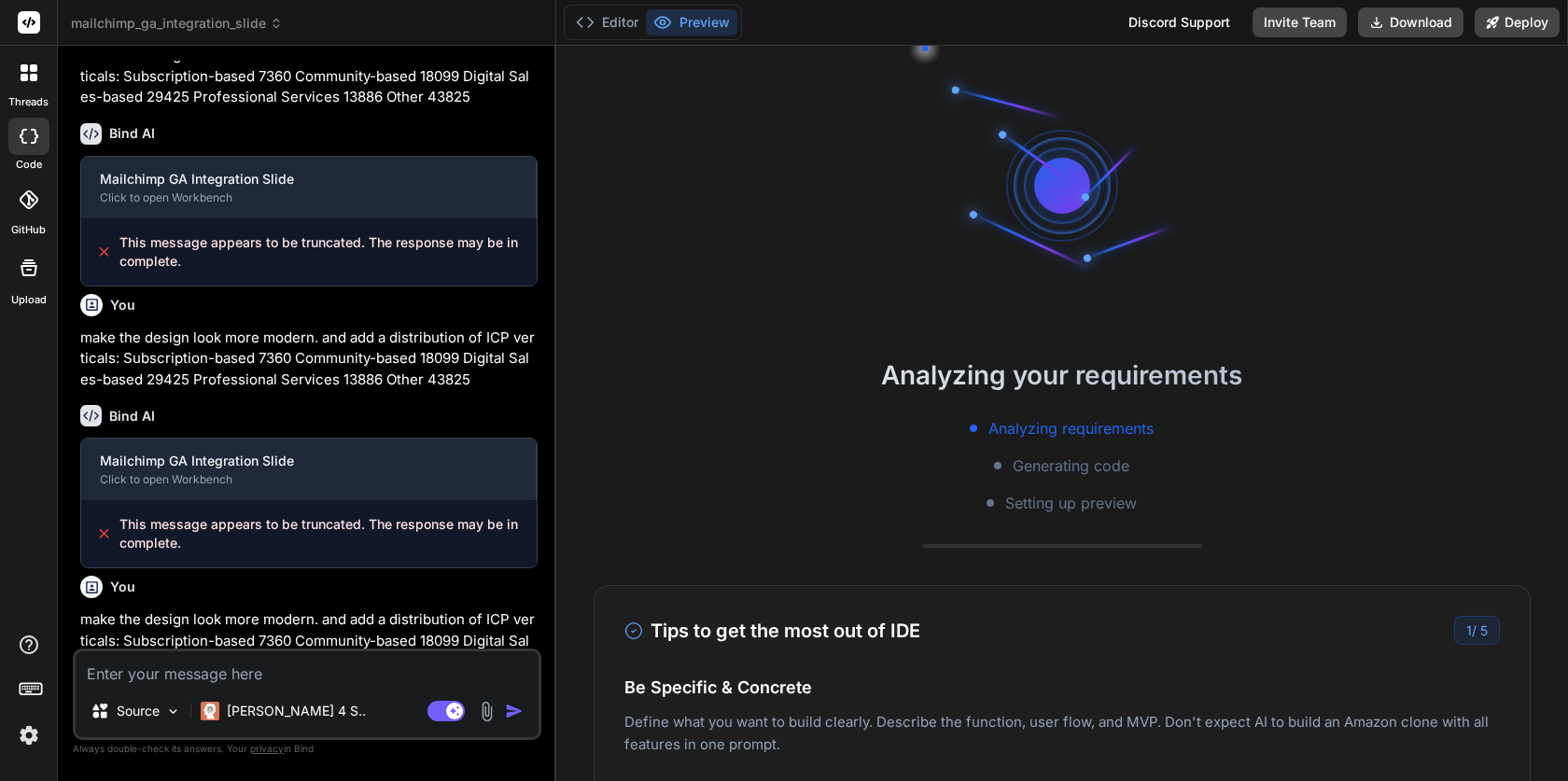
click at [271, 24] on icon at bounding box center [276, 23] width 13 height 13
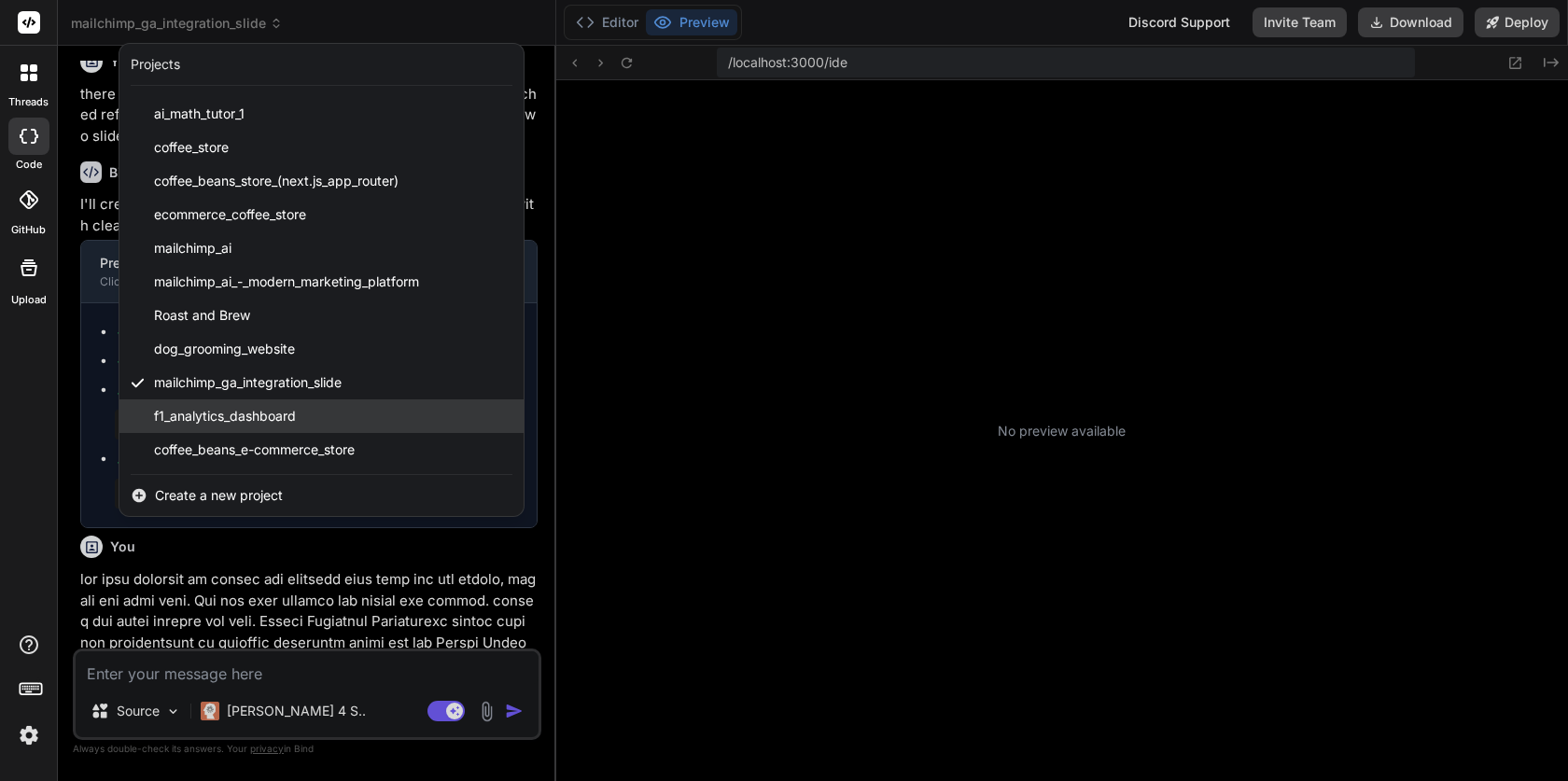
scroll to position [1595, 0]
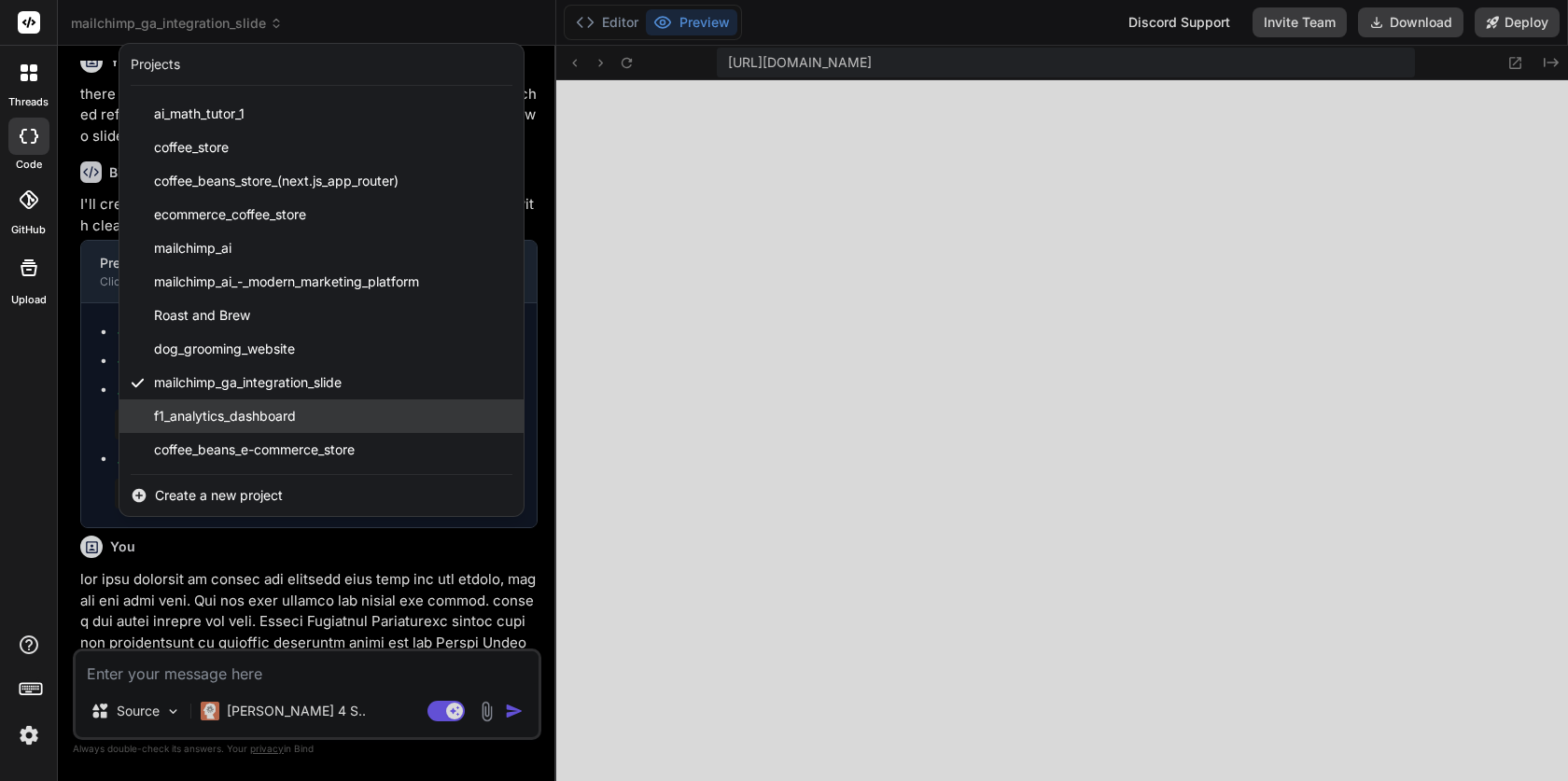
click at [247, 421] on span "f1_analytics_dashboard" at bounding box center [225, 416] width 141 height 19
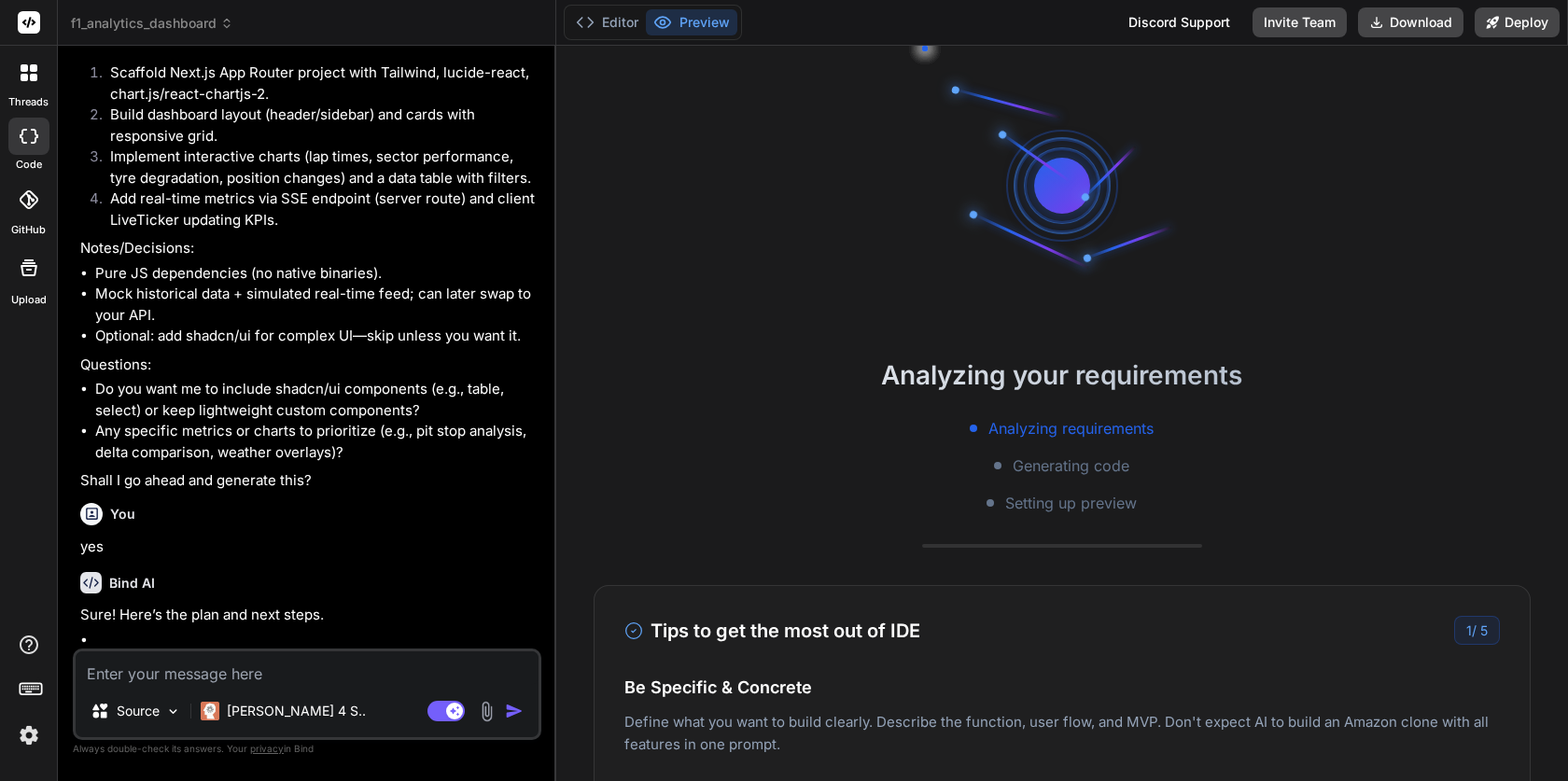
scroll to position [0, 0]
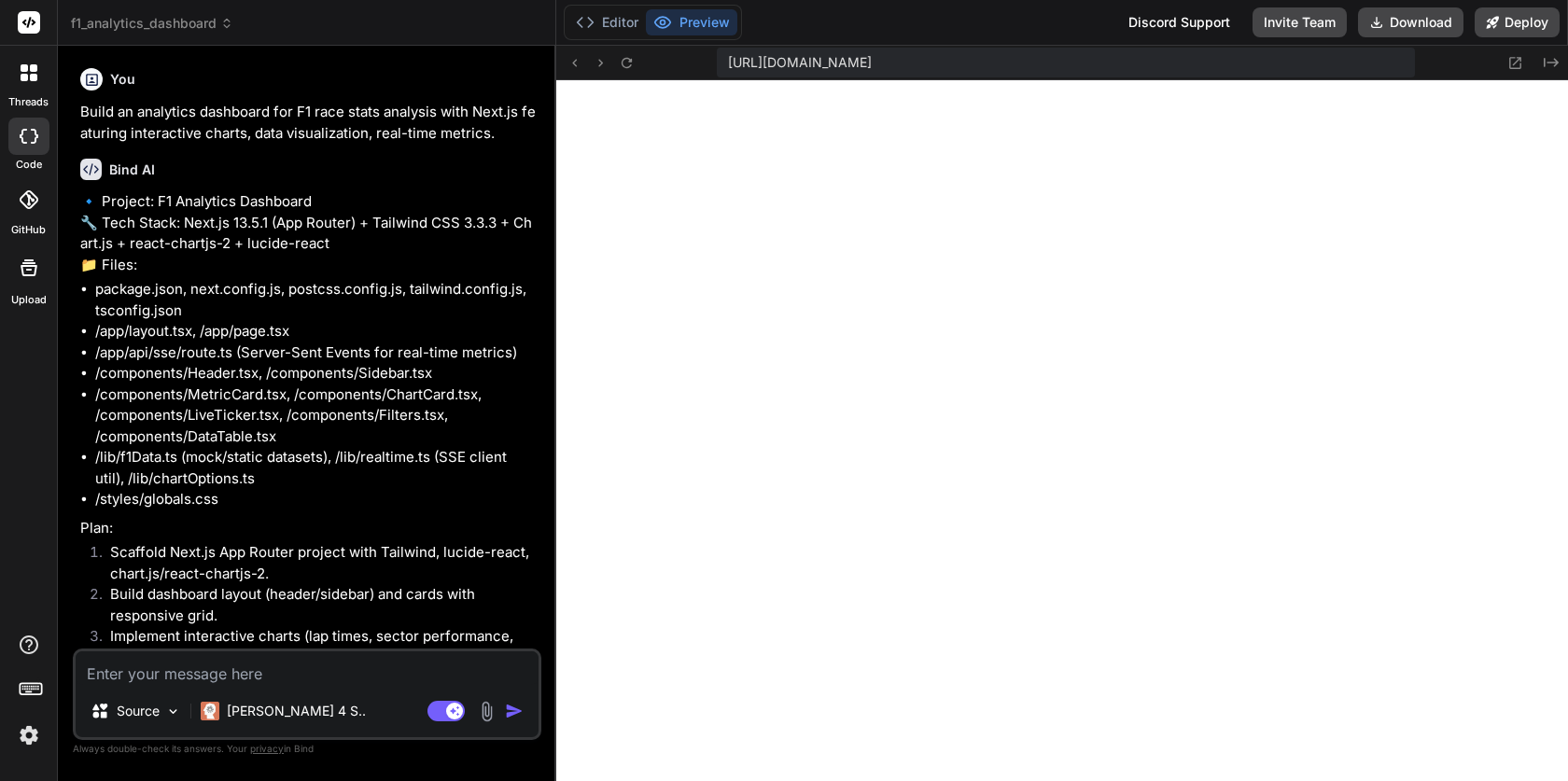
type textarea "x"
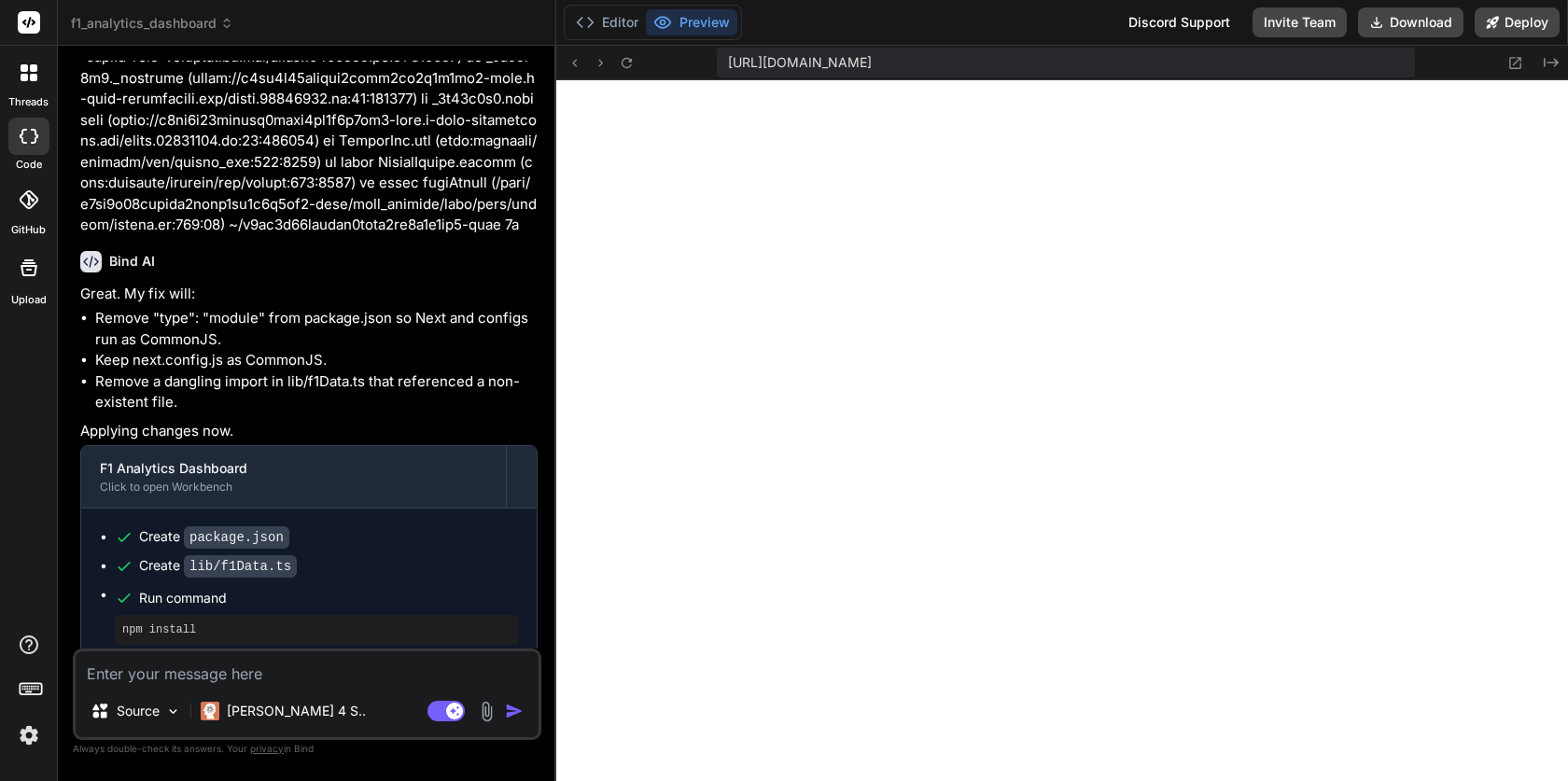
scroll to position [2594, 0]
